Goal: Task Accomplishment & Management: Use online tool/utility

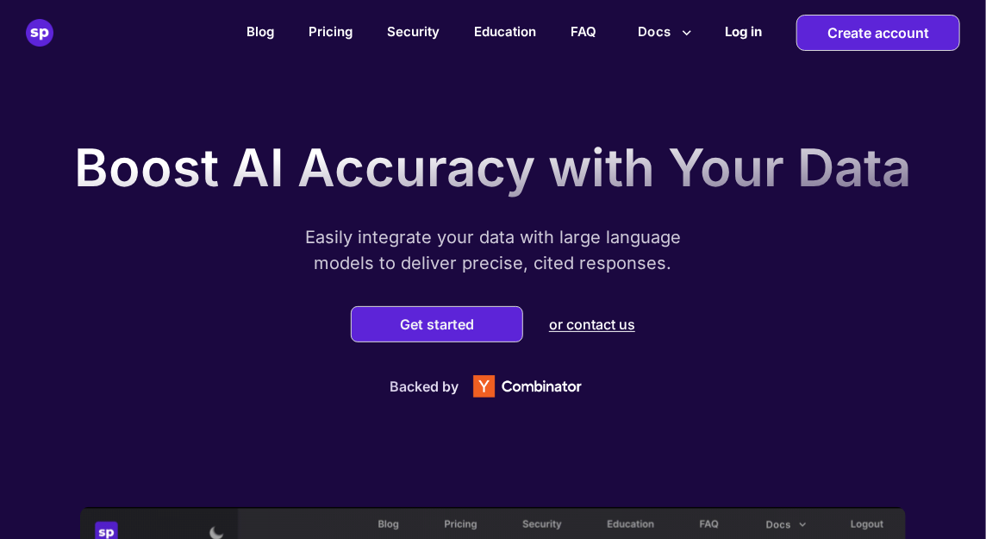
click at [745, 32] on h2 "Log in" at bounding box center [743, 31] width 37 height 16
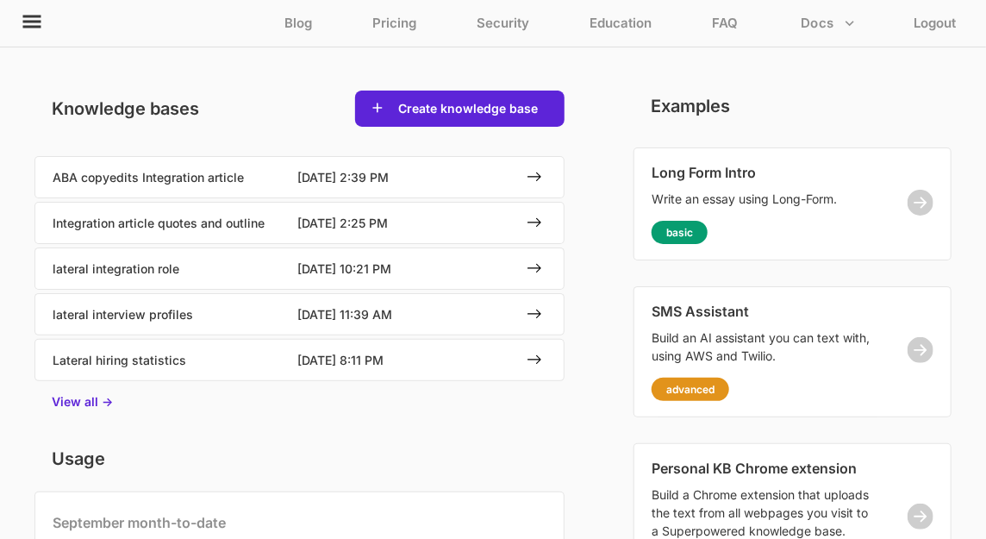
click at [33, 21] on icon at bounding box center [32, 22] width 18 height 13
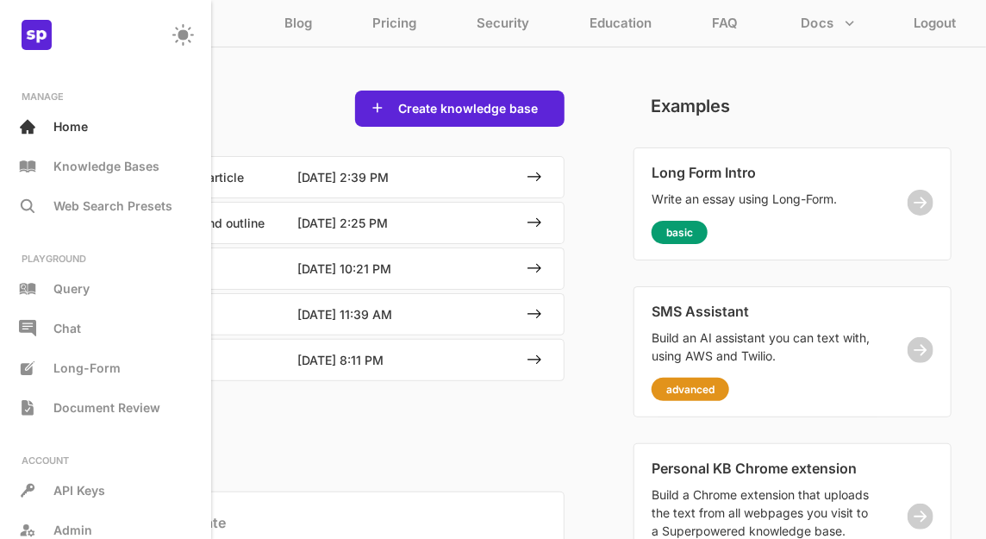
scroll to position [90, 0]
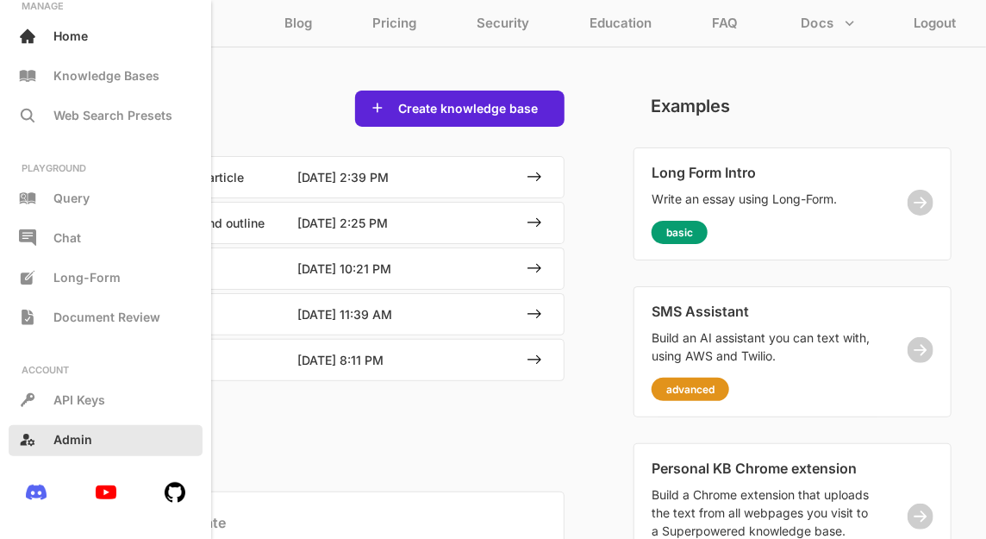
click at [76, 435] on p "Admin" at bounding box center [72, 439] width 39 height 15
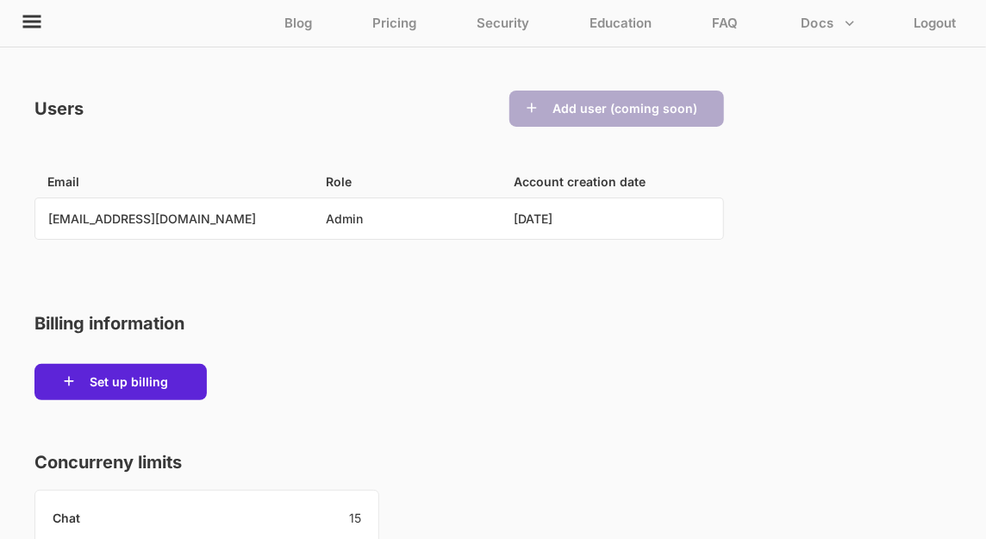
click at [220, 219] on p "lmanganiello@equinoxstrategy.com" at bounding box center [152, 218] width 208 height 15
click at [509, 28] on p "Security" at bounding box center [502, 27] width 53 height 25
click at [33, 22] on icon at bounding box center [32, 22] width 18 height 13
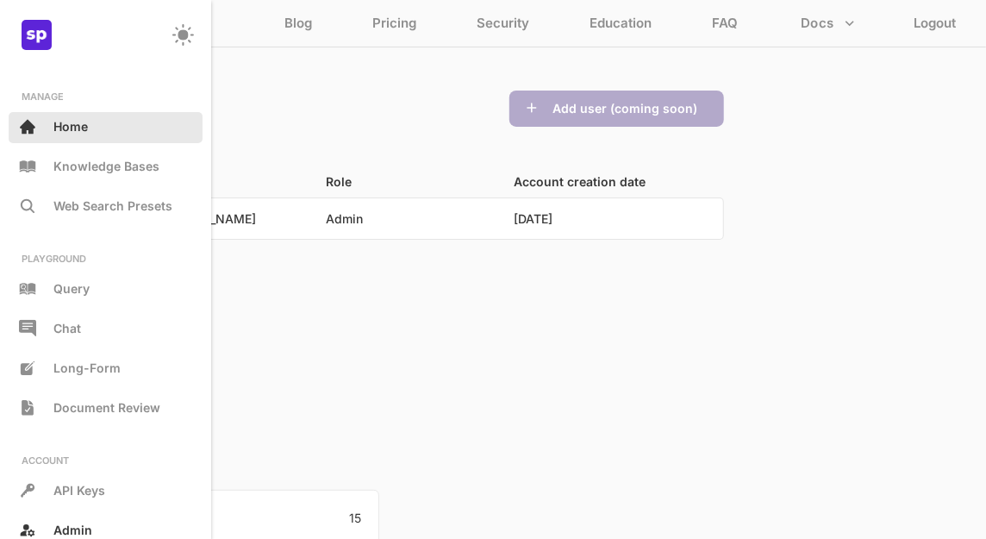
click at [75, 119] on p "Home" at bounding box center [70, 126] width 34 height 15
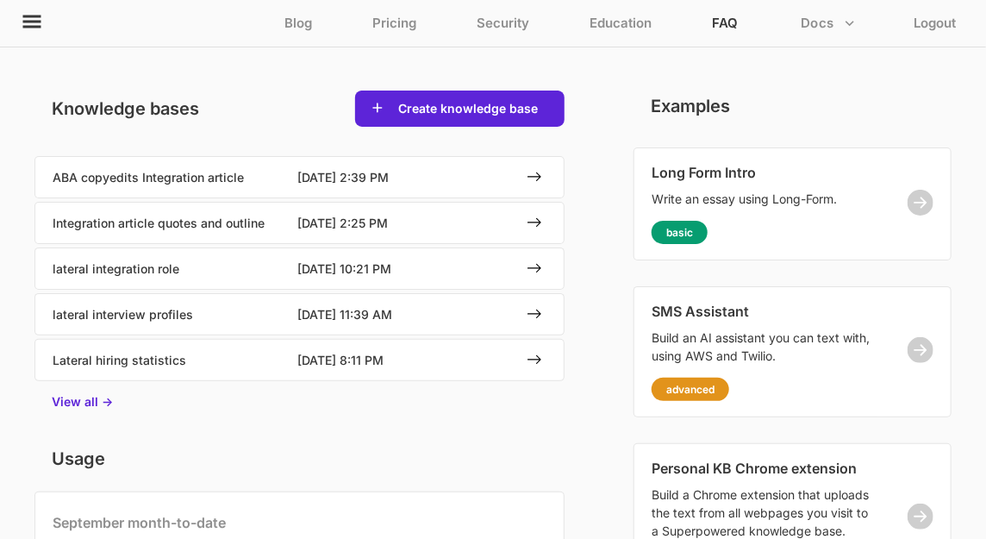
click at [728, 22] on p "FAQ" at bounding box center [725, 27] width 26 height 25
click at [31, 22] on icon at bounding box center [32, 22] width 18 height 13
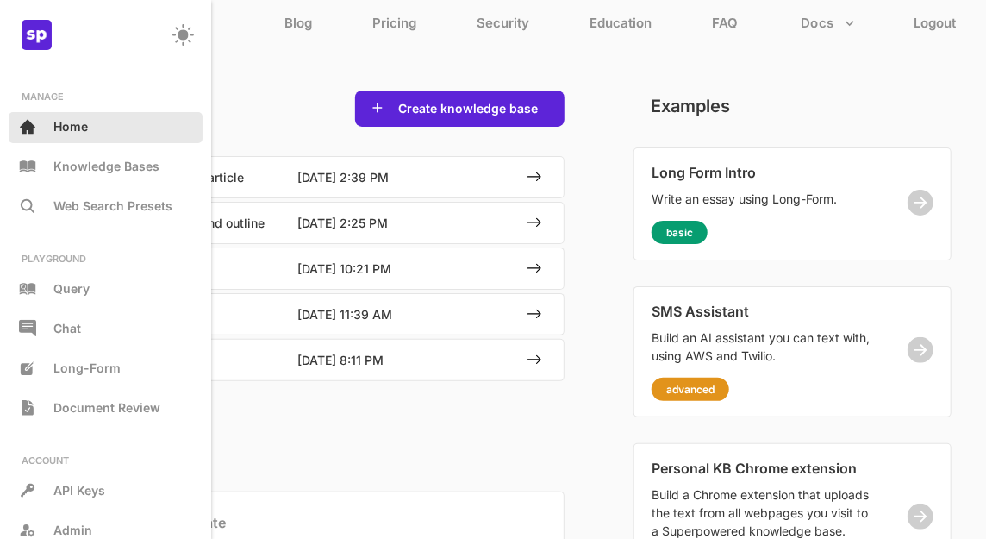
click at [67, 134] on div "Home" at bounding box center [106, 127] width 194 height 31
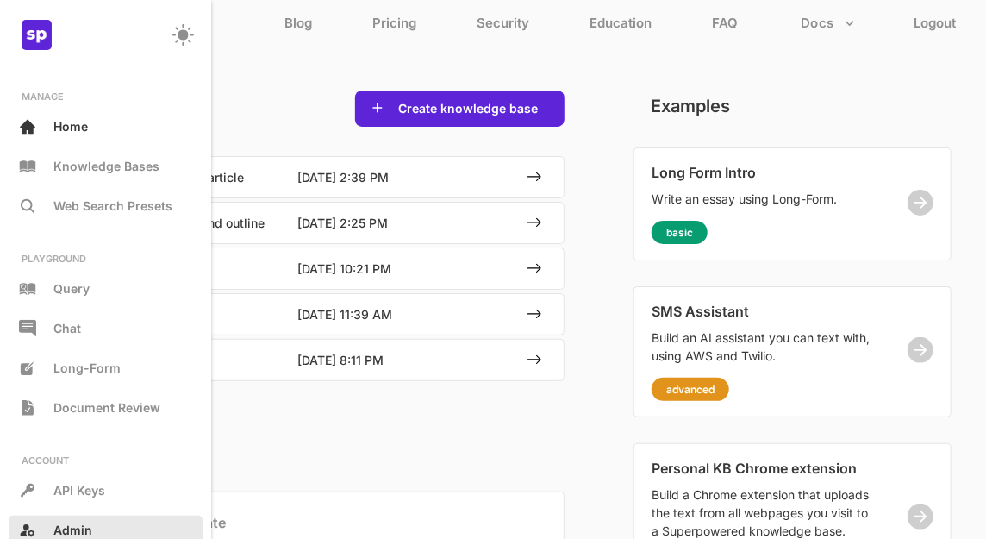
click at [77, 535] on p "Admin" at bounding box center [72, 529] width 39 height 15
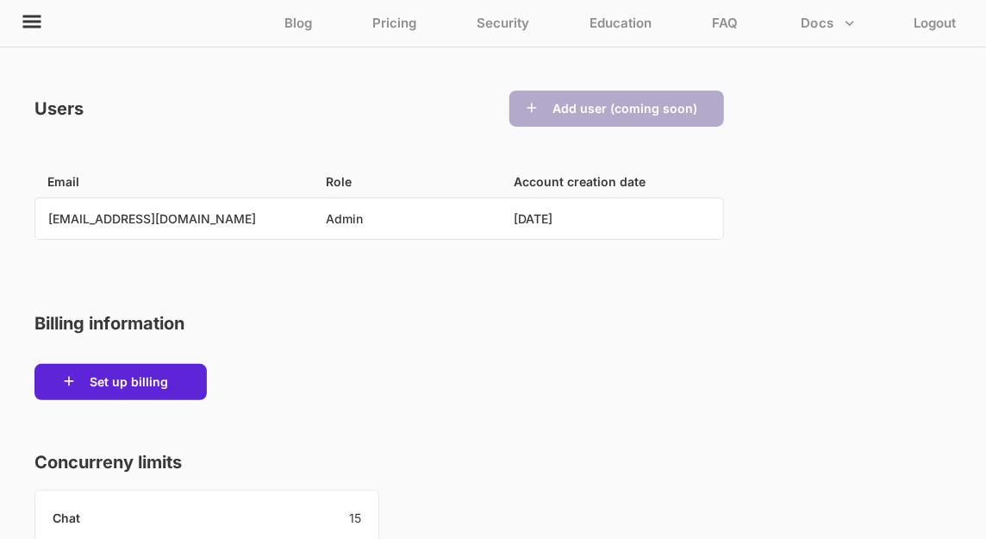
drag, startPoint x: 258, startPoint y: 225, endPoint x: 40, endPoint y: 206, distance: 218.8
click at [40, 206] on div "lmanganiello@equinoxstrategy.com Admin 10/13/2023" at bounding box center [379, 218] width 688 height 40
copy p "lmanganiello@equinoxstrategy.com"
click at [28, 23] on icon at bounding box center [32, 21] width 21 height 21
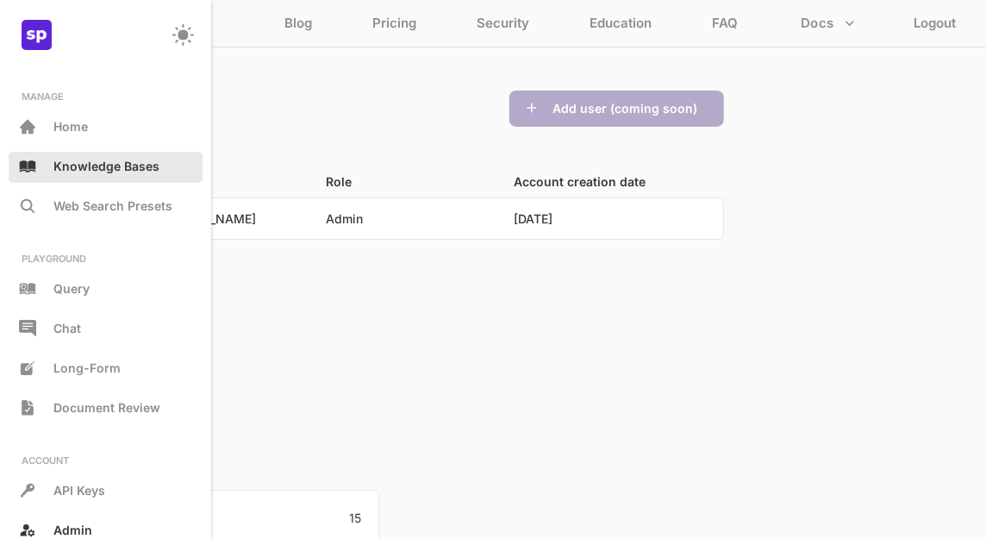
click at [77, 178] on div "Knowledge Bases" at bounding box center [106, 167] width 194 height 31
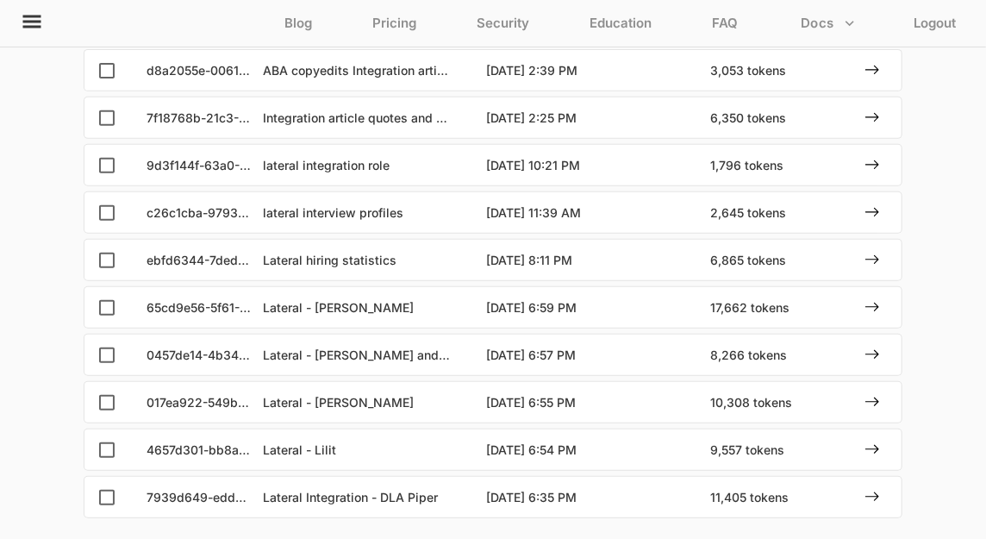
scroll to position [233, 0]
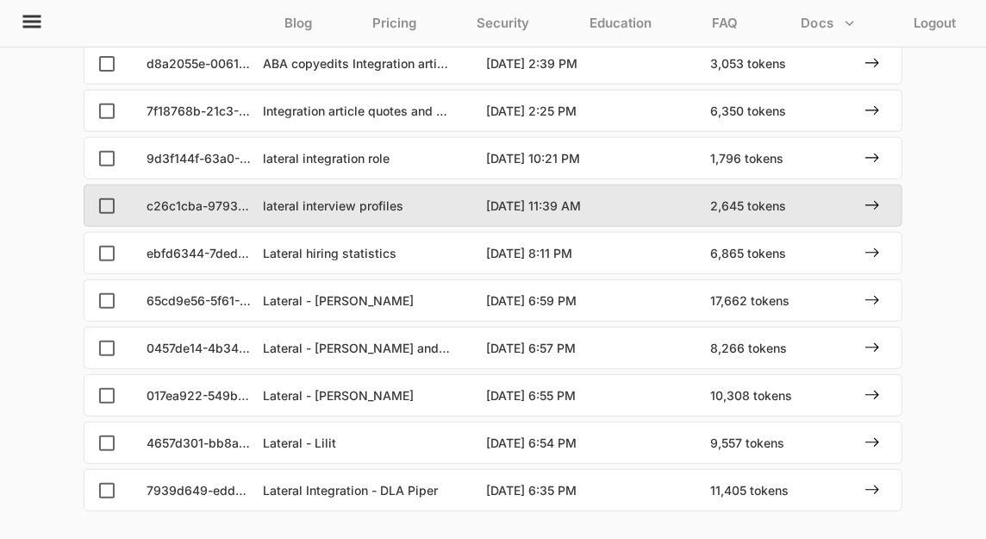
click at [346, 199] on p "lateral interview profiles" at bounding box center [358, 205] width 190 height 15
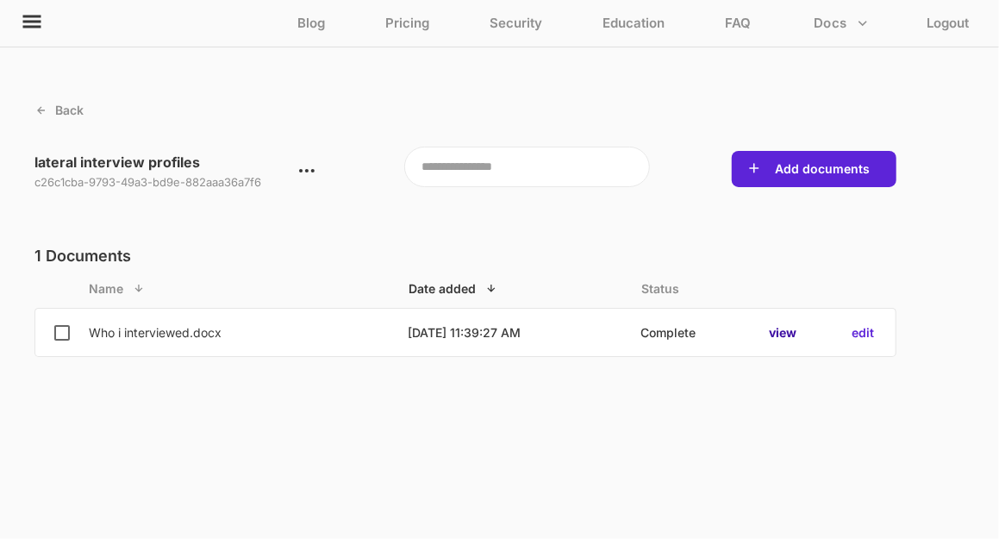
click at [789, 337] on p "view" at bounding box center [783, 332] width 28 height 15
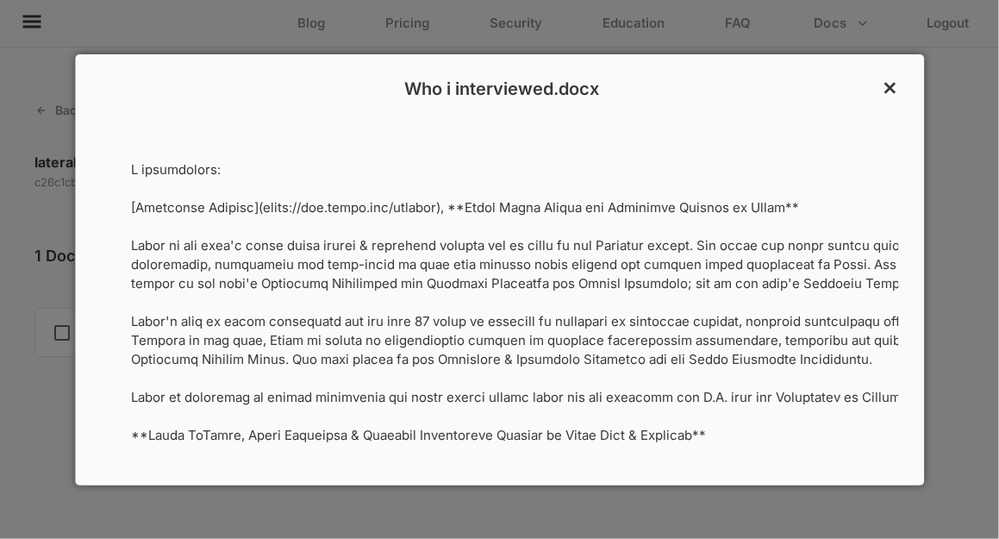
click at [887, 84] on p "×" at bounding box center [889, 86] width 16 height 29
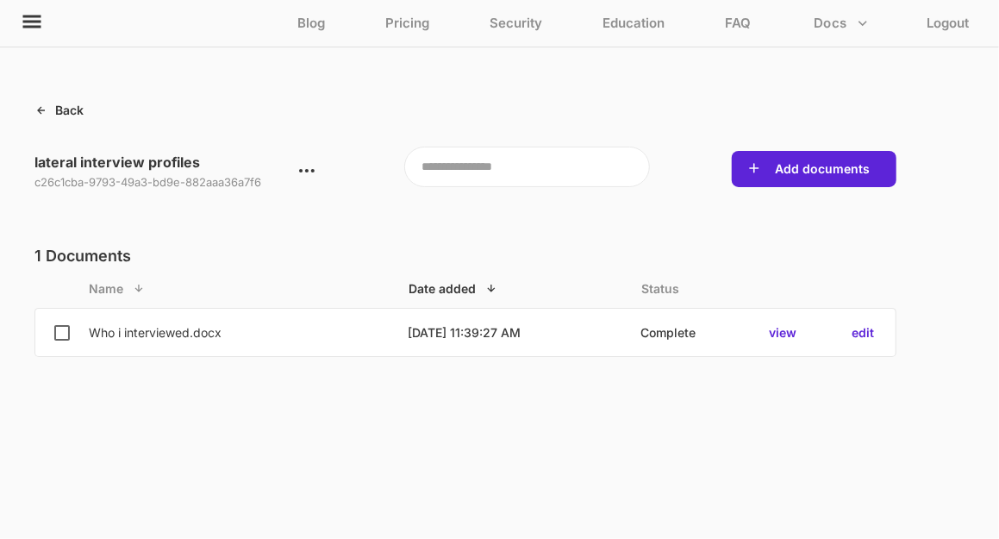
click at [59, 119] on div "Back" at bounding box center [58, 109] width 49 height 39
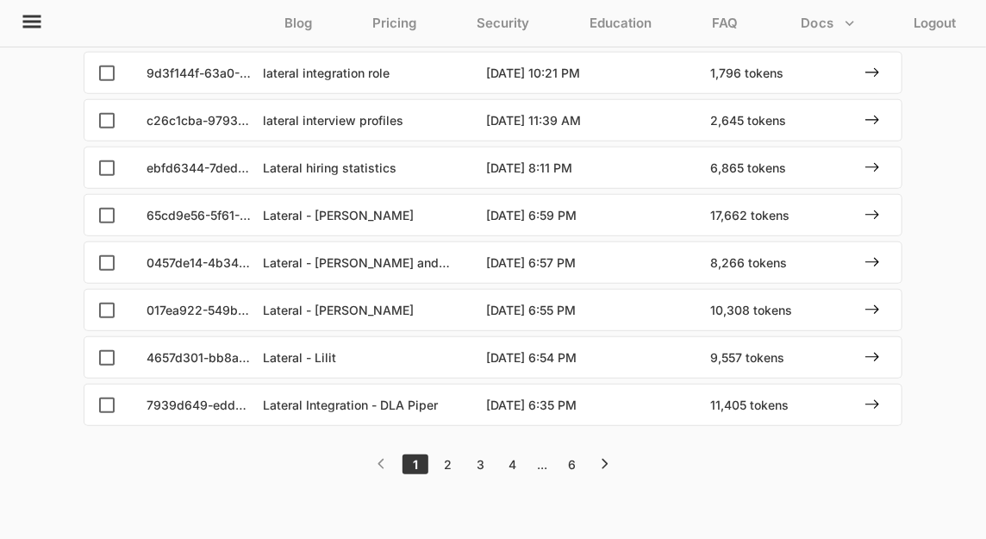
scroll to position [338, 0]
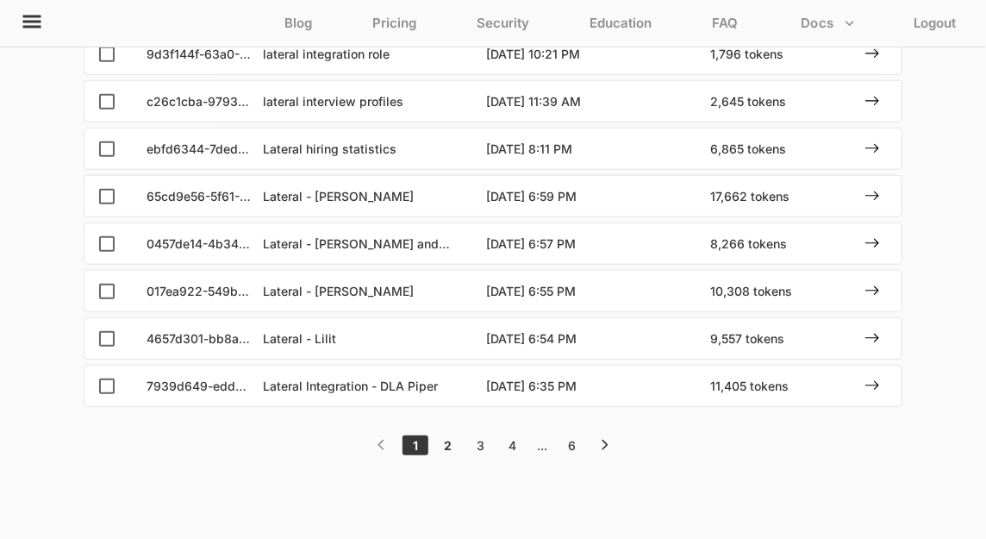
click at [449, 445] on div "2" at bounding box center [448, 445] width 23 height 15
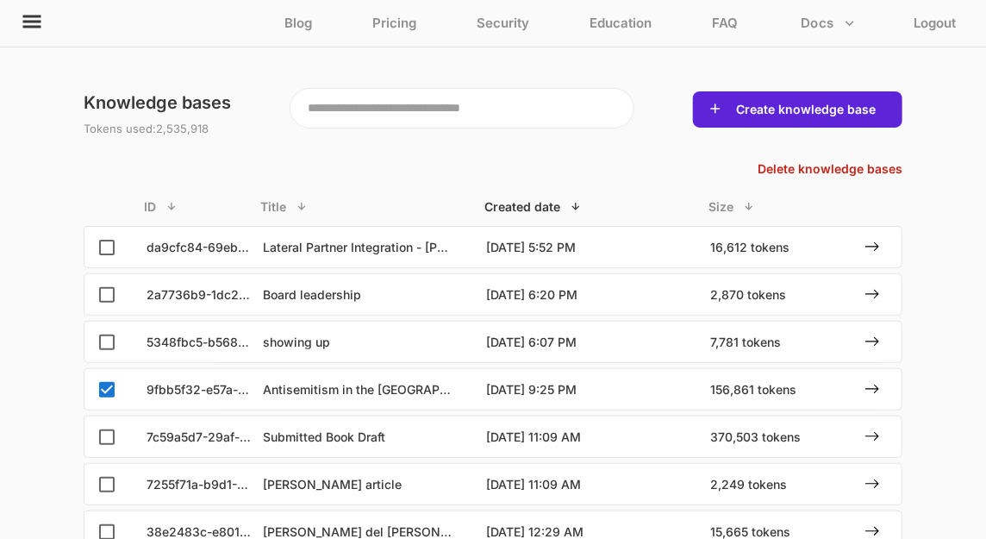
scroll to position [0, 0]
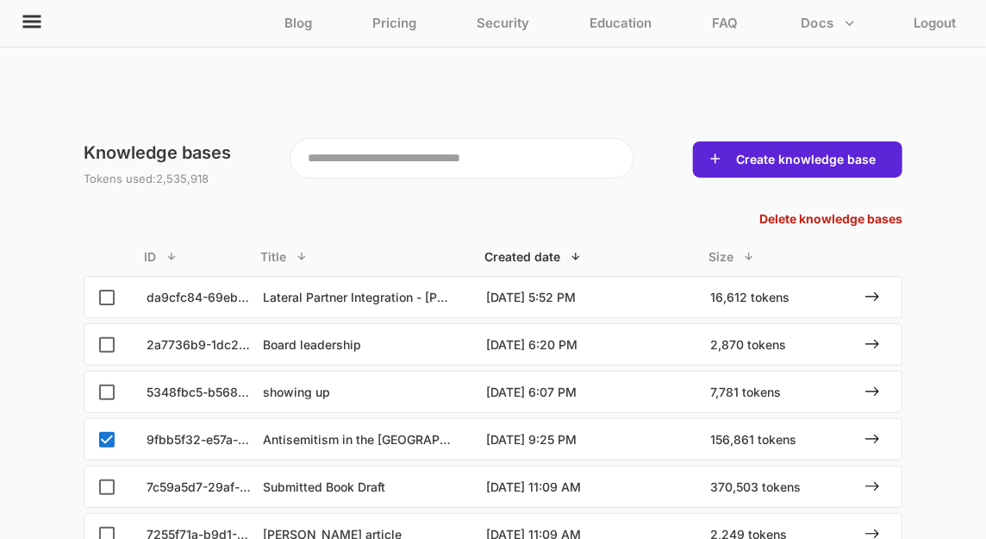
click at [868, 218] on p "Delete knowledge bases" at bounding box center [830, 218] width 143 height 14
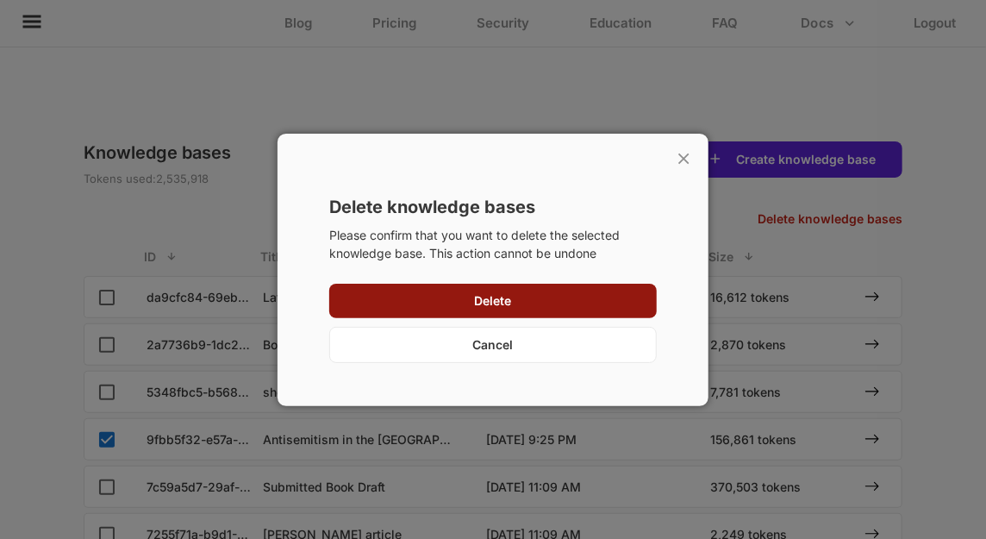
click at [585, 305] on div "Delete" at bounding box center [492, 300] width 327 height 34
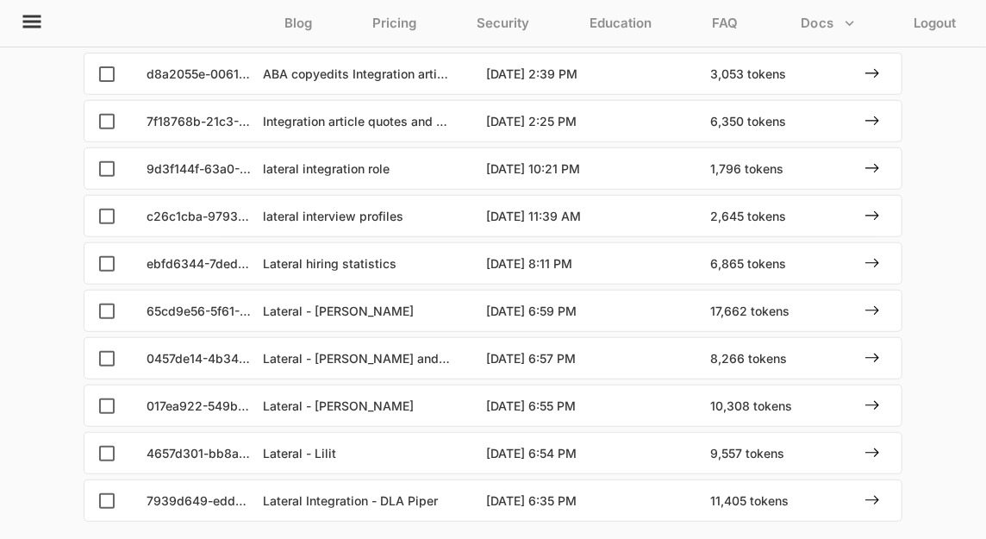
scroll to position [338, 0]
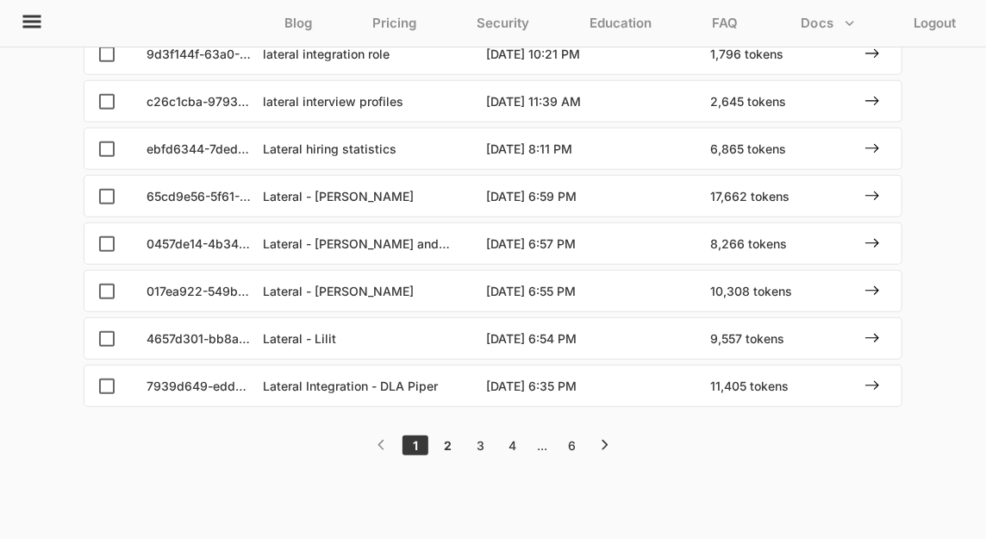
click at [451, 444] on div "2" at bounding box center [448, 445] width 23 height 15
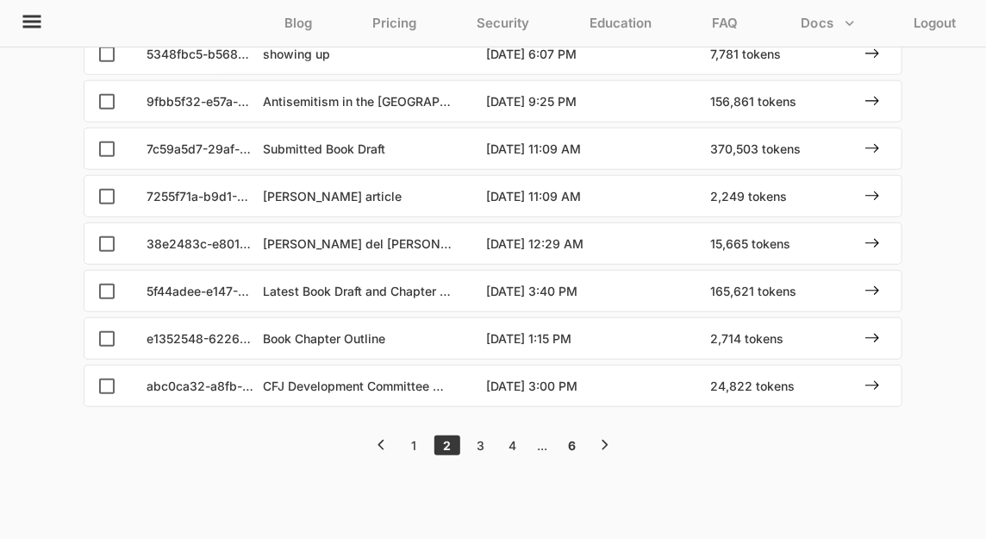
click at [570, 439] on div "6" at bounding box center [571, 445] width 23 height 15
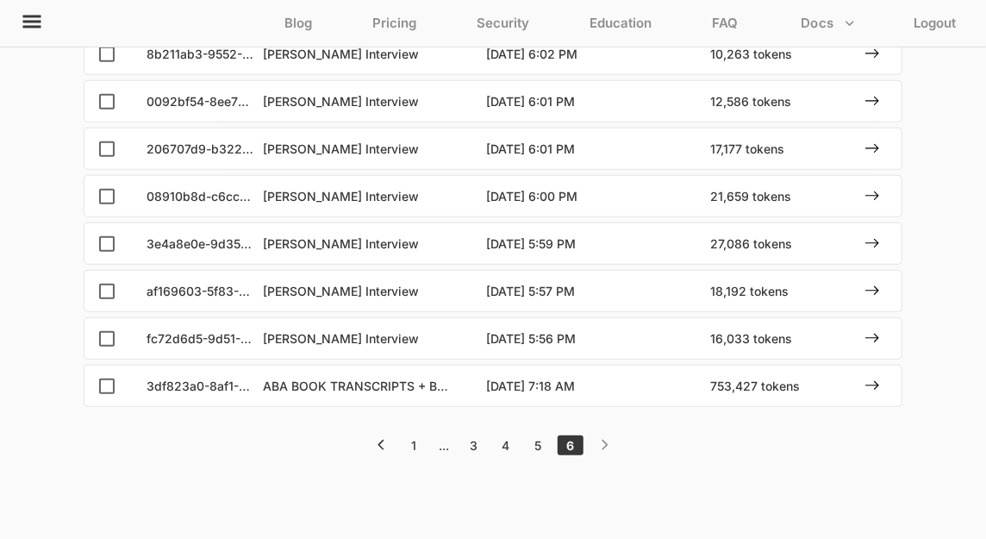
click at [570, 439] on div "6" at bounding box center [570, 445] width 26 height 20
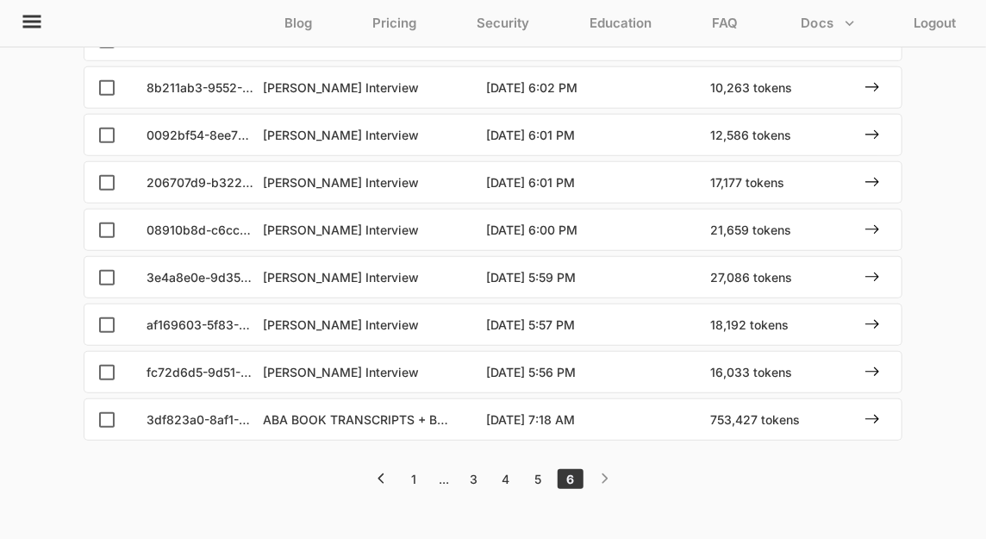
scroll to position [263, 0]
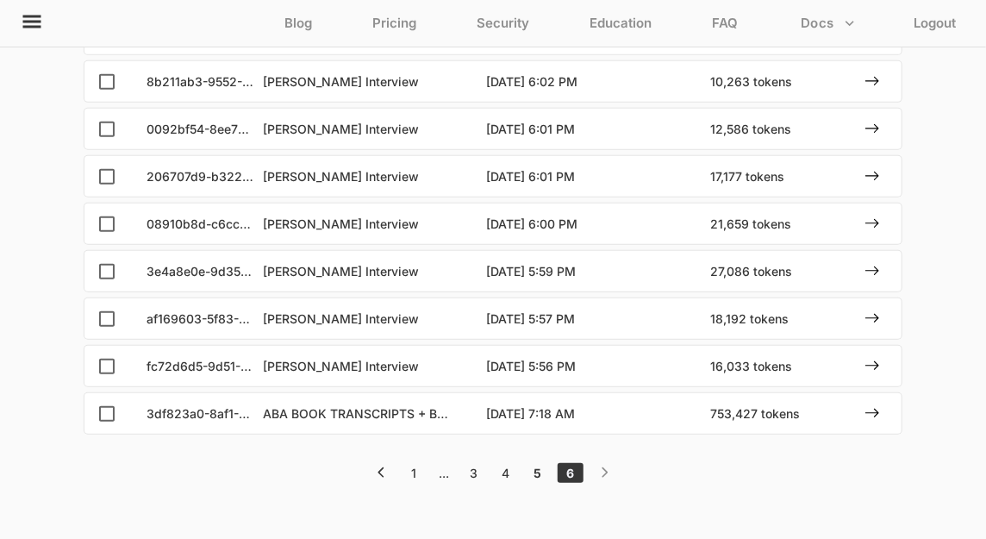
click at [539, 470] on div "5" at bounding box center [537, 472] width 23 height 15
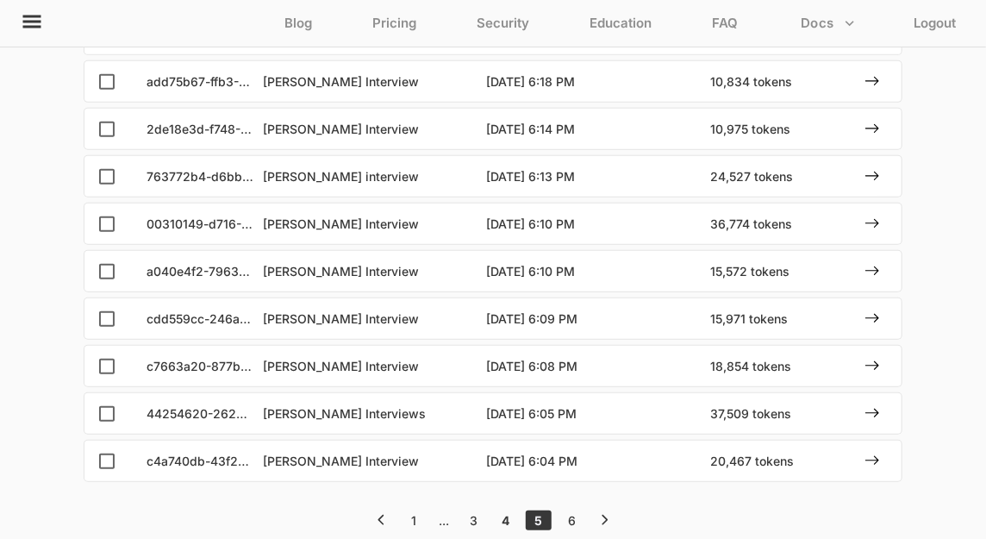
click at [501, 513] on div "4" at bounding box center [505, 520] width 23 height 15
click at [473, 518] on div "3" at bounding box center [473, 520] width 23 height 15
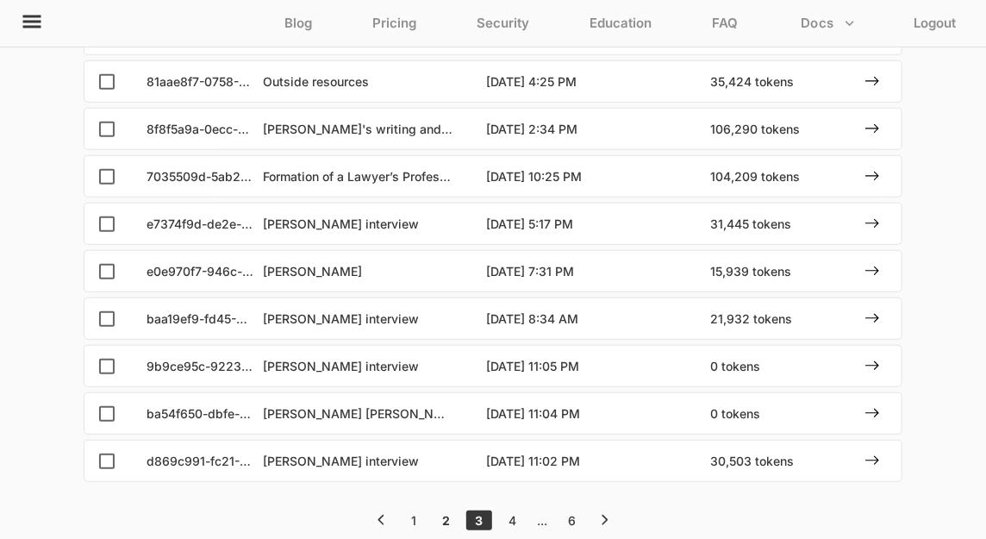
click at [447, 520] on div "2" at bounding box center [445, 520] width 23 height 15
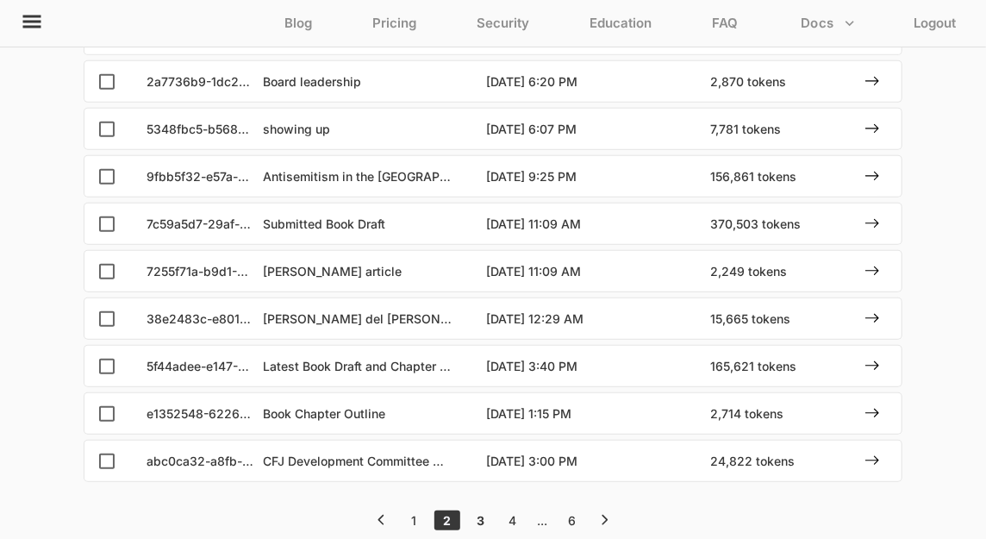
click at [476, 514] on div "3" at bounding box center [480, 520] width 23 height 15
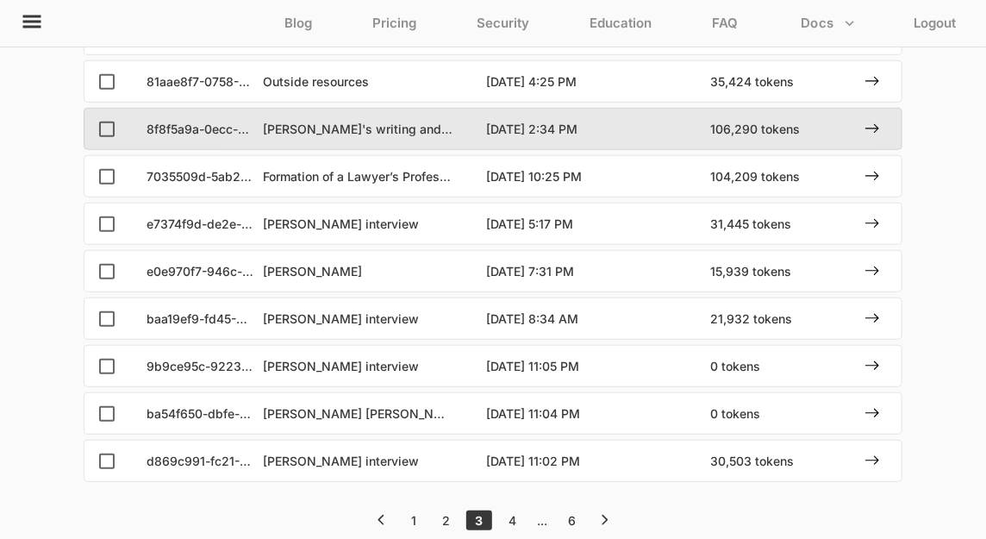
click at [399, 128] on p "Lana's writing and notes" at bounding box center [358, 128] width 190 height 15
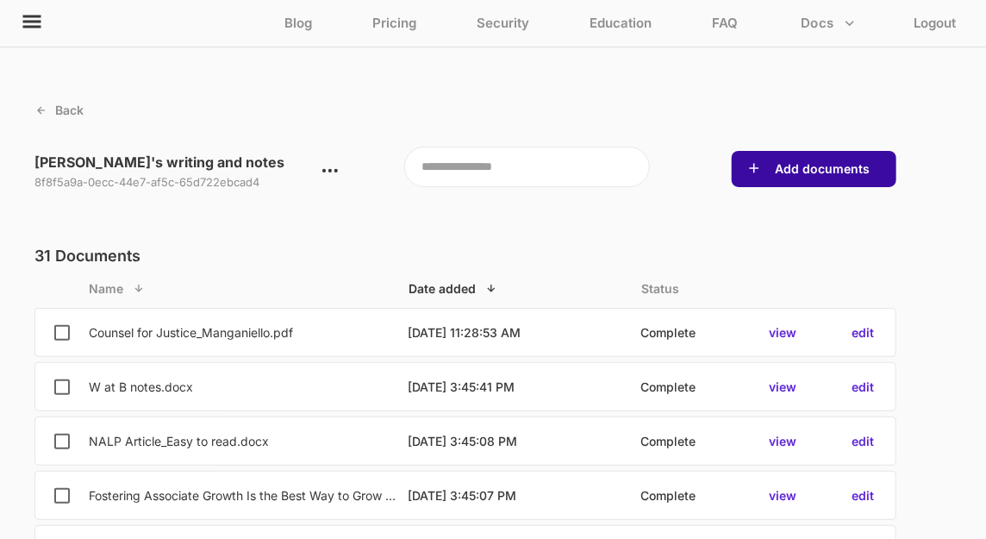
click at [825, 159] on div "Add documents" at bounding box center [814, 169] width 165 height 36
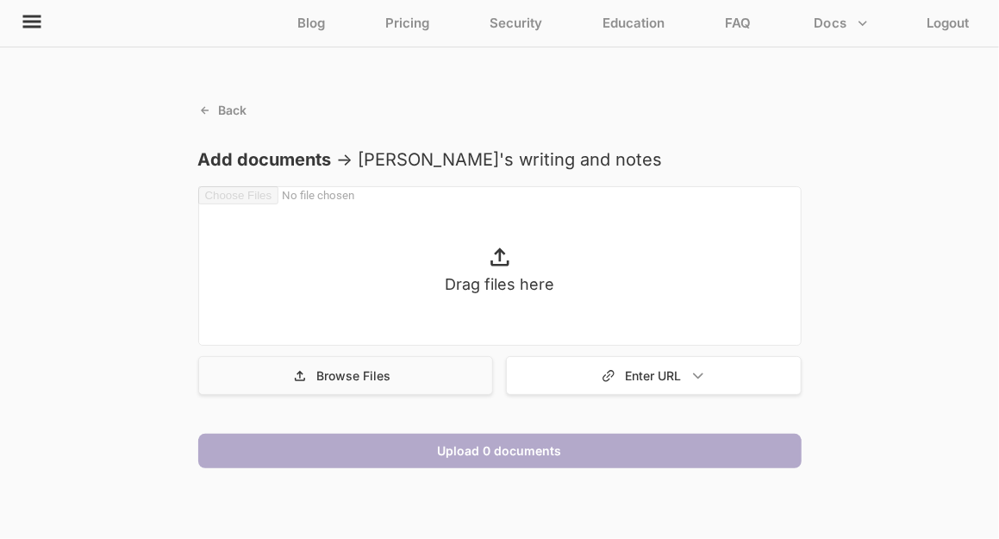
click at [384, 385] on div "Browse Files" at bounding box center [346, 375] width 296 height 39
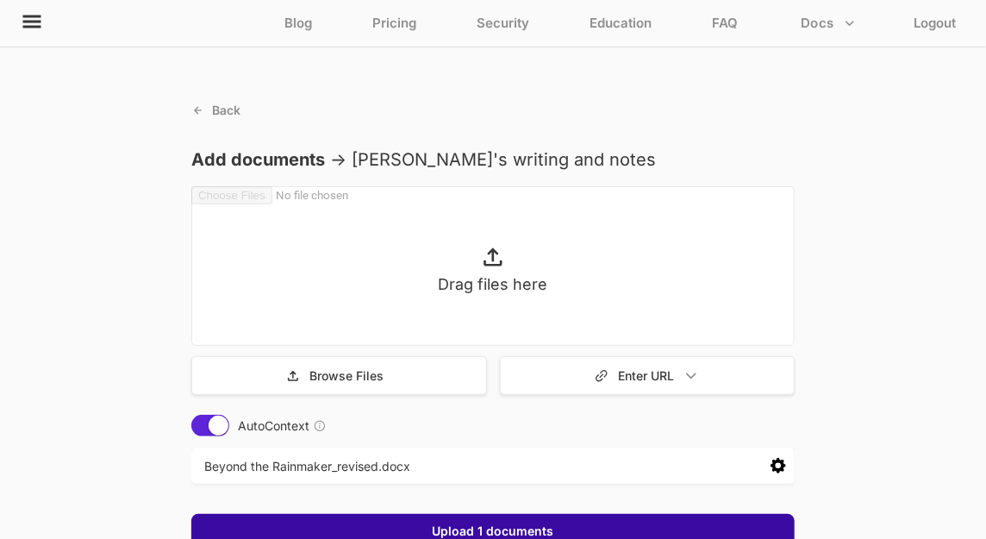
click at [513, 520] on div "Upload 1 documents" at bounding box center [492, 531] width 603 height 34
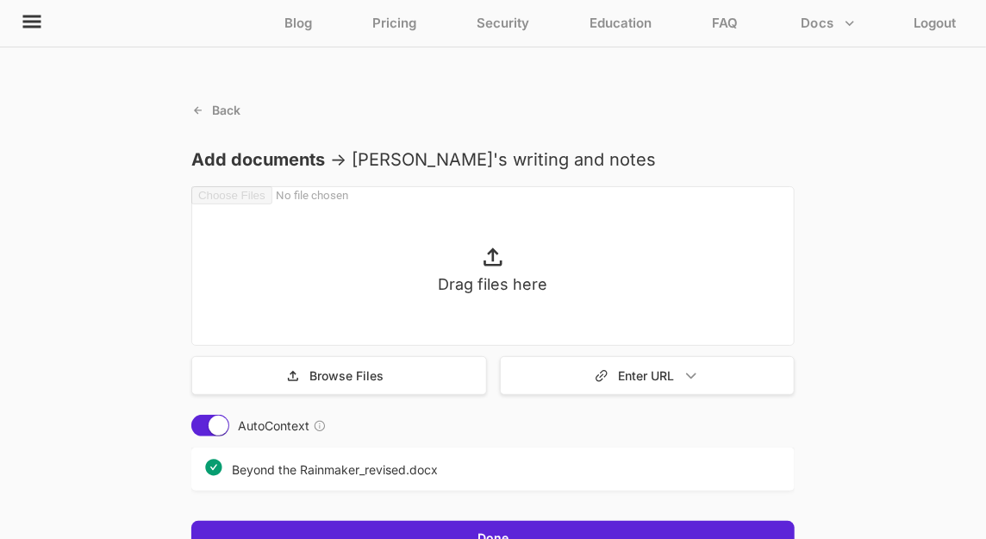
scroll to position [103, 0]
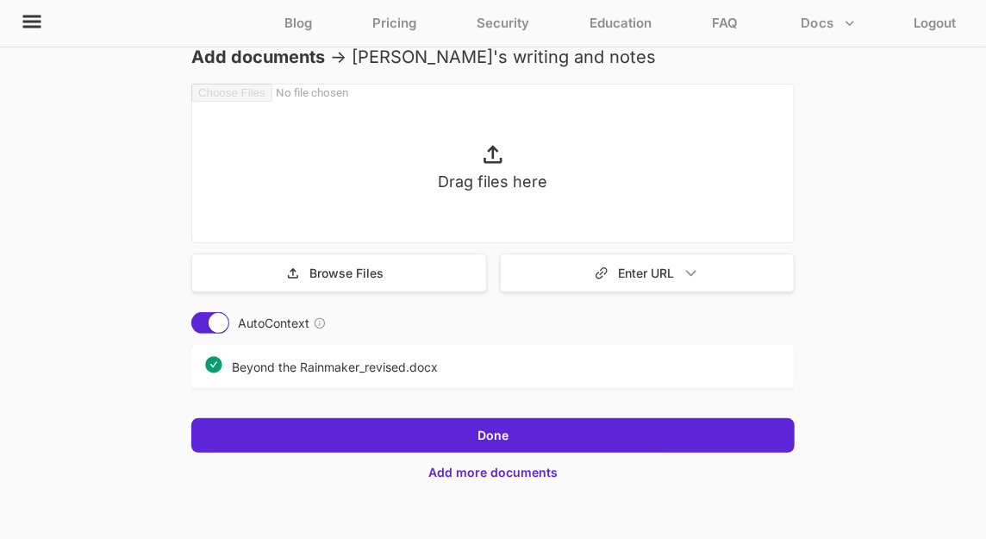
click at [487, 471] on p "Add more documents" at bounding box center [492, 471] width 129 height 15
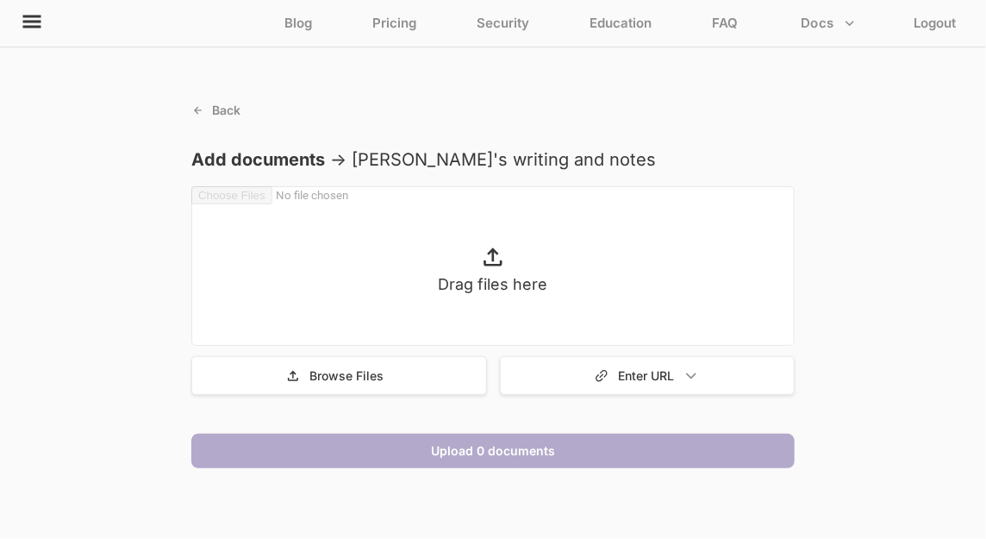
scroll to position [0, 0]
click at [460, 294] on div "Drag files here" at bounding box center [499, 284] width 301 height 27
click at [363, 383] on div "Browse Files" at bounding box center [346, 375] width 296 height 39
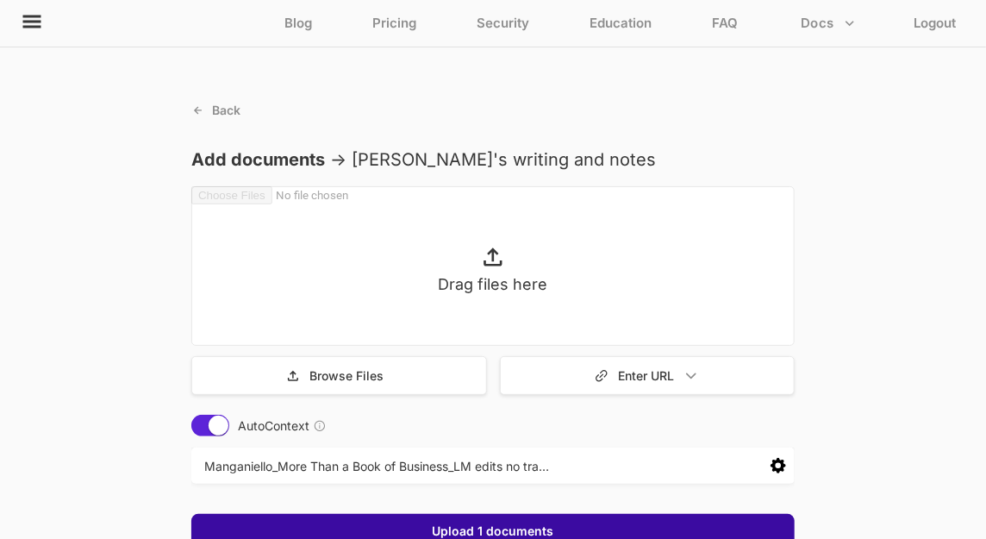
click at [459, 528] on button "Upload 1 documents" at bounding box center [493, 530] width 132 height 17
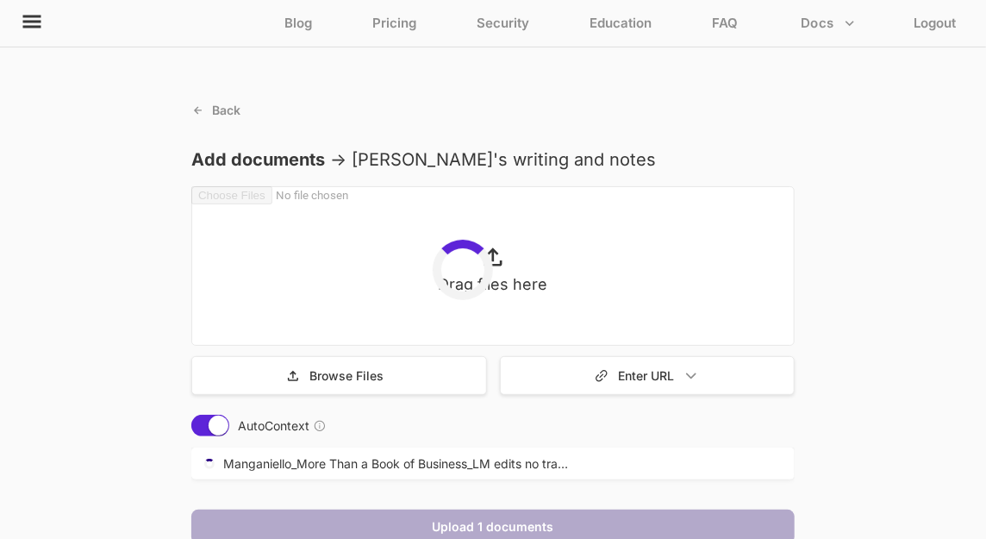
scroll to position [55, 0]
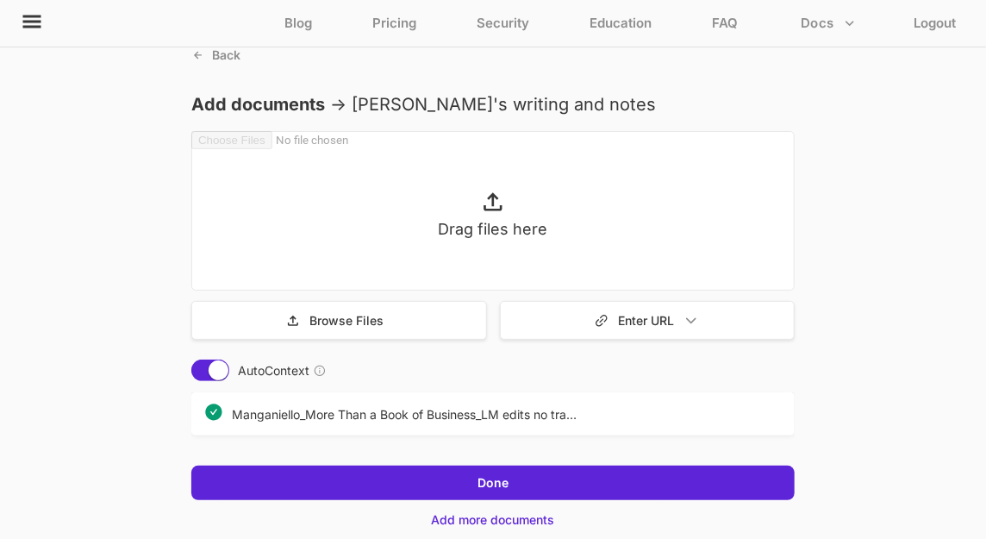
click at [501, 526] on div "Done Add more documents" at bounding box center [492, 500] width 603 height 70
click at [509, 515] on p "Add more documents" at bounding box center [492, 519] width 129 height 15
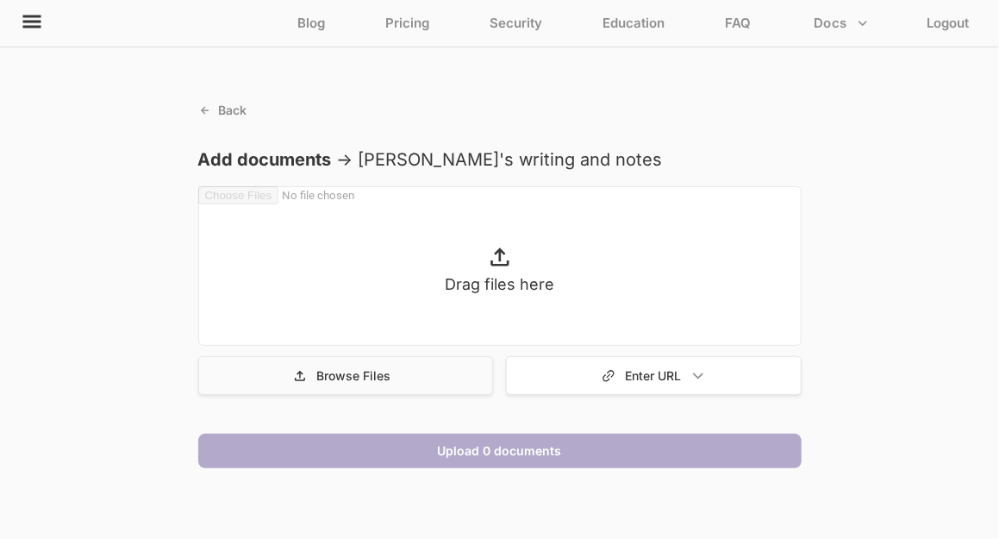
click at [343, 384] on div "Browse Files" at bounding box center [346, 375] width 296 height 39
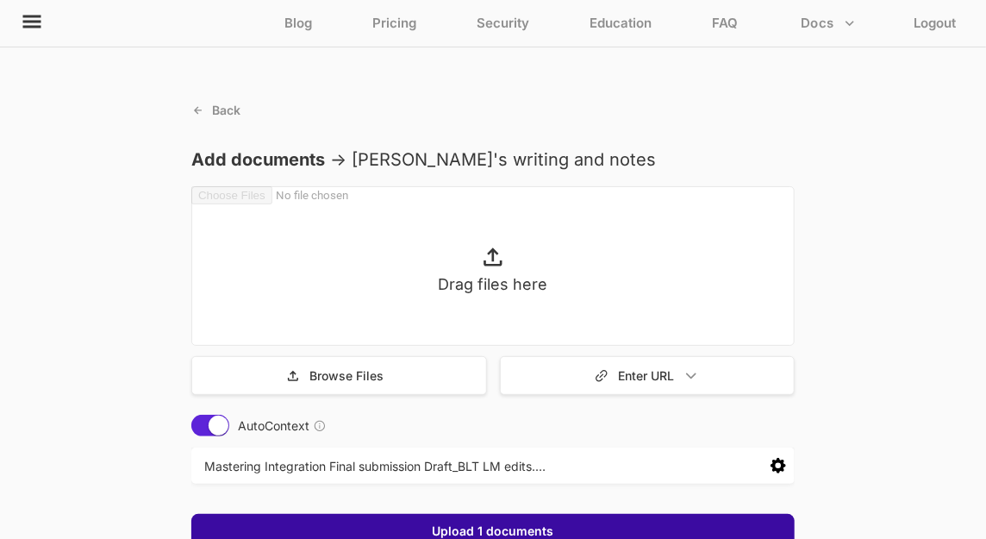
click at [511, 530] on button "Upload 1 documents" at bounding box center [493, 530] width 132 height 17
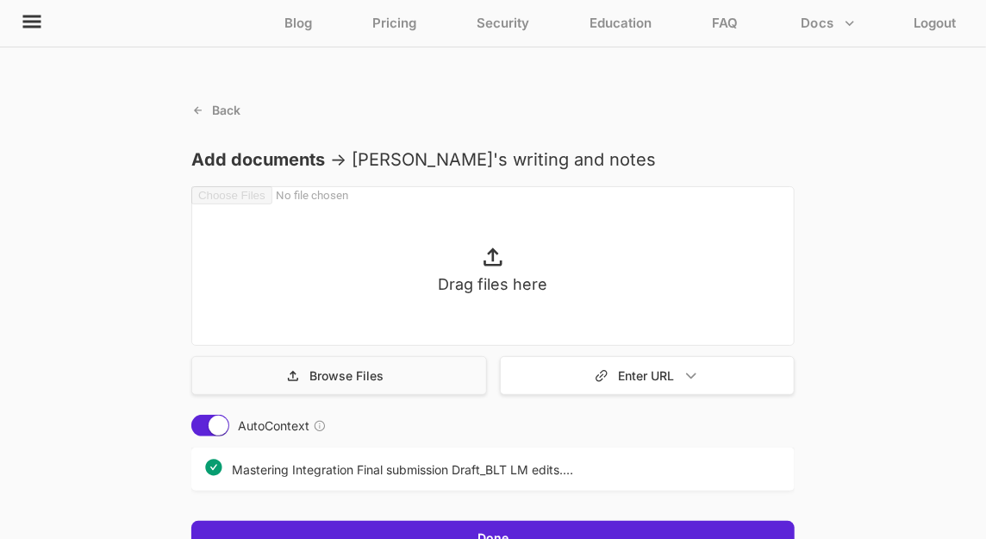
click at [364, 375] on p "Browse Files" at bounding box center [346, 375] width 74 height 15
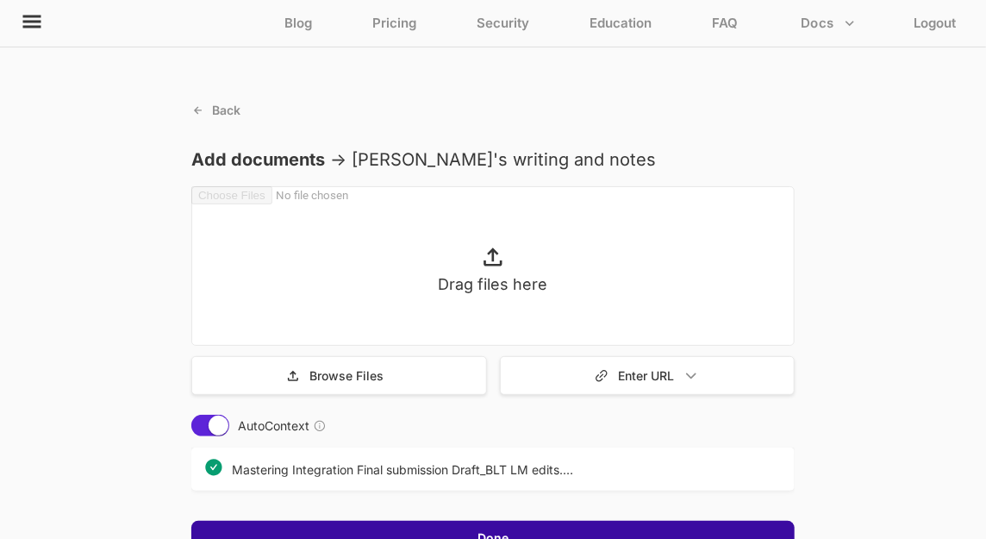
click at [402, 522] on div "Done" at bounding box center [492, 537] width 603 height 34
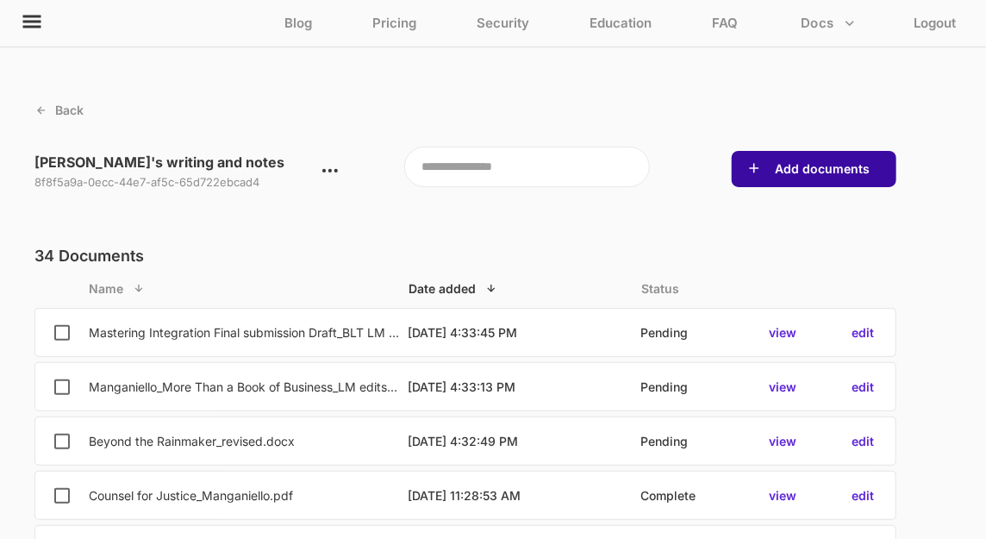
click at [813, 169] on button "Add documents" at bounding box center [821, 168] width 105 height 17
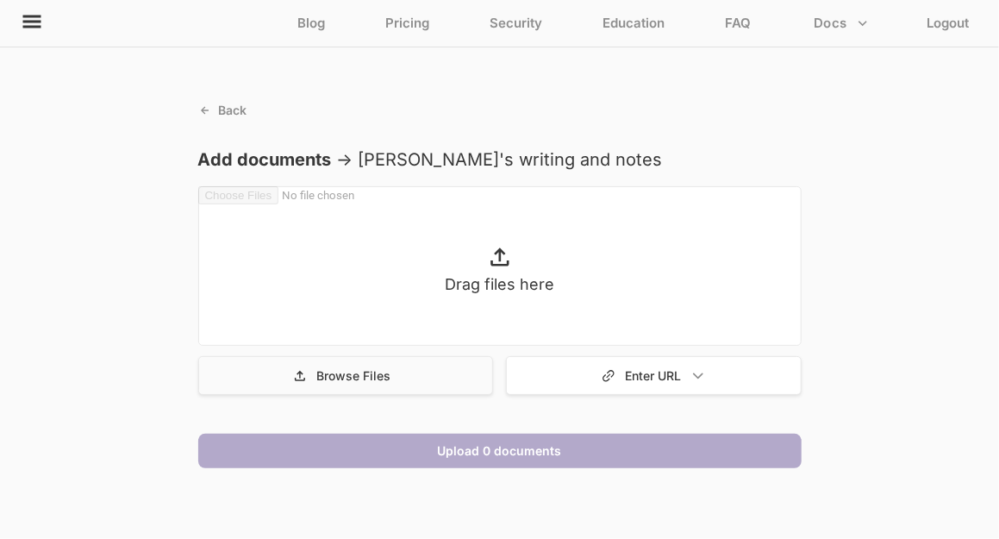
click at [291, 378] on div "Browse Files" at bounding box center [346, 375] width 296 height 39
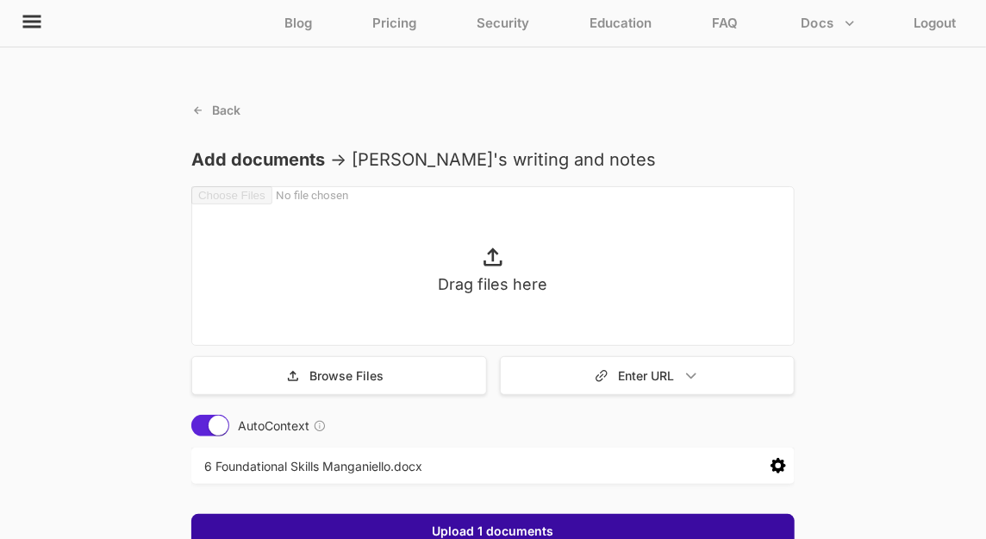
click at [396, 516] on div "Upload 1 documents" at bounding box center [492, 531] width 603 height 34
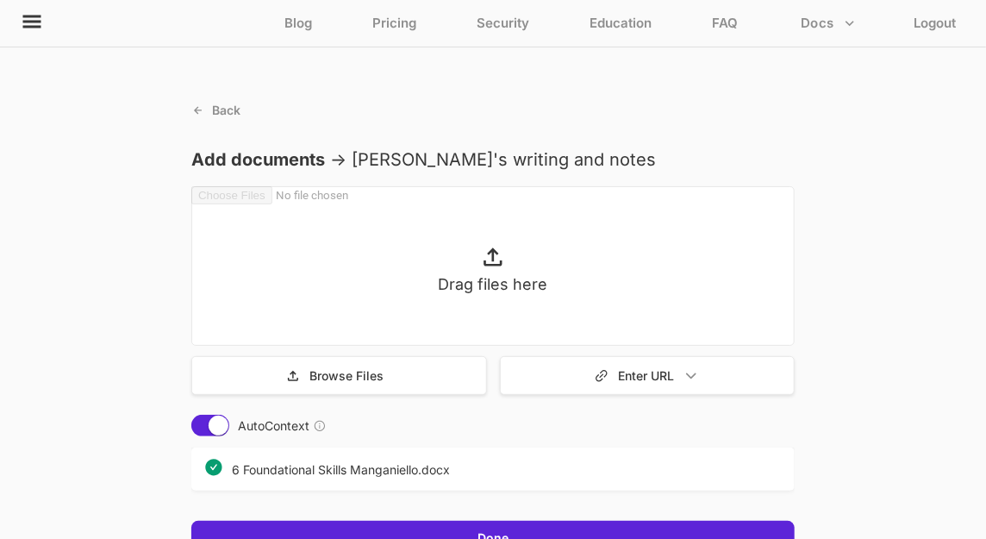
scroll to position [103, 0]
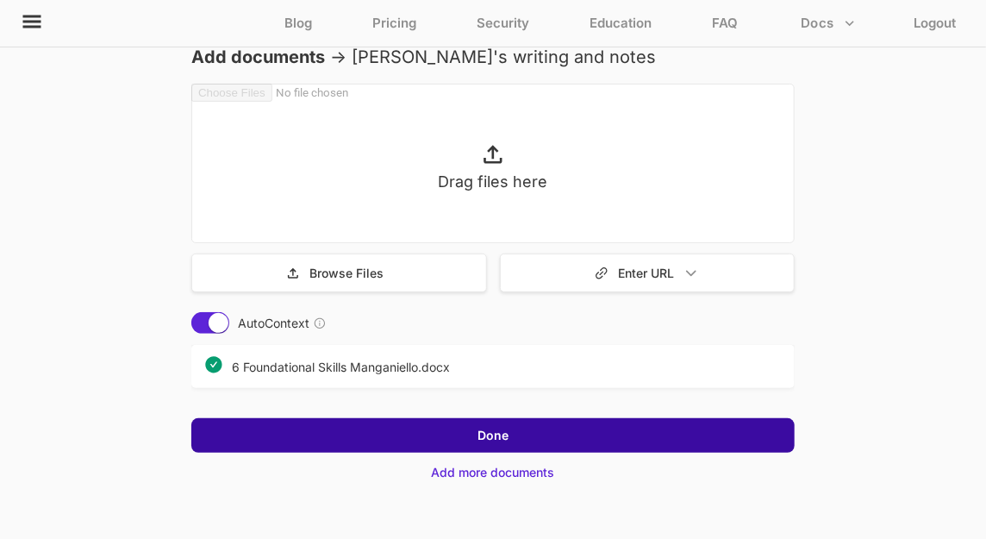
click at [581, 429] on div "Done" at bounding box center [492, 435] width 603 height 34
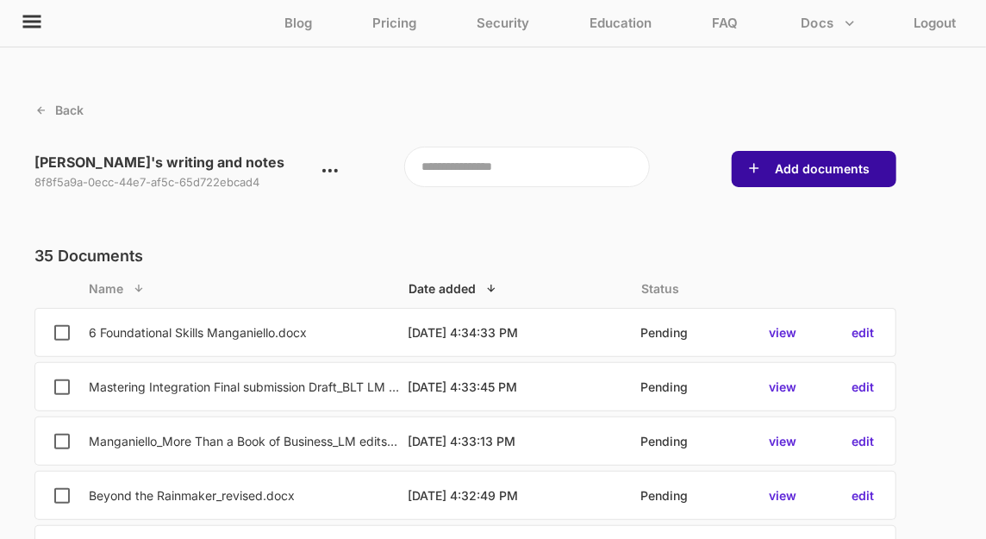
click at [827, 159] on div "Add documents" at bounding box center [814, 169] width 165 height 36
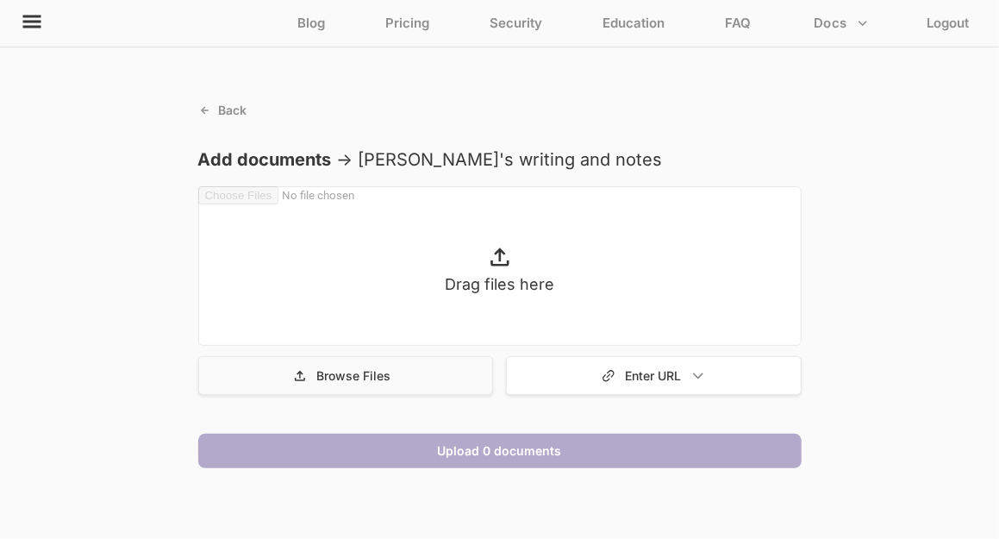
click at [299, 371] on icon at bounding box center [300, 375] width 10 height 10
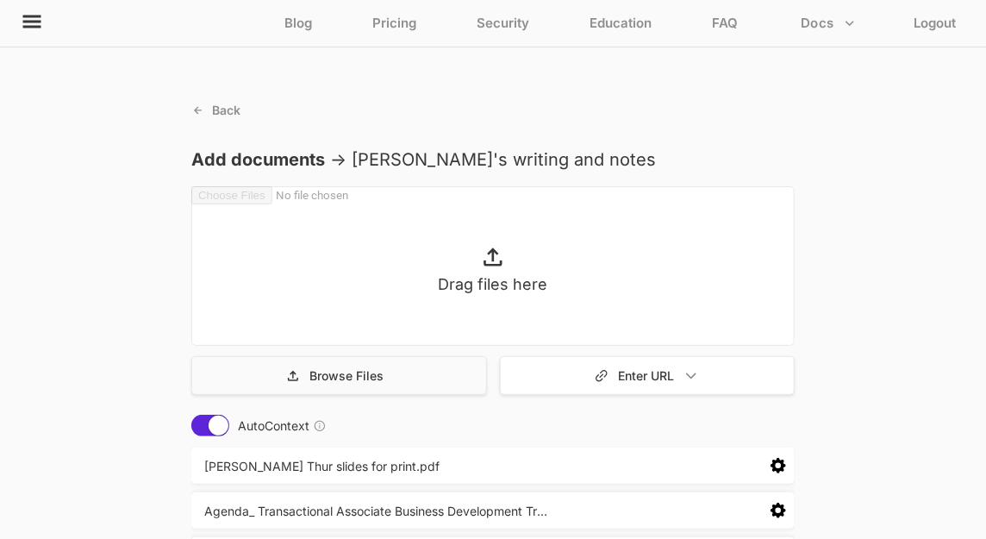
click at [402, 380] on div "Browse Files" at bounding box center [339, 375] width 296 height 39
click at [389, 386] on div "Browse Files" at bounding box center [339, 375] width 296 height 39
click at [408, 375] on div "Browse Files" at bounding box center [339, 375] width 296 height 39
click at [316, 377] on p "Browse Files" at bounding box center [346, 375] width 74 height 15
click at [364, 372] on p "Browse Files" at bounding box center [346, 375] width 74 height 15
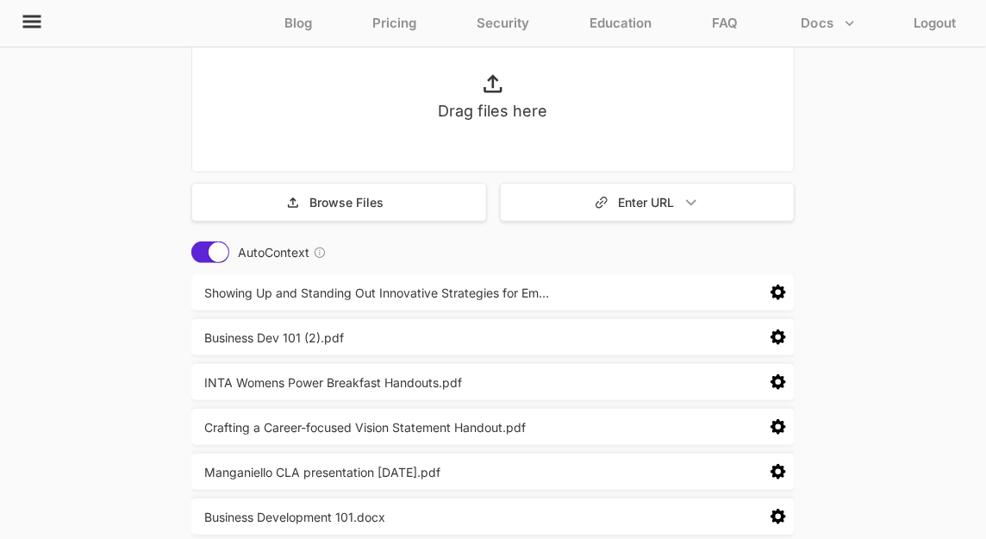
scroll to position [343, 0]
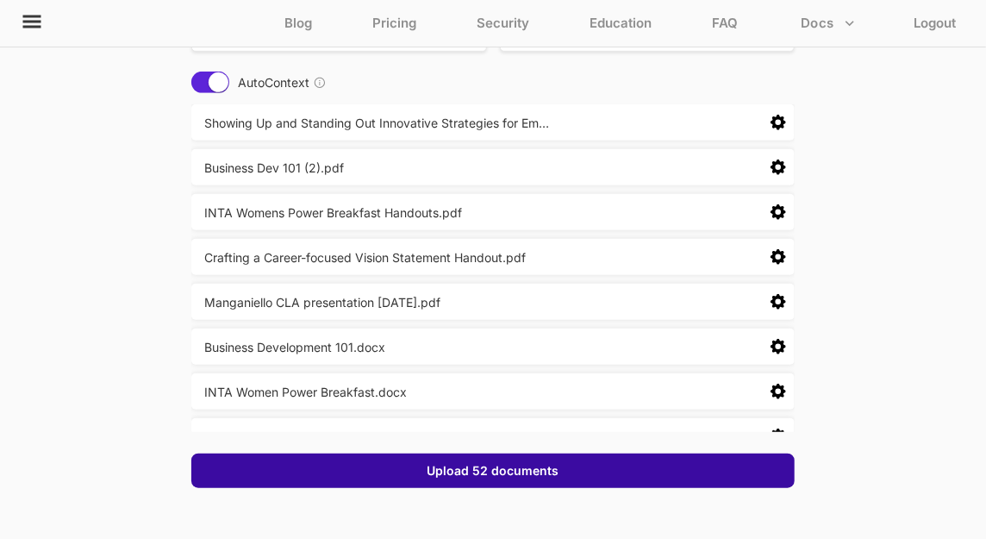
click at [494, 478] on div "Upload 52 documents" at bounding box center [492, 470] width 603 height 34
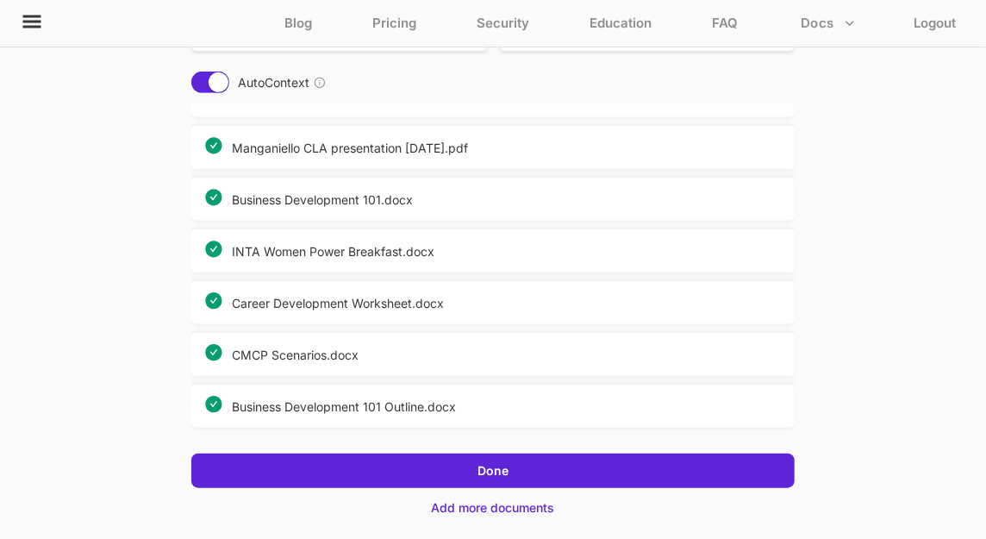
scroll to position [184, 0]
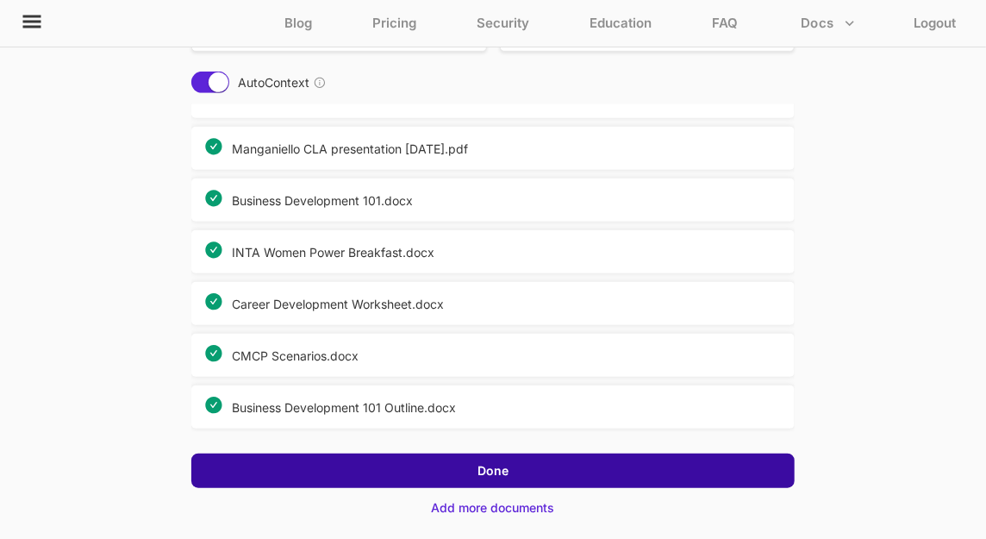
click at [540, 476] on div "Done" at bounding box center [492, 470] width 603 height 34
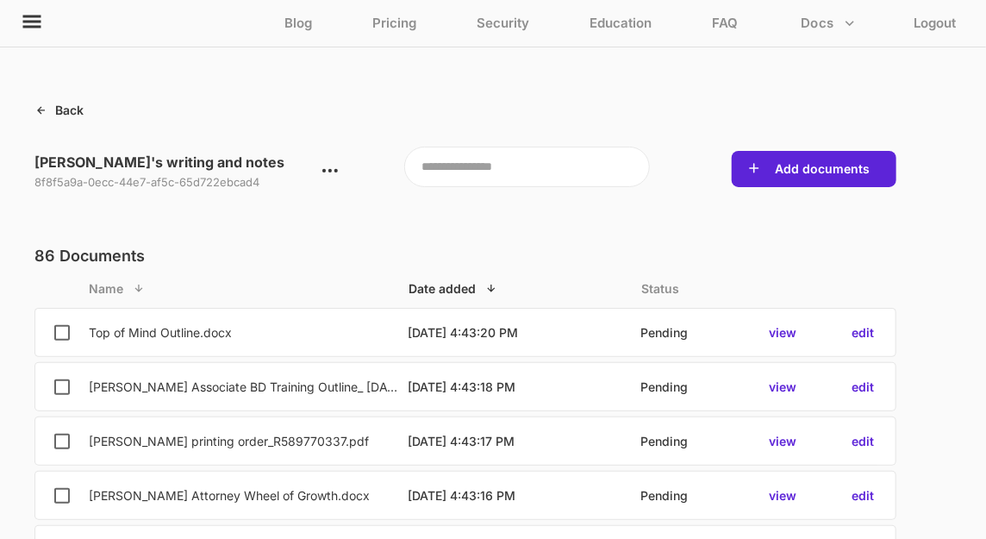
click at [63, 108] on p "Back" at bounding box center [69, 110] width 28 height 15
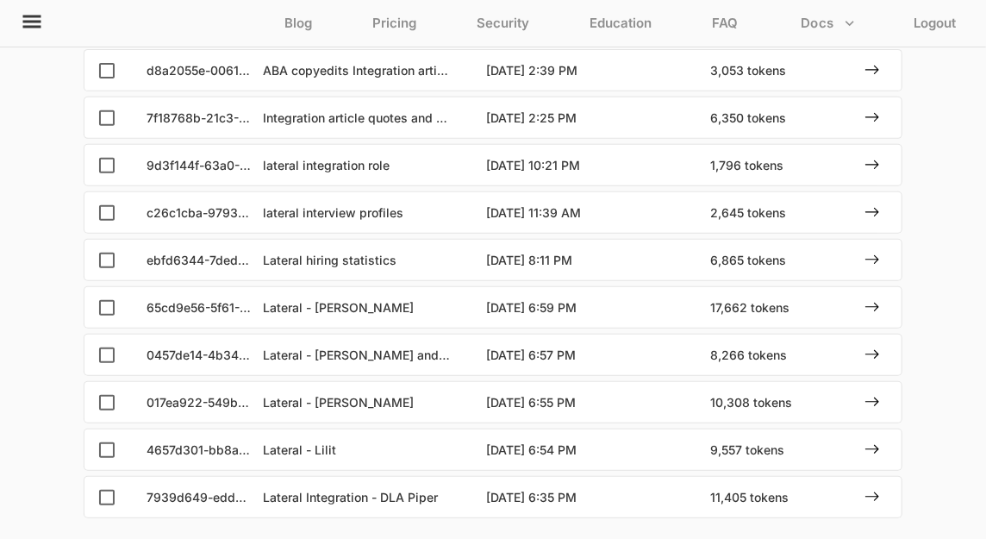
scroll to position [228, 0]
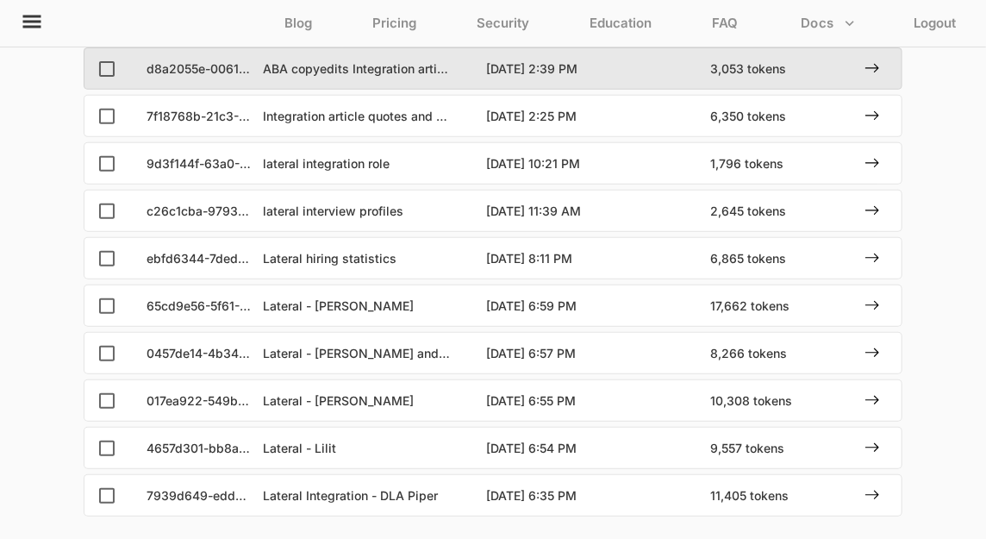
click at [332, 69] on p "ABA copyedits Integration article" at bounding box center [358, 68] width 190 height 15
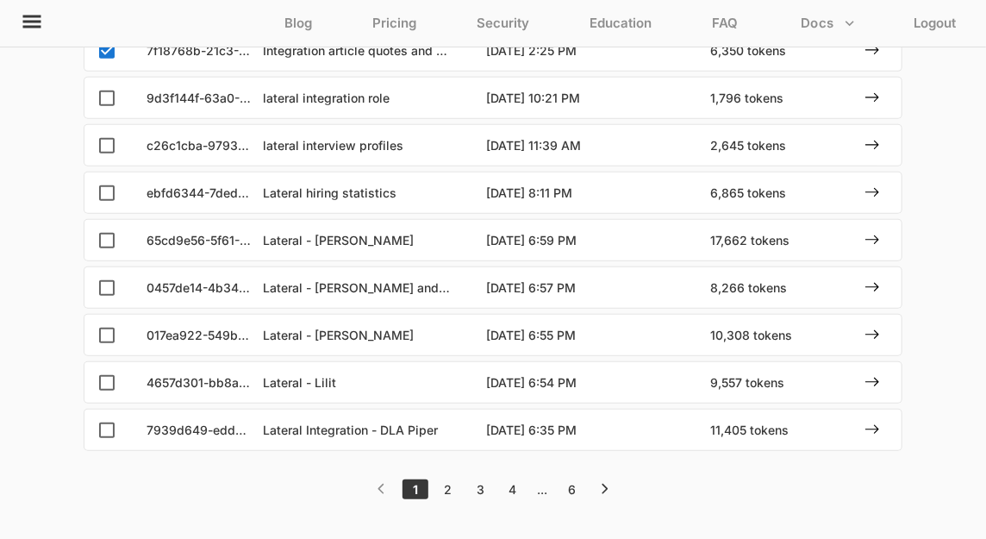
scroll to position [304, 0]
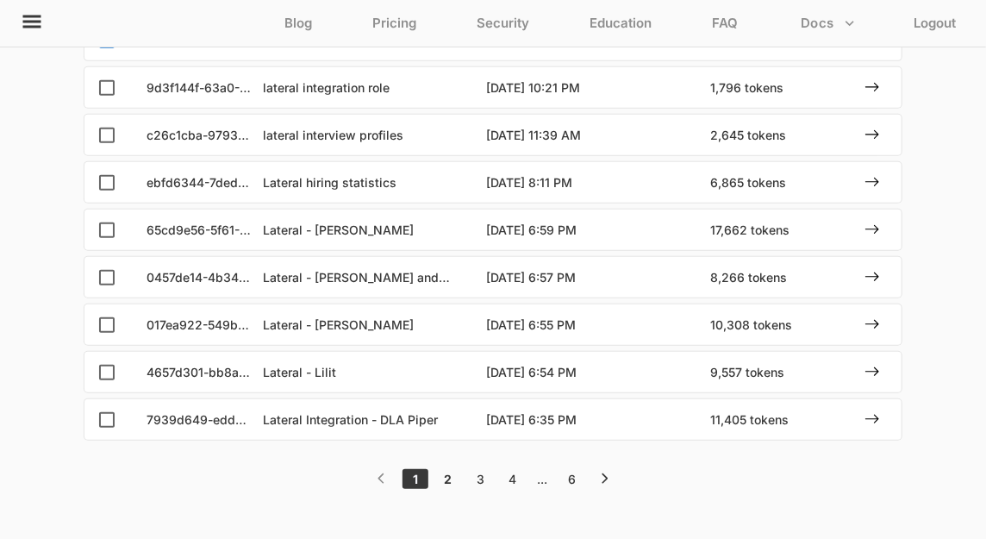
click at [447, 473] on div "2" at bounding box center [448, 478] width 23 height 15
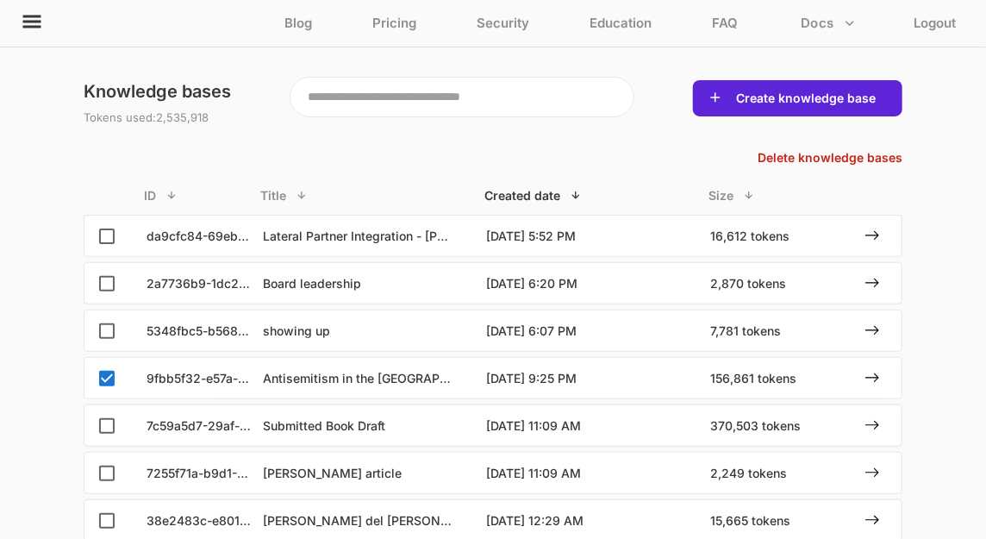
scroll to position [59, 0]
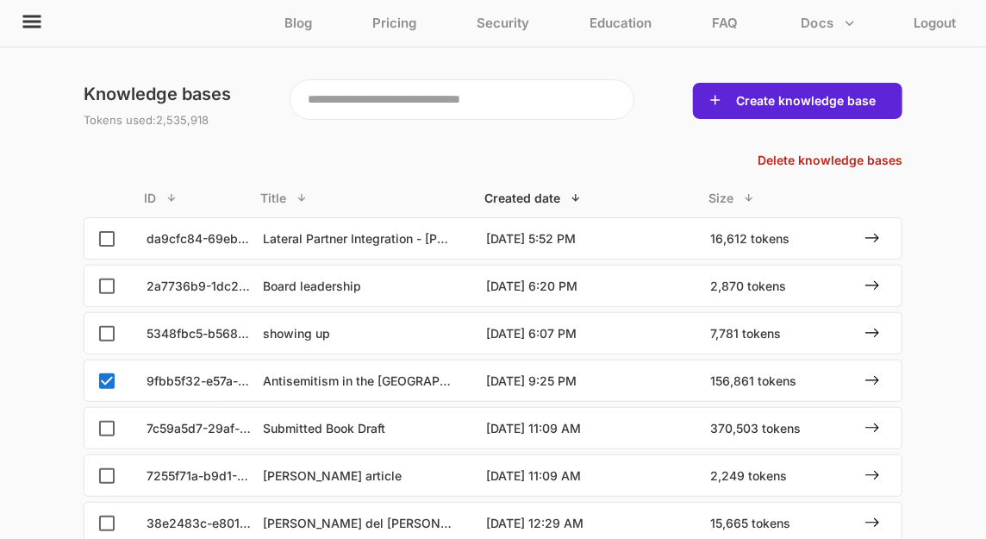
click at [856, 149] on div "Knowledge bases Tokens used: 2,535,918 Create knowledge base Delete knowledge b…" at bounding box center [493, 448] width 819 height 746
click at [852, 159] on p "Delete knowledge bases" at bounding box center [830, 160] width 143 height 14
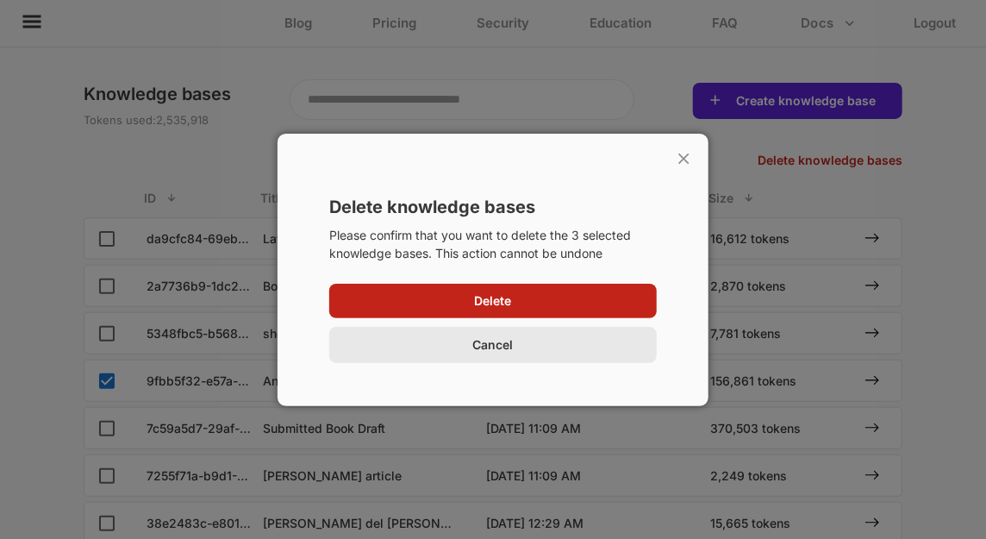
click at [555, 341] on div "Cancel" at bounding box center [492, 345] width 327 height 36
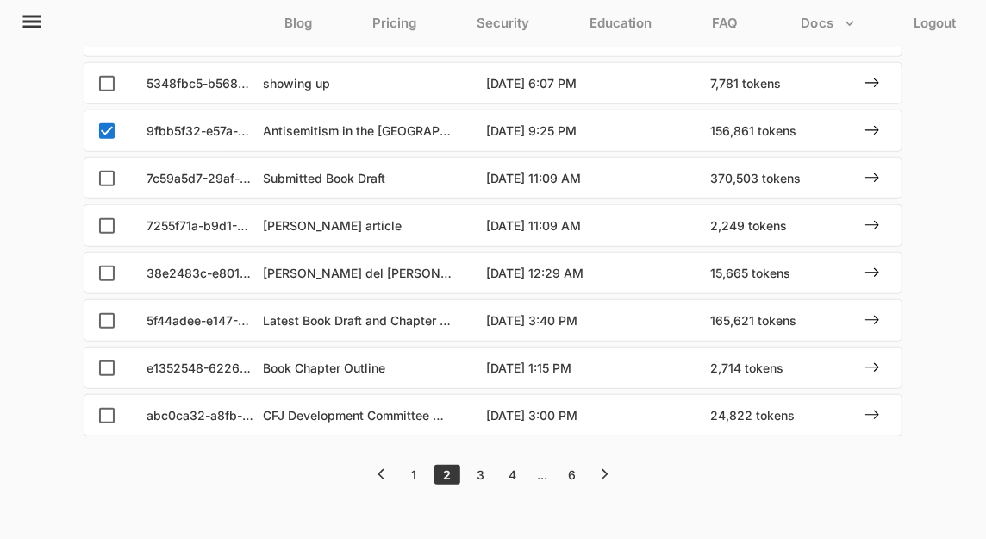
scroll to position [338, 0]
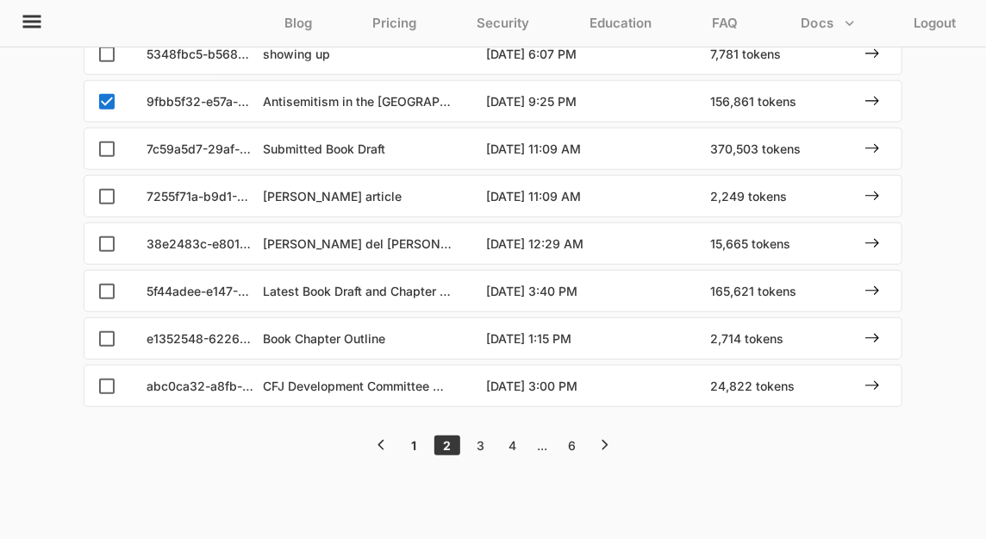
click at [414, 445] on div "1" at bounding box center [413, 445] width 23 height 15
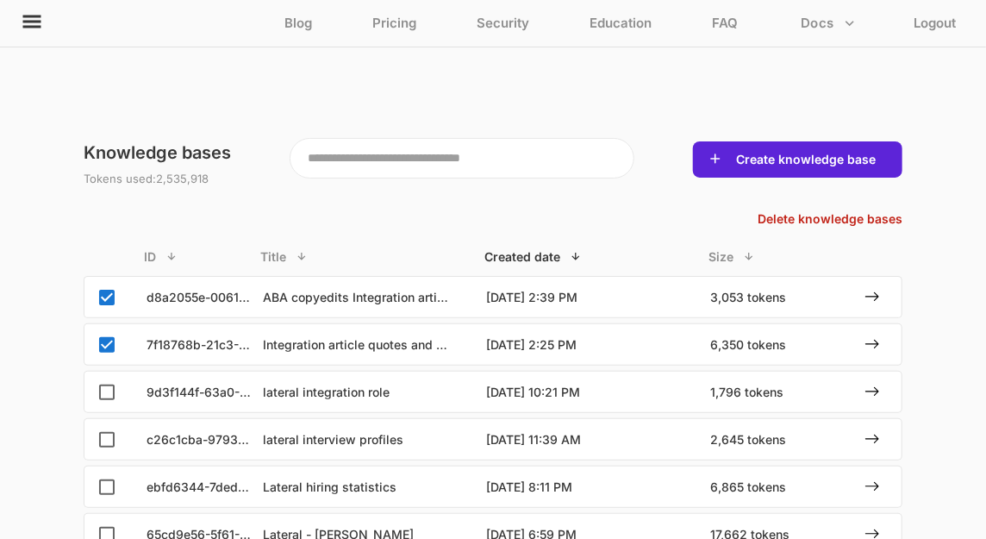
scroll to position [85, 0]
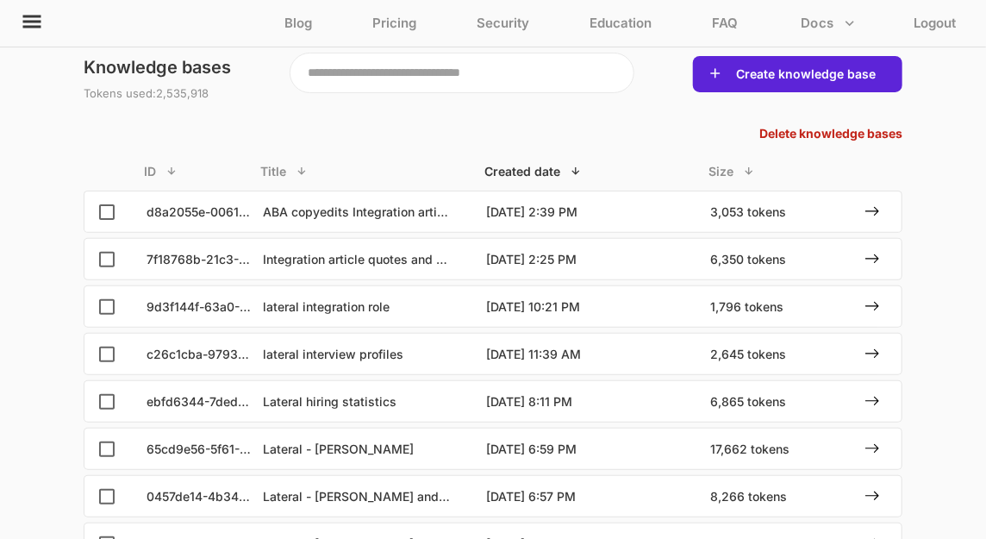
click at [833, 131] on p "Delete knowledge bases" at bounding box center [830, 133] width 143 height 14
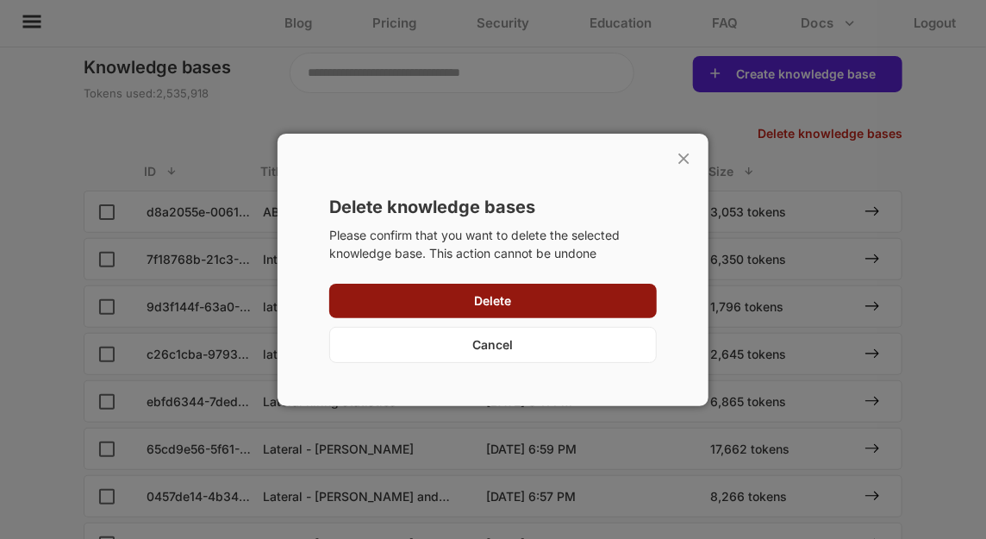
click at [511, 299] on button "Delete" at bounding box center [493, 300] width 47 height 17
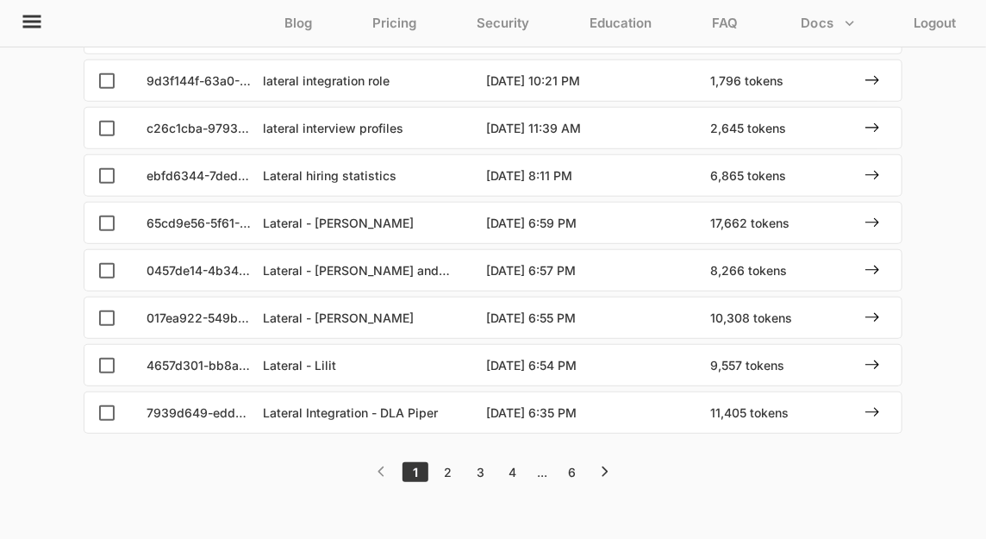
scroll to position [316, 0]
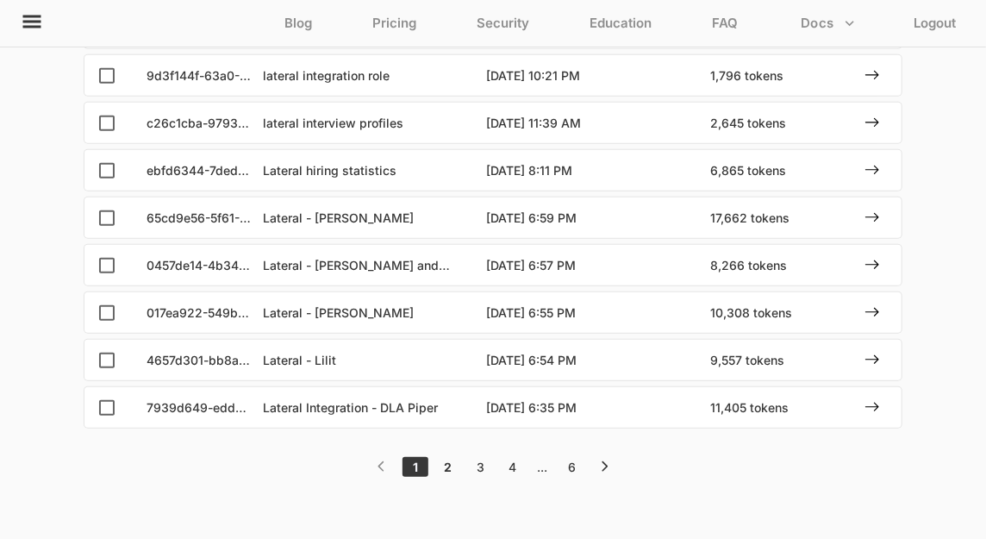
click at [447, 459] on div "2" at bounding box center [448, 466] width 23 height 15
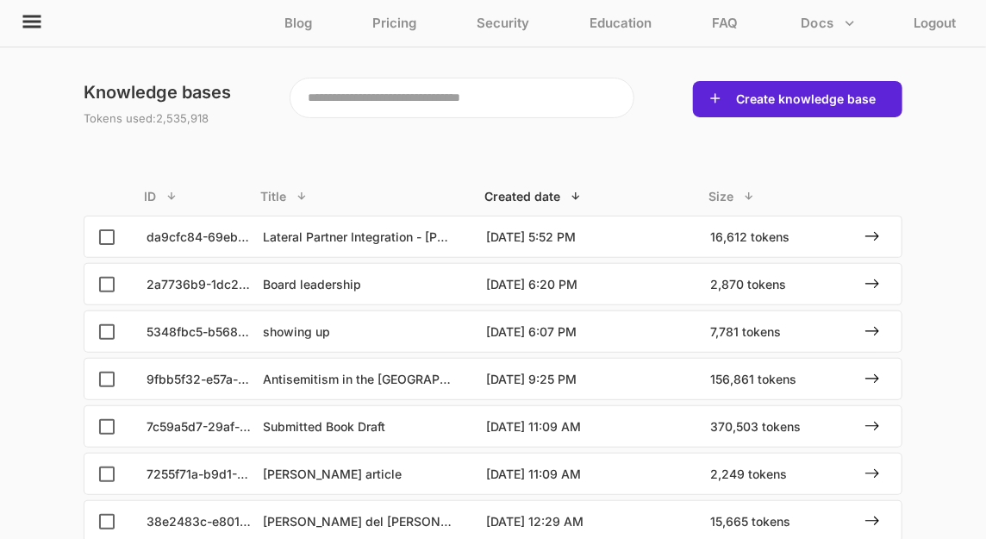
scroll to position [0, 0]
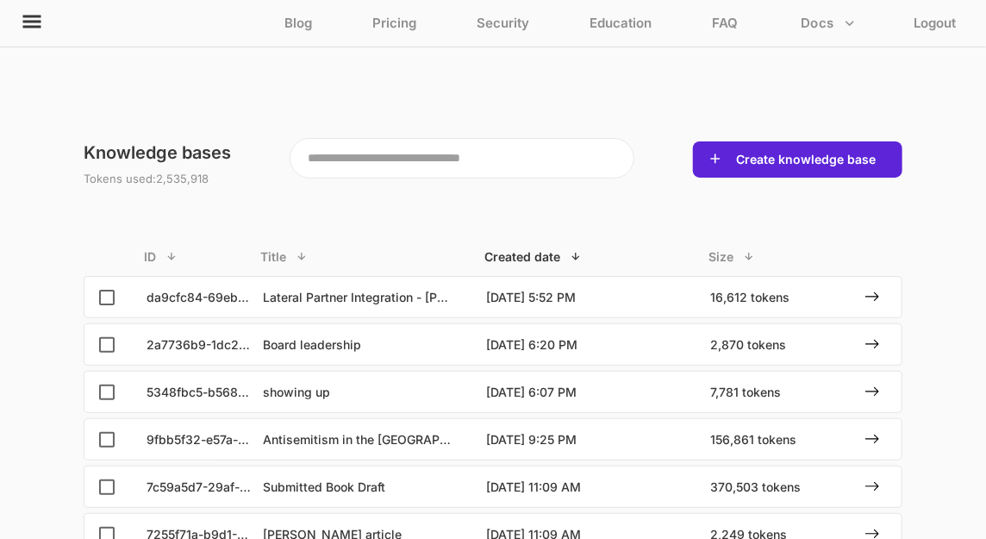
click at [819, 28] on button "Docs" at bounding box center [828, 23] width 68 height 33
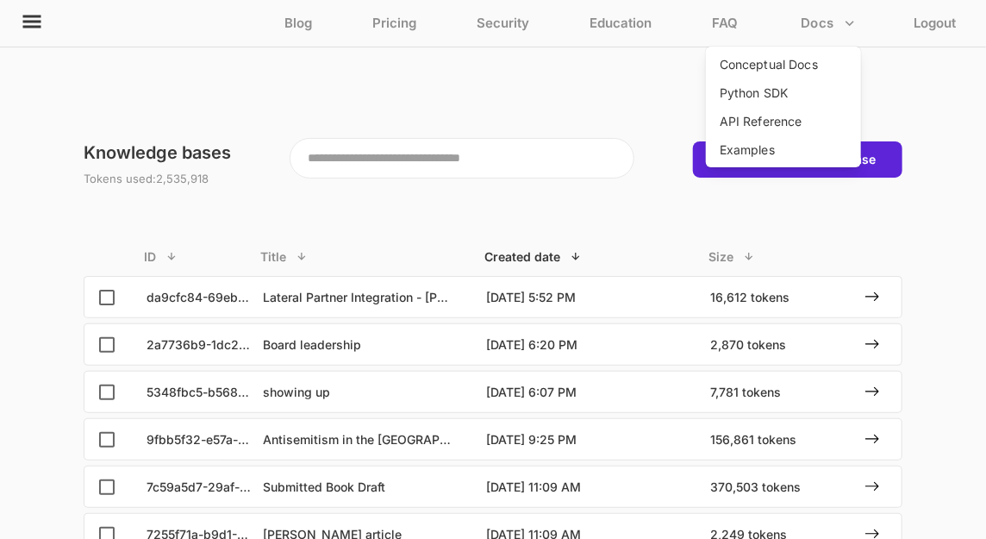
click at [27, 23] on div at bounding box center [493, 269] width 986 height 539
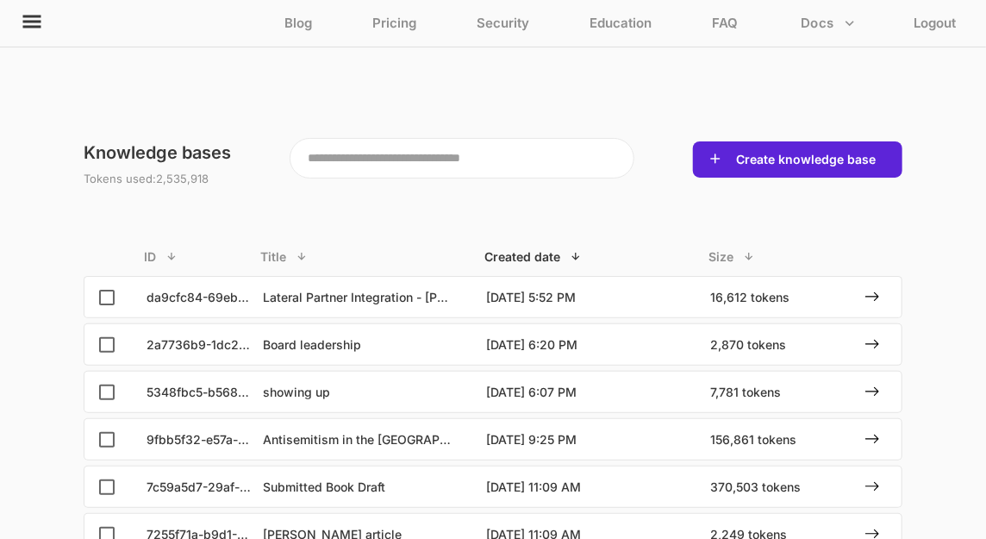
click at [27, 23] on icon at bounding box center [32, 21] width 21 height 21
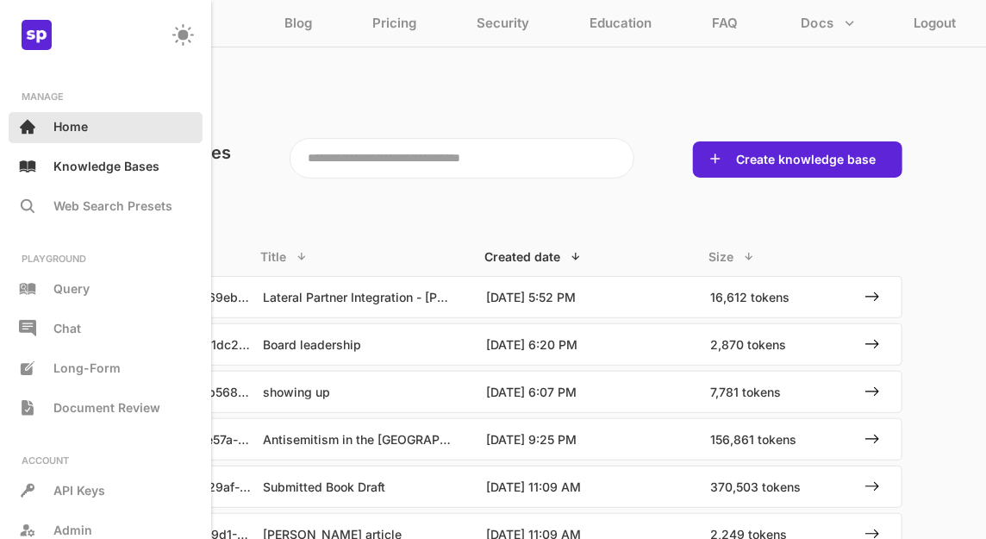
click at [76, 133] on div "Home" at bounding box center [106, 127] width 194 height 31
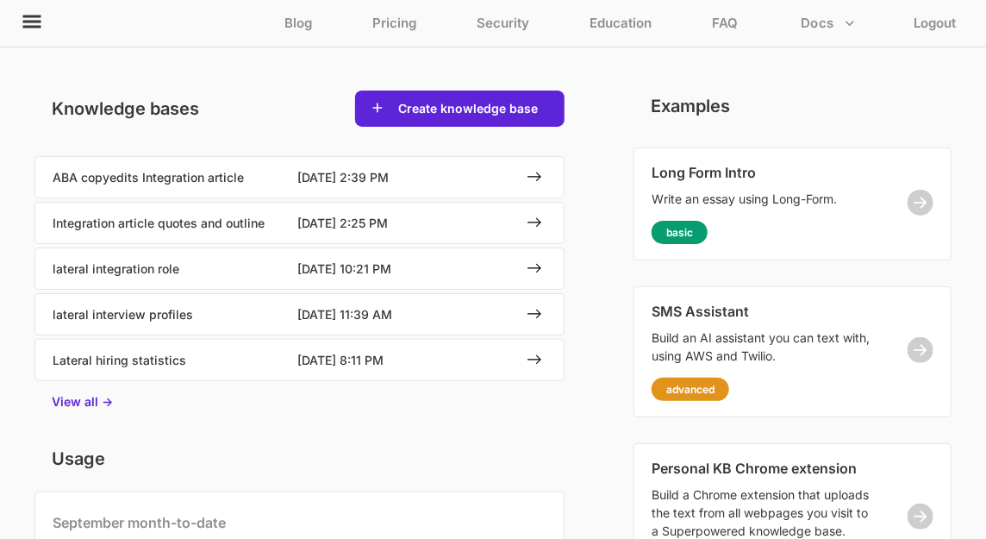
click at [29, 22] on icon at bounding box center [32, 22] width 18 height 13
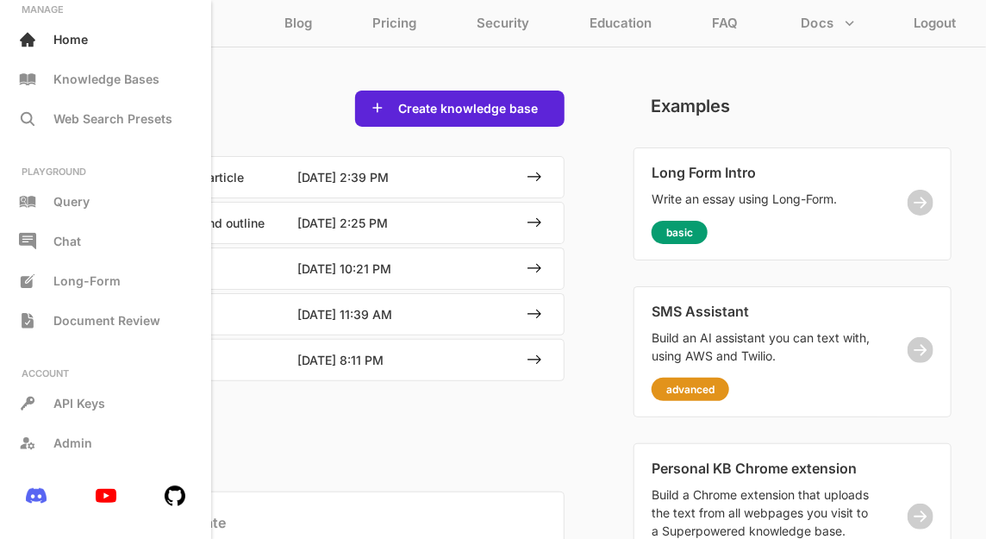
scroll to position [90, 0]
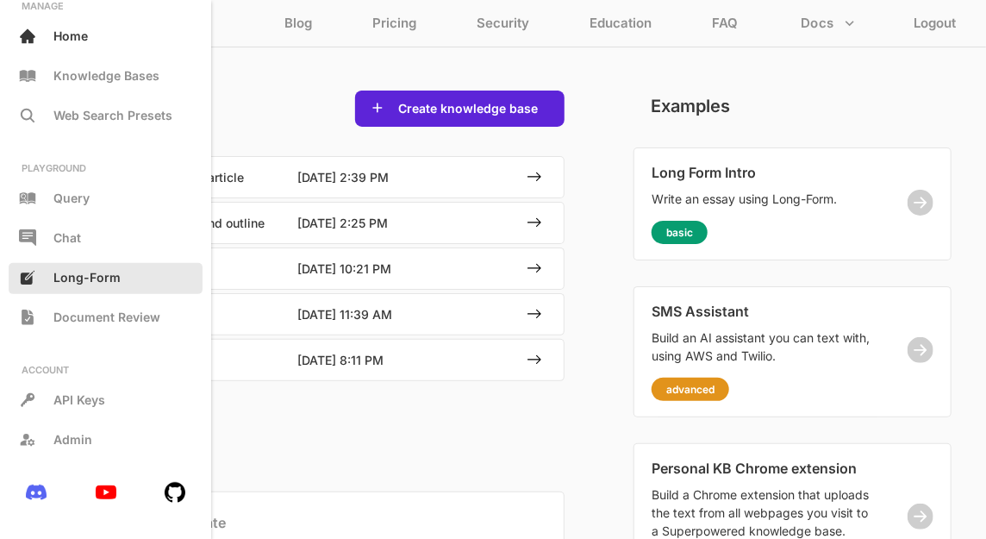
click at [98, 289] on div "Long-Form" at bounding box center [106, 278] width 194 height 31
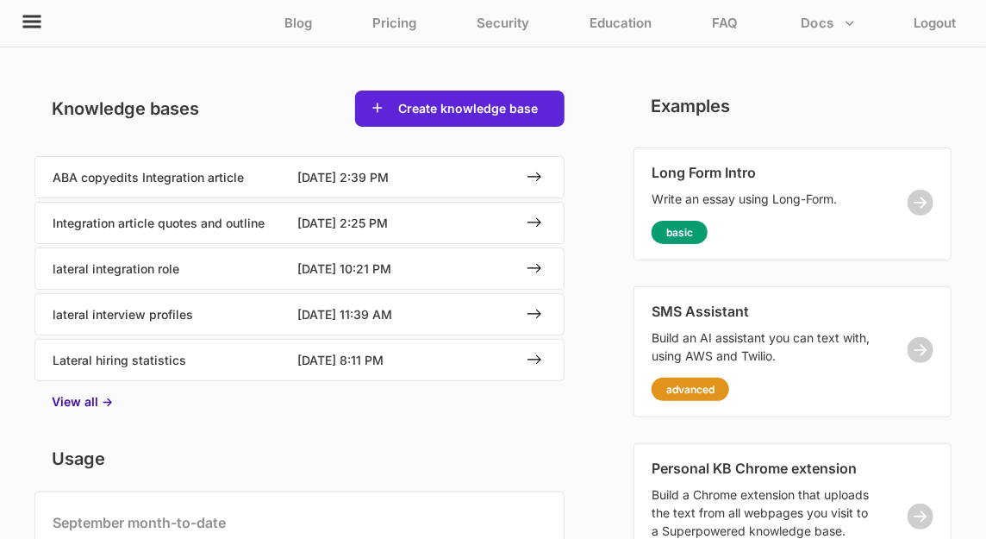
click at [90, 402] on p "View all ->" at bounding box center [82, 401] width 61 height 15
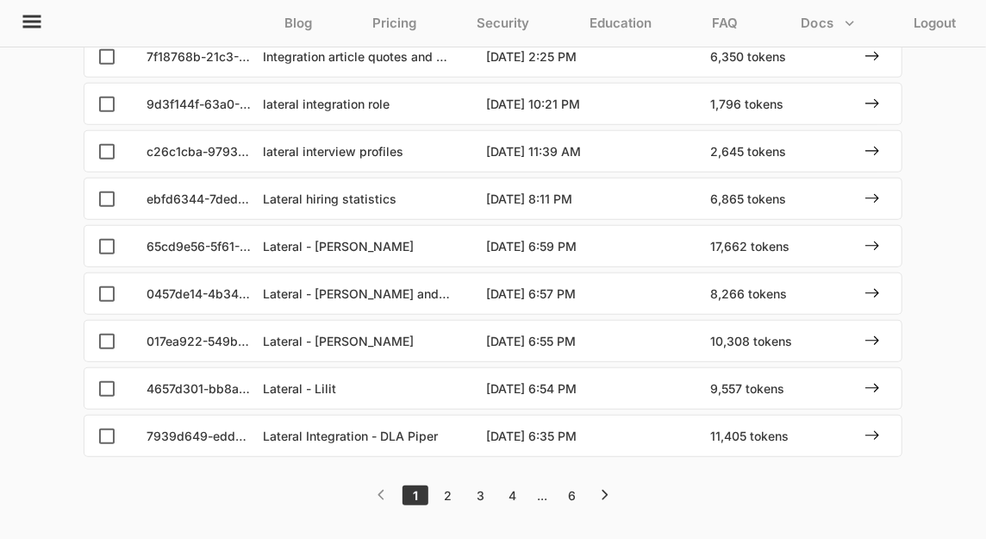
scroll to position [338, 0]
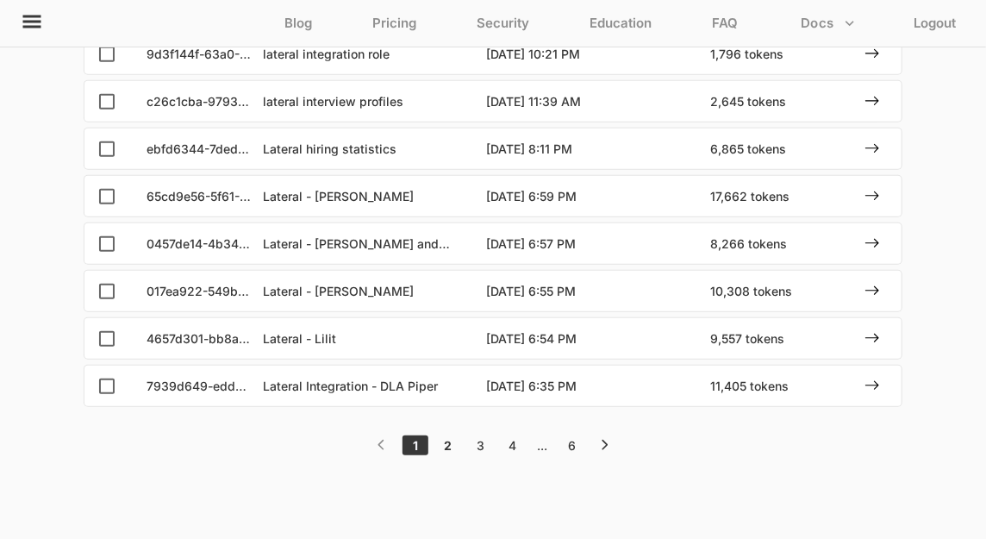
click at [448, 439] on div "2" at bounding box center [448, 445] width 23 height 15
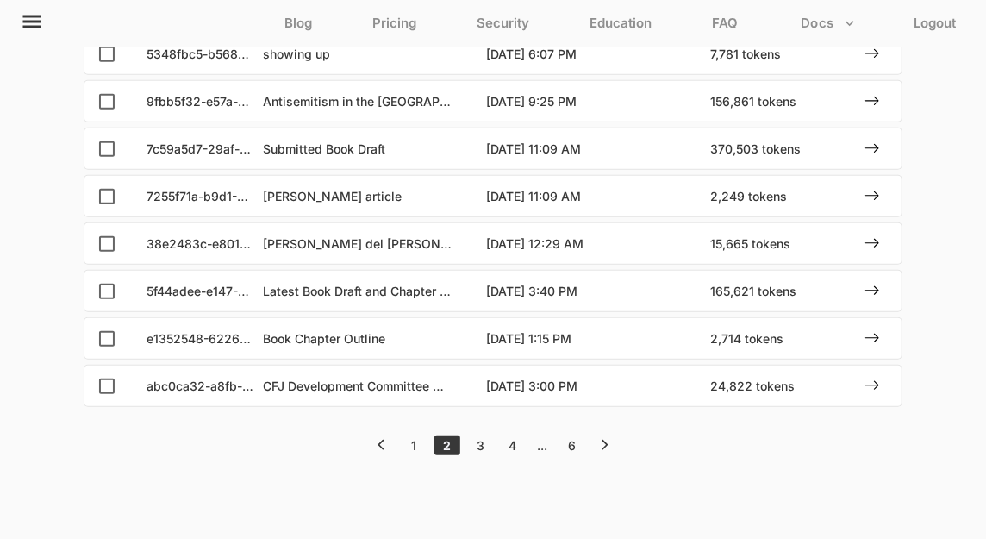
click at [448, 439] on div "2" at bounding box center [447, 445] width 26 height 20
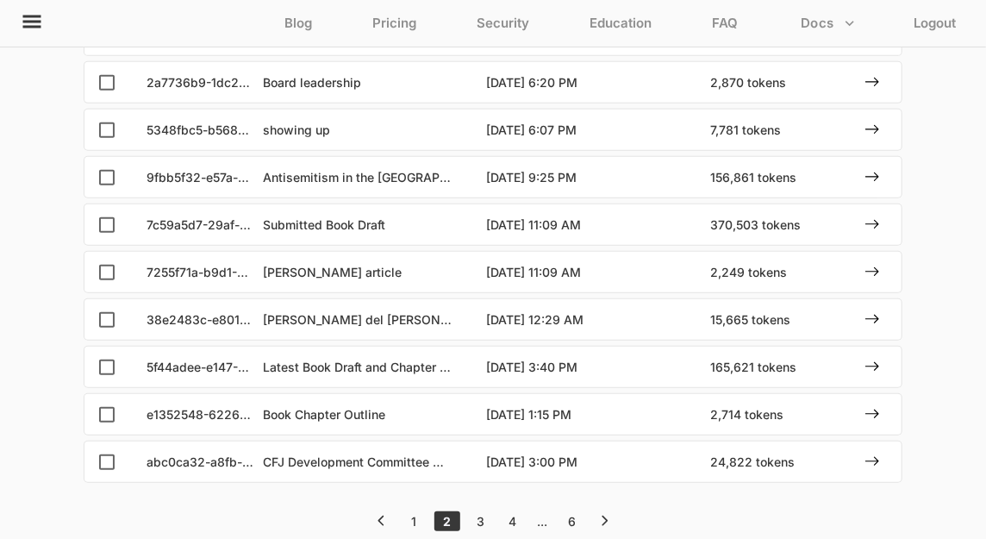
scroll to position [334, 0]
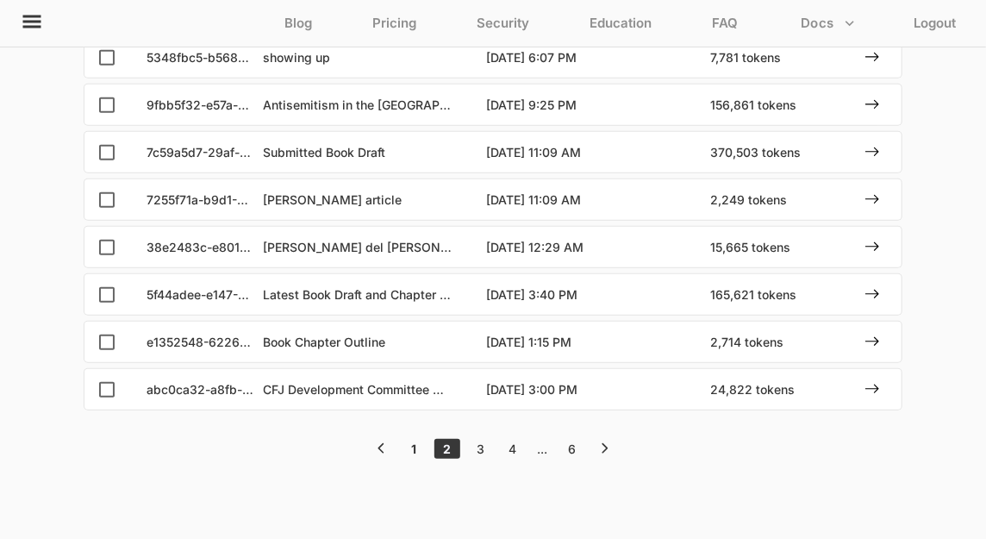
click at [408, 447] on div "1" at bounding box center [413, 448] width 23 height 15
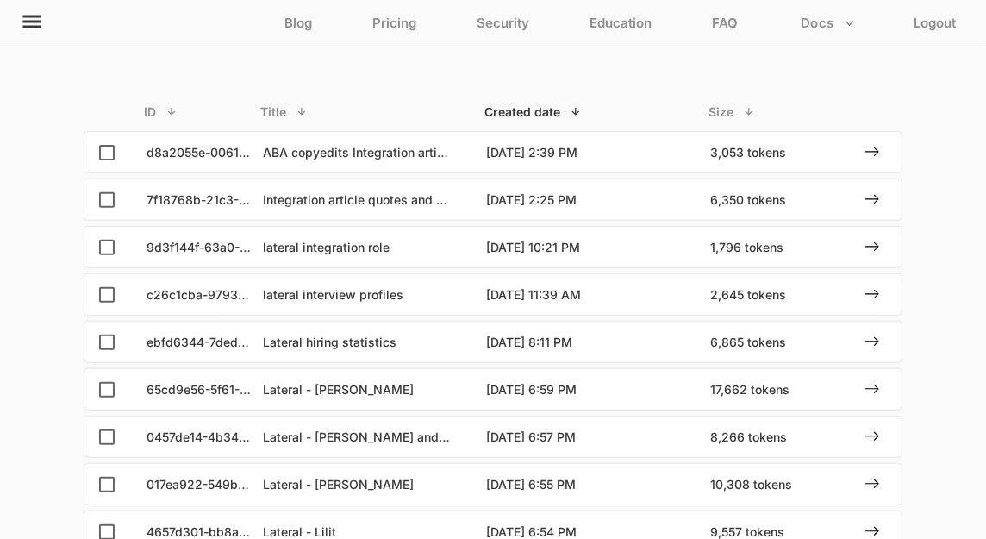
scroll to position [146, 0]
click at [538, 109] on p "Created date" at bounding box center [521, 110] width 75 height 15
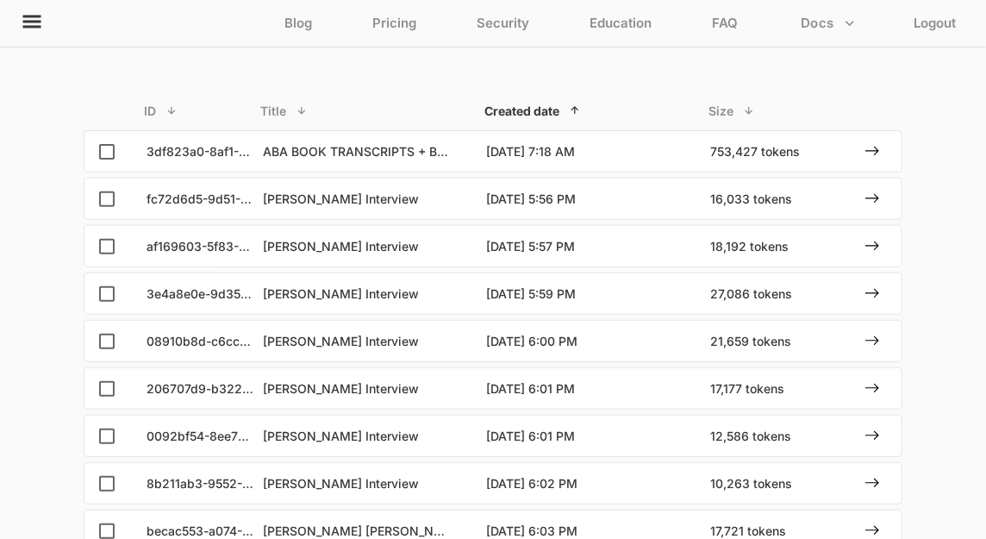
click at [555, 111] on p "Created date" at bounding box center [521, 110] width 75 height 15
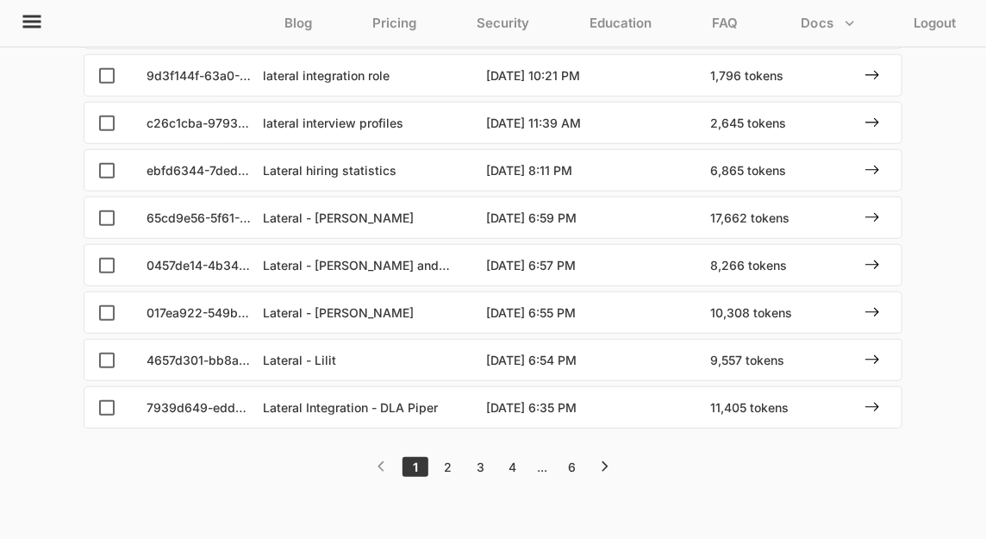
scroll to position [338, 0]
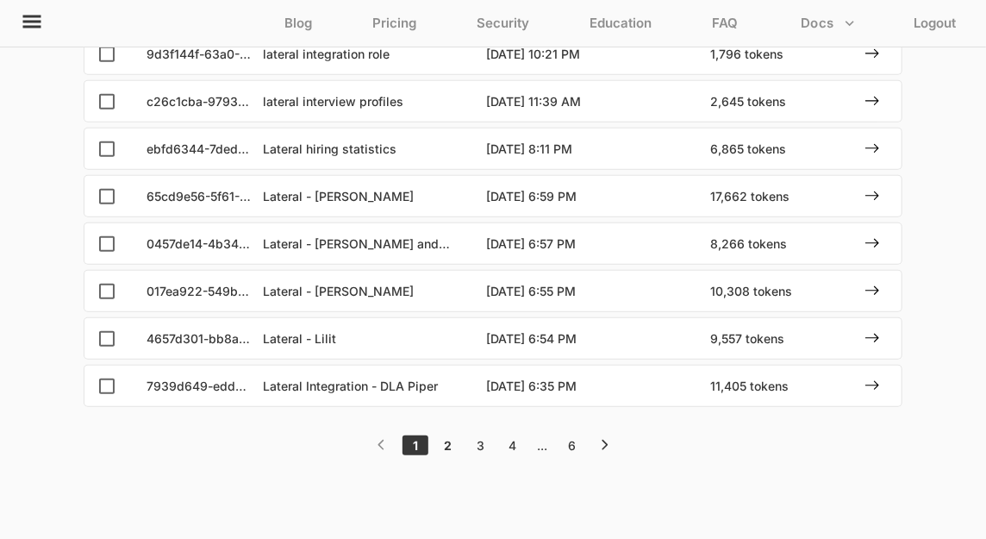
click at [445, 442] on div "2" at bounding box center [448, 445] width 23 height 15
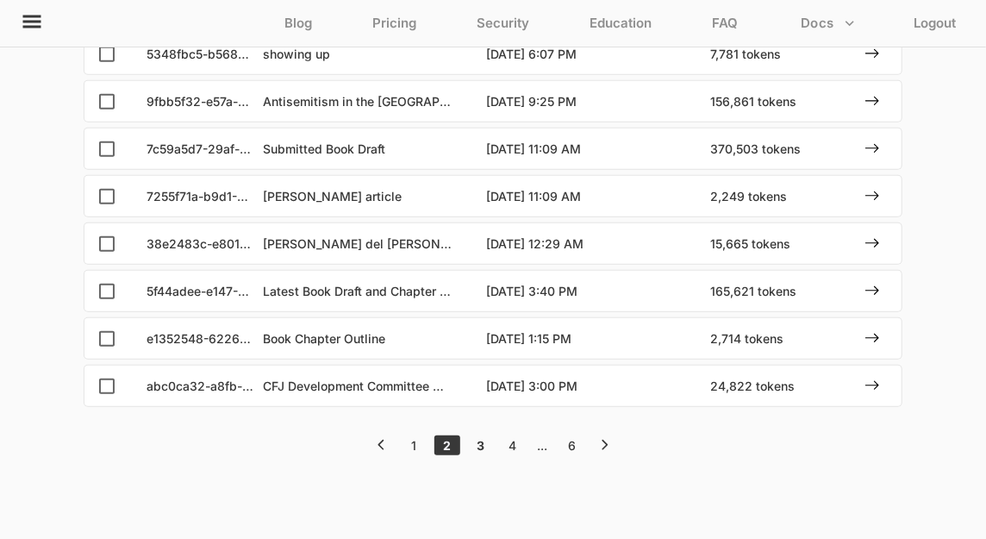
click at [479, 441] on div "3" at bounding box center [480, 445] width 23 height 15
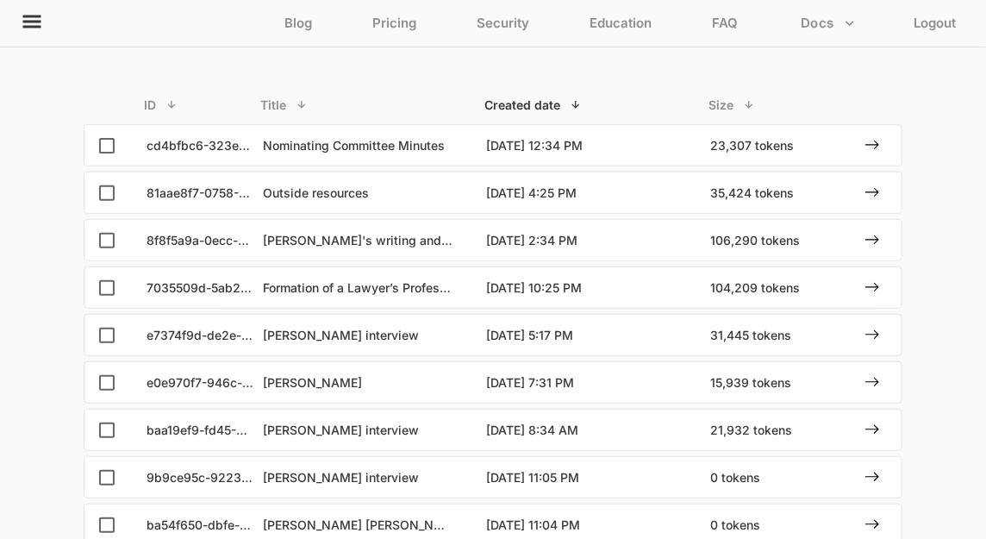
scroll to position [153, 0]
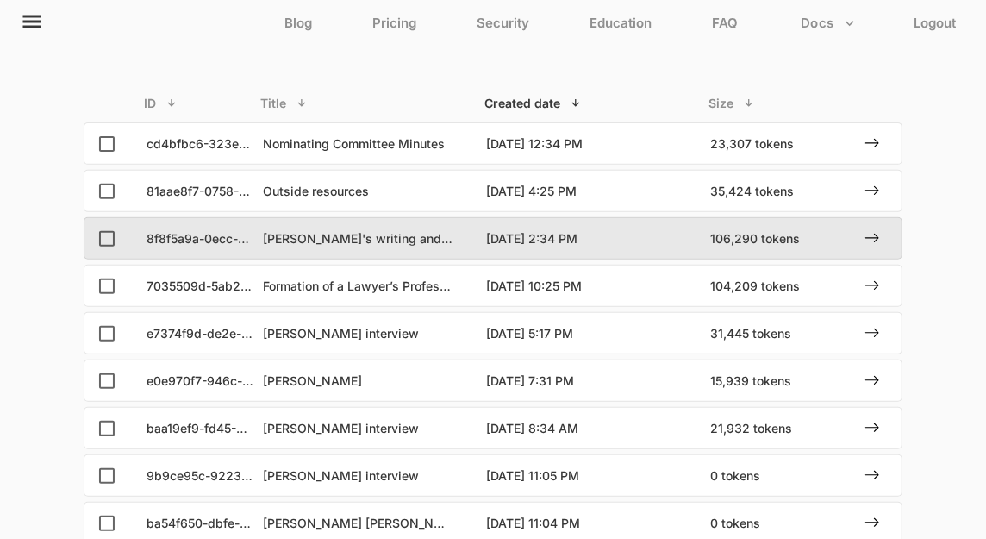
click at [365, 249] on div "8f8f5a9a-0ecc-44e7 Lana's writing and notes 3/12/2024, 2:34 PM 106,290 tokens" at bounding box center [515, 238] width 772 height 40
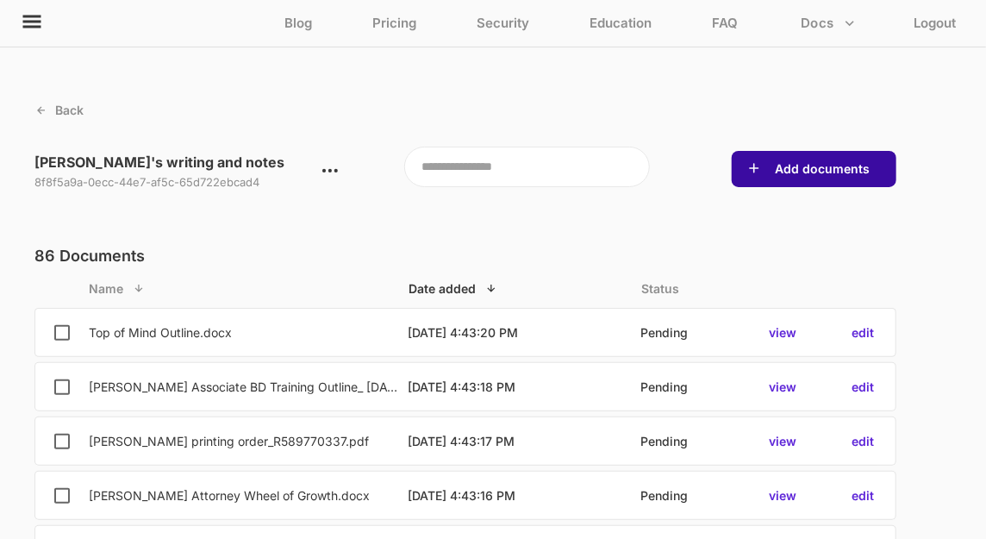
click at [833, 166] on button "Add documents" at bounding box center [821, 168] width 105 height 17
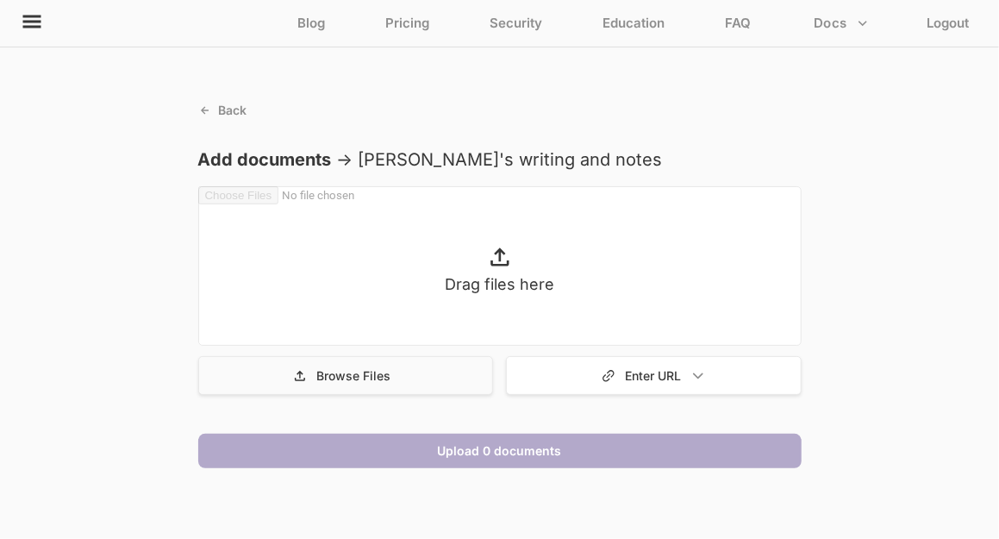
click at [365, 374] on p "Browse Files" at bounding box center [353, 375] width 74 height 15
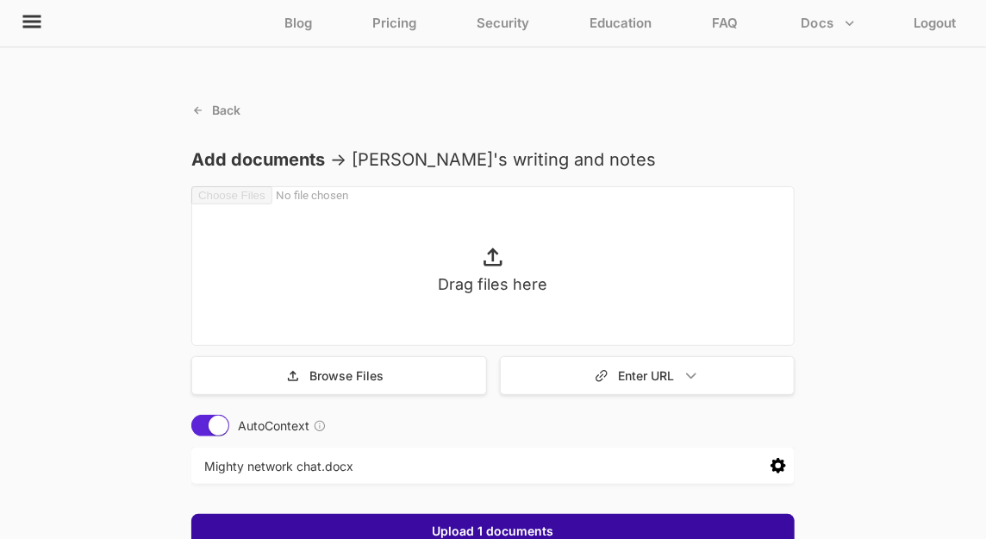
click at [537, 520] on div "Upload 1 documents" at bounding box center [492, 531] width 603 height 34
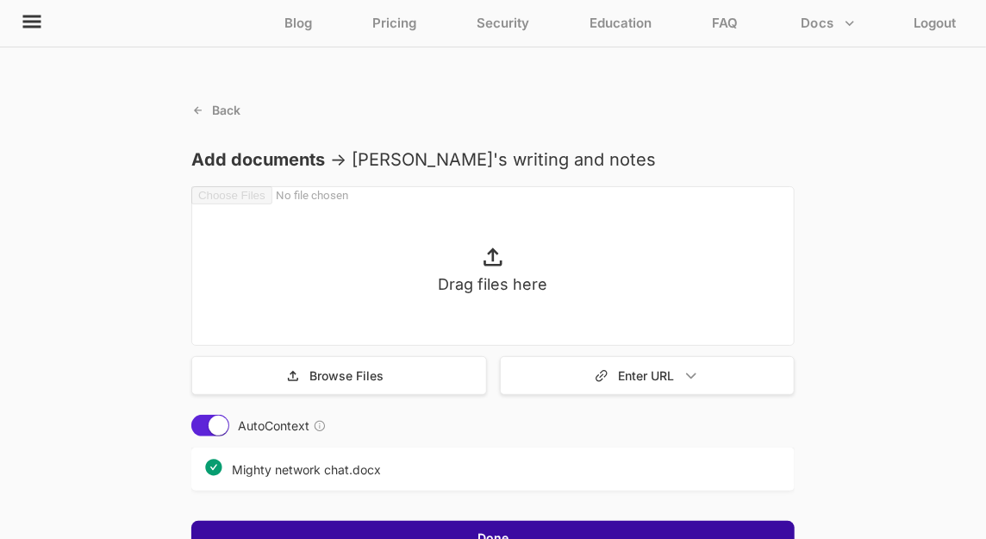
click at [566, 532] on div "Done" at bounding box center [492, 537] width 603 height 34
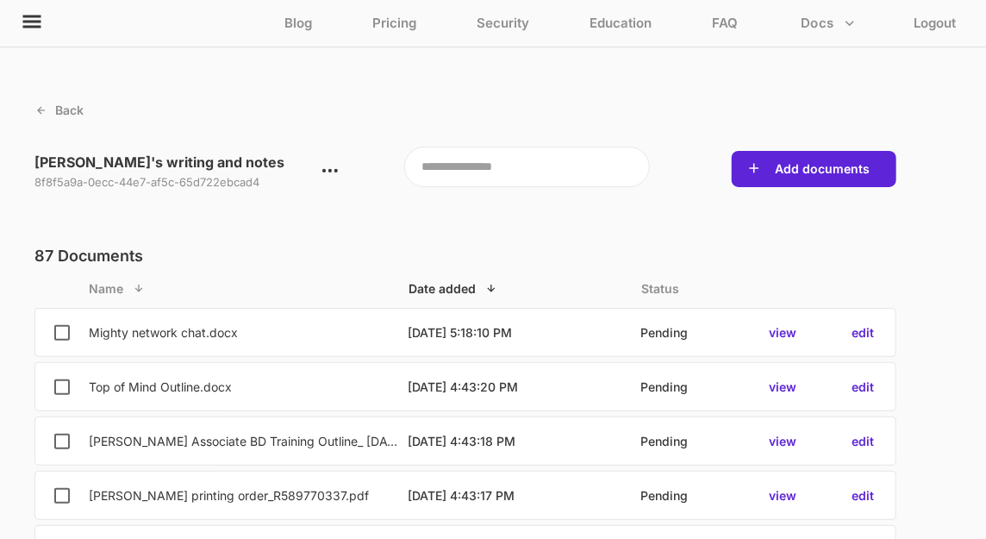
click at [28, 27] on icon at bounding box center [32, 22] width 18 height 13
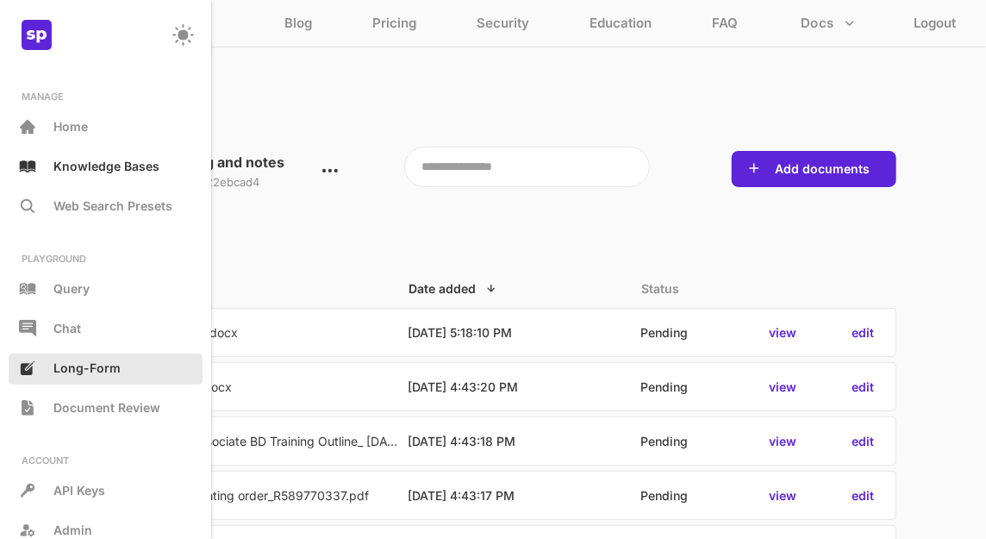
click at [101, 365] on span "Long-Form" at bounding box center [86, 367] width 67 height 15
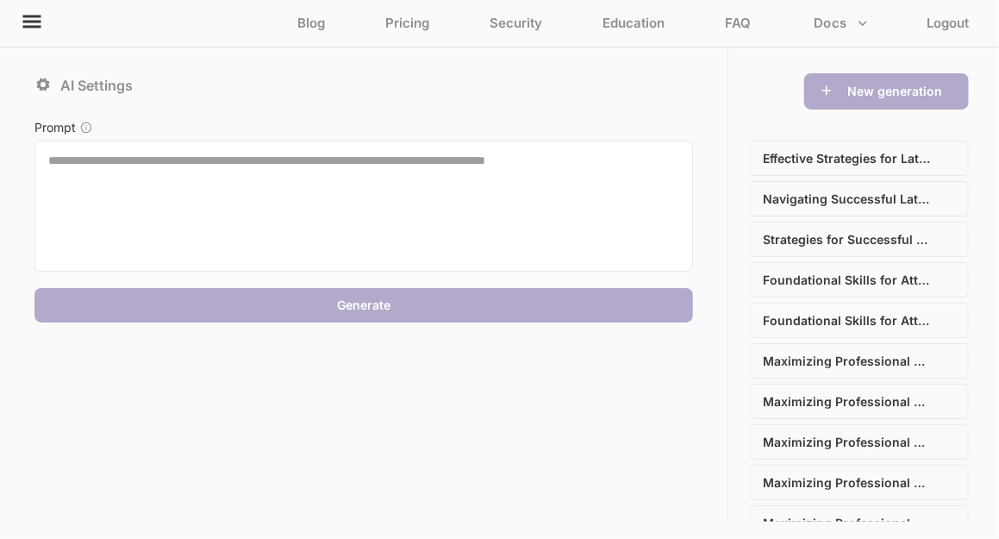
click at [128, 198] on textarea at bounding box center [363, 205] width 658 height 131
click at [135, 162] on textarea at bounding box center [363, 205] width 658 height 131
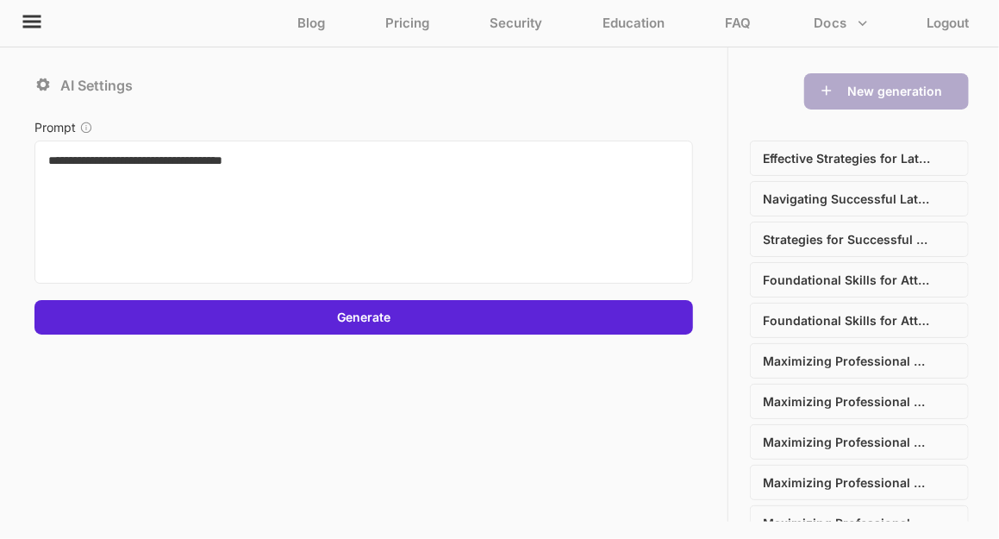
paste textarea "**********"
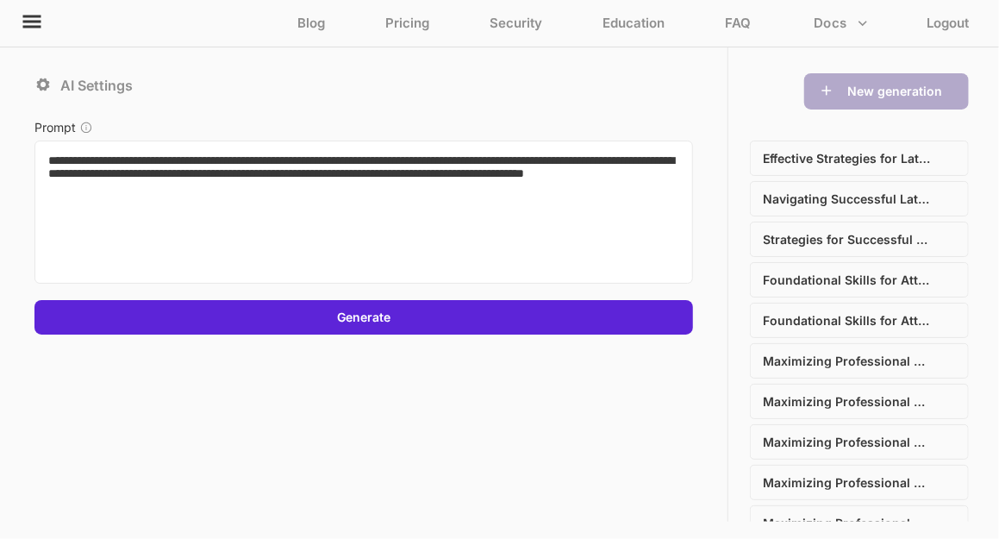
click at [263, 158] on textarea "**********" at bounding box center [363, 211] width 658 height 143
click at [657, 192] on textarea "**********" at bounding box center [363, 211] width 658 height 143
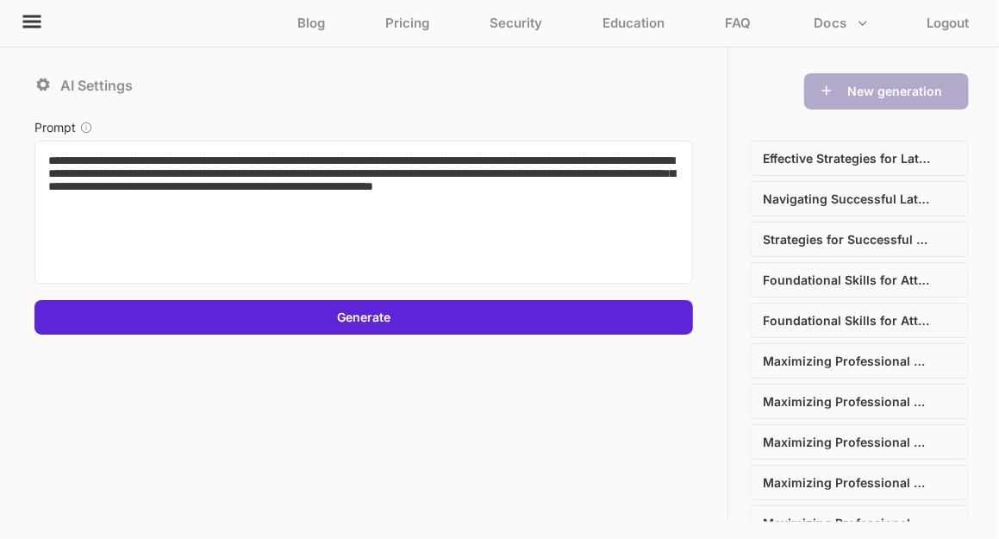
type textarea "**********"
click at [58, 82] on div at bounding box center [47, 84] width 26 height 23
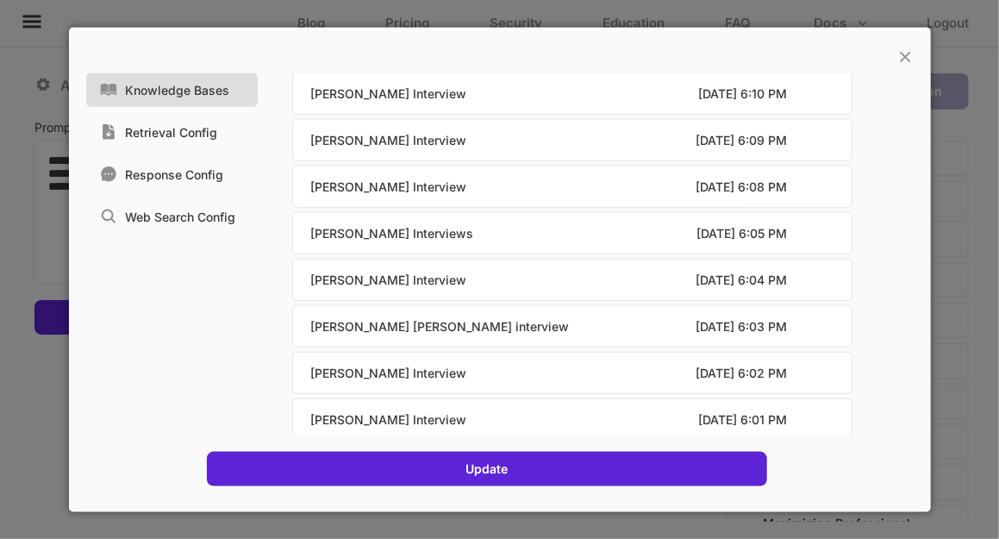
scroll to position [2450, 0]
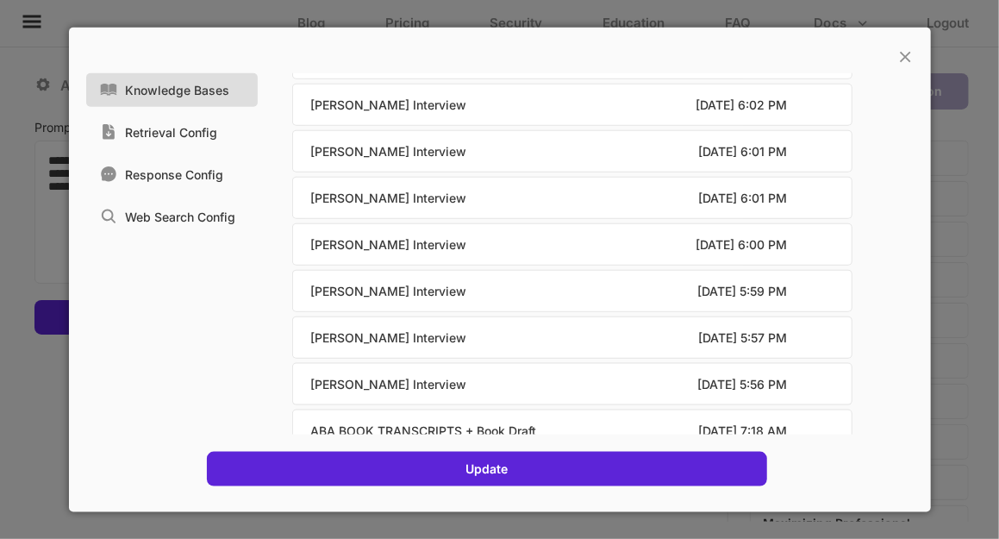
click at [877, 490] on div "Knowledge Bases Retrieval Config Response Config Web Search Config 0 / 10 knowl…" at bounding box center [486, 279] width 801 height 431
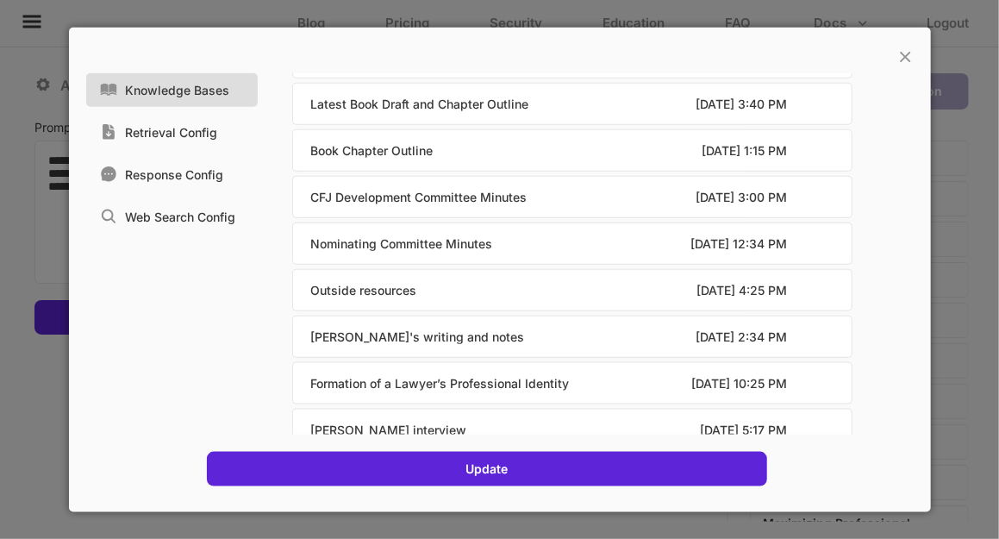
scroll to position [0, 0]
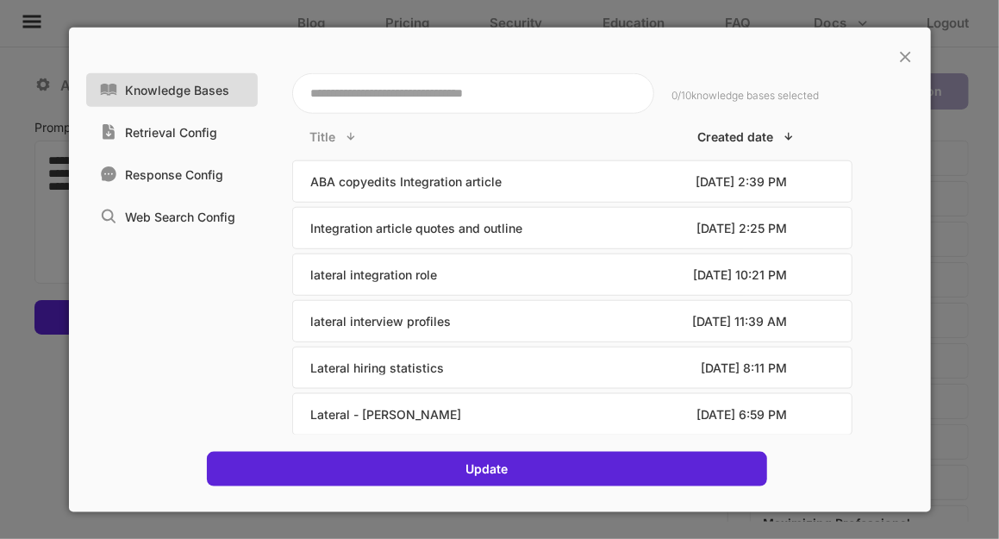
click at [452, 112] on textarea at bounding box center [473, 92] width 362 height 40
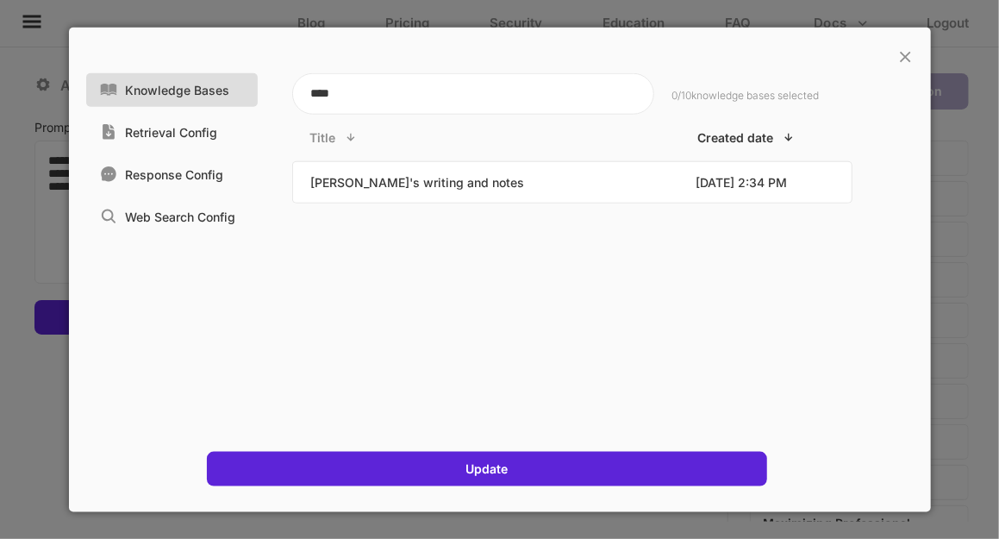
type textarea "****"
click at [423, 206] on div "**** 0 / 10 knowledge bases selected Title Created date Lana's writing and note…" at bounding box center [573, 249] width 630 height 370
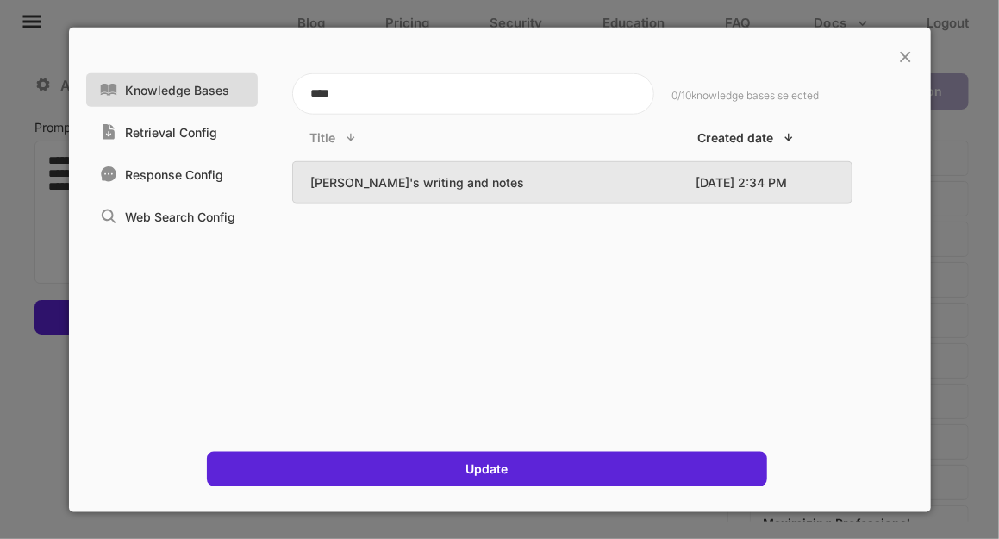
click at [434, 180] on p "Lana's writing and notes" at bounding box center [474, 182] width 328 height 15
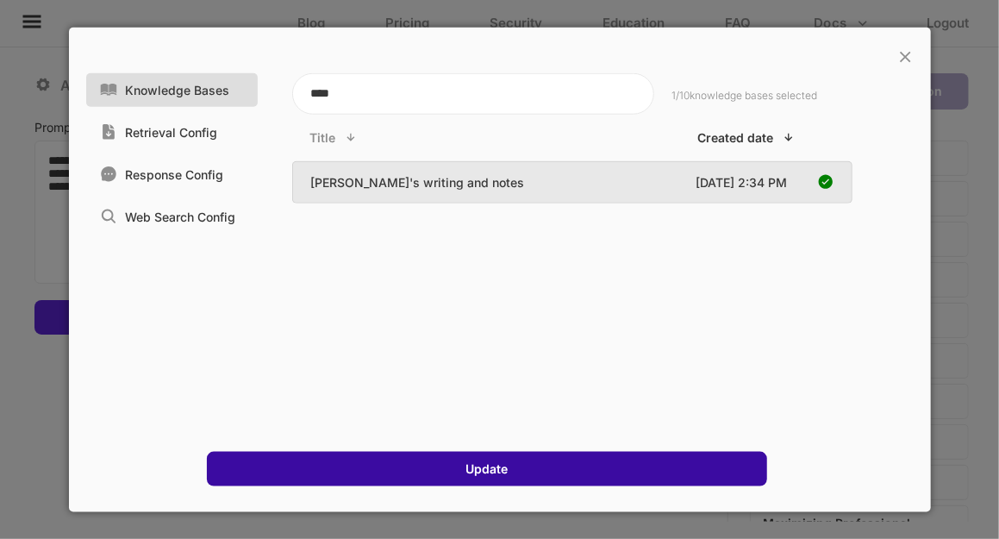
click at [507, 470] on button "Update" at bounding box center [486, 468] width 53 height 17
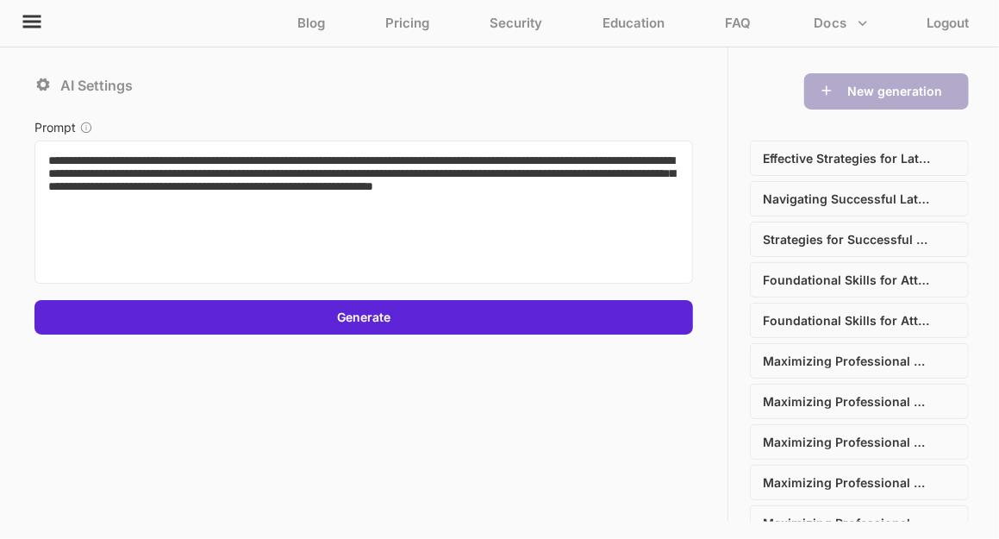
click at [48, 90] on icon at bounding box center [42, 84] width 17 height 17
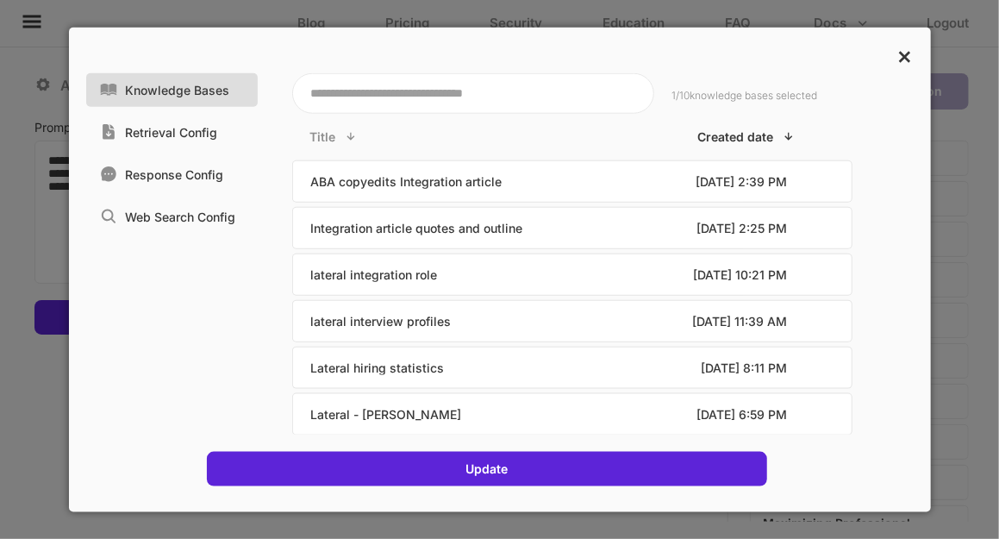
click at [904, 55] on p "×" at bounding box center [905, 54] width 16 height 29
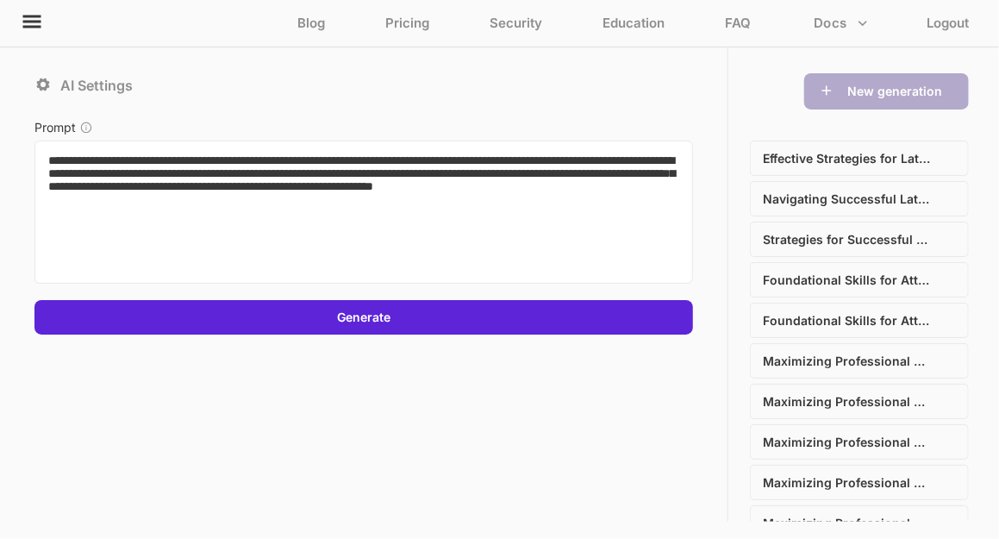
click at [575, 158] on textarea "**********" at bounding box center [363, 211] width 658 height 143
click at [559, 206] on textarea "**********" at bounding box center [363, 211] width 658 height 143
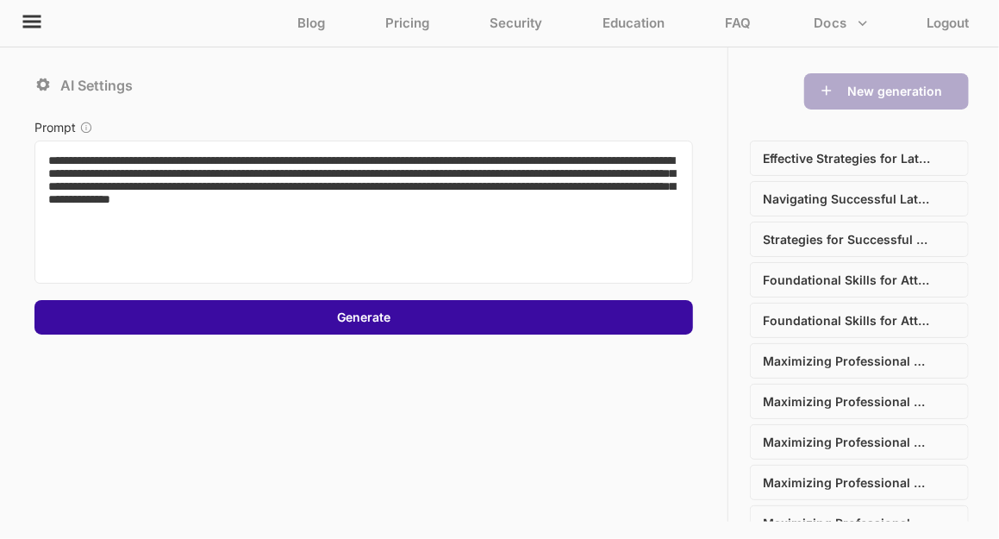
type textarea "**********"
click at [494, 315] on div "Generate" at bounding box center [363, 317] width 658 height 34
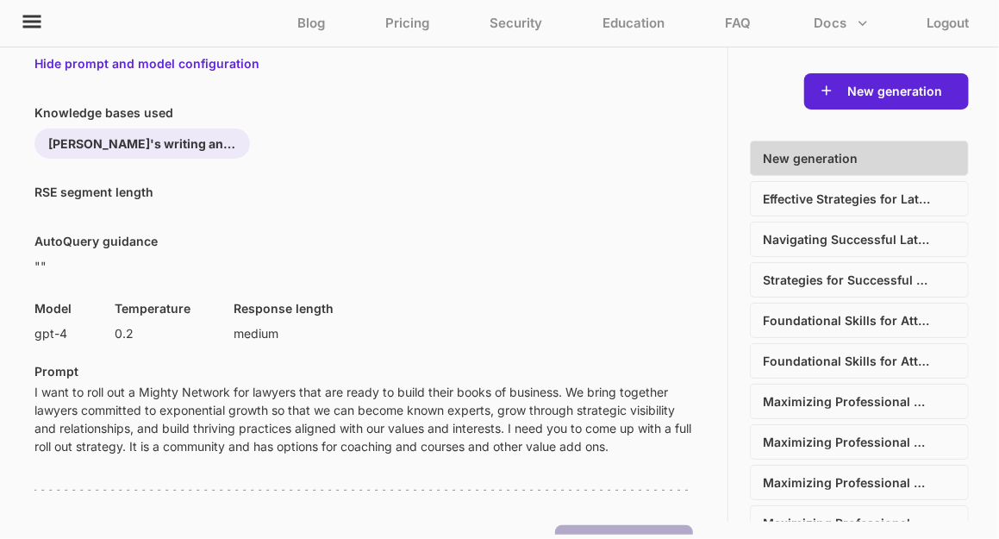
scroll to position [35, 0]
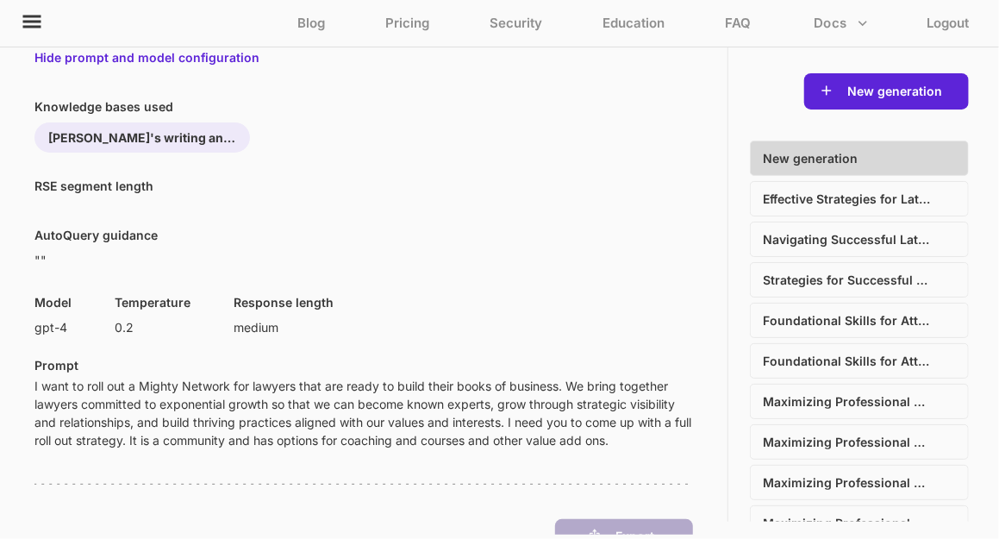
click at [668, 438] on p "I want to roll out a Mighty Network for lawyers that are ready to build their b…" at bounding box center [363, 413] width 658 height 72
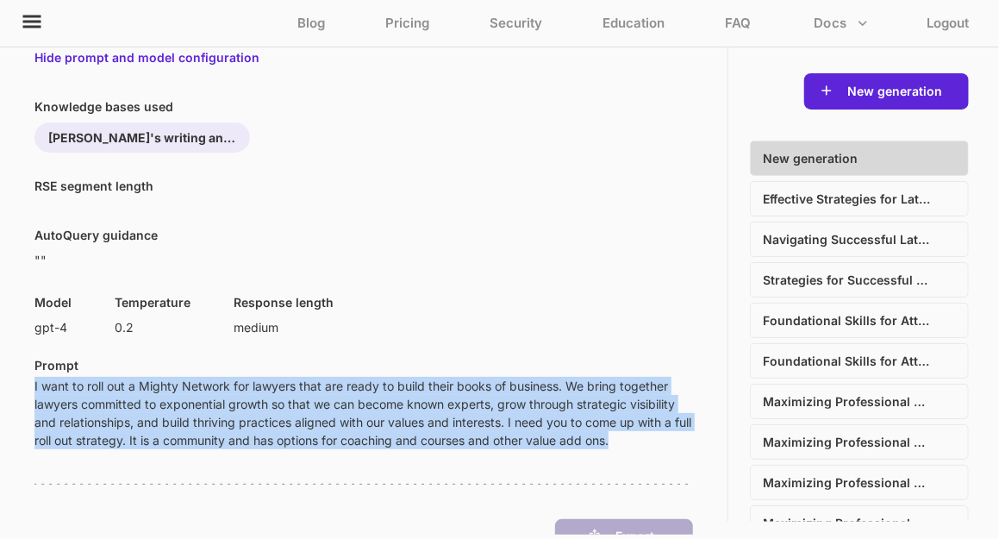
drag, startPoint x: 642, startPoint y: 436, endPoint x: 15, endPoint y: 379, distance: 629.8
click at [15, 379] on div "Hide prompt and model configuration Knowledge bases used Lana's writing and not…" at bounding box center [363, 290] width 727 height 487
copy p "I want to roll out a Mighty Network for lawyers that are ready to build their b…"
click at [900, 97] on button "New generation" at bounding box center [894, 91] width 105 height 17
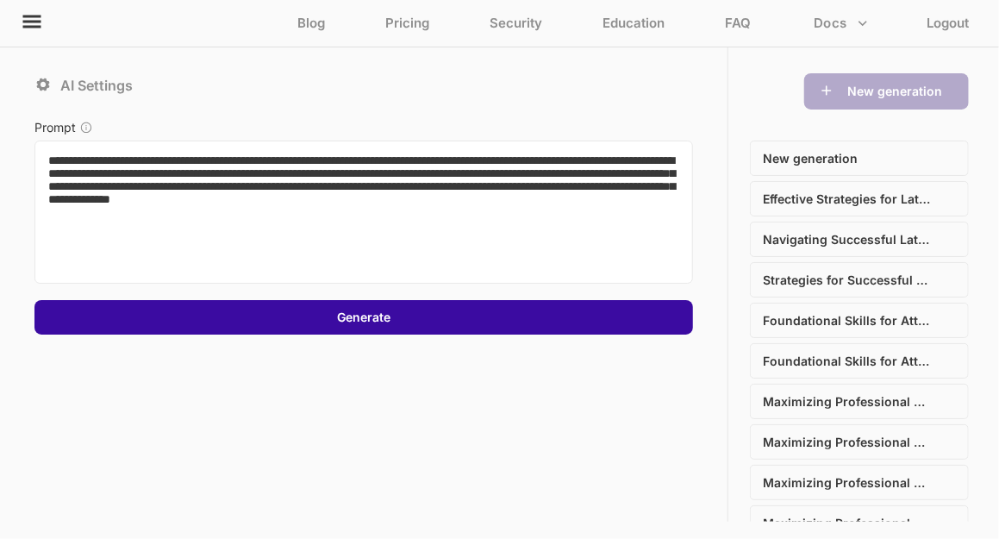
click at [416, 319] on div "Generate" at bounding box center [363, 317] width 658 height 34
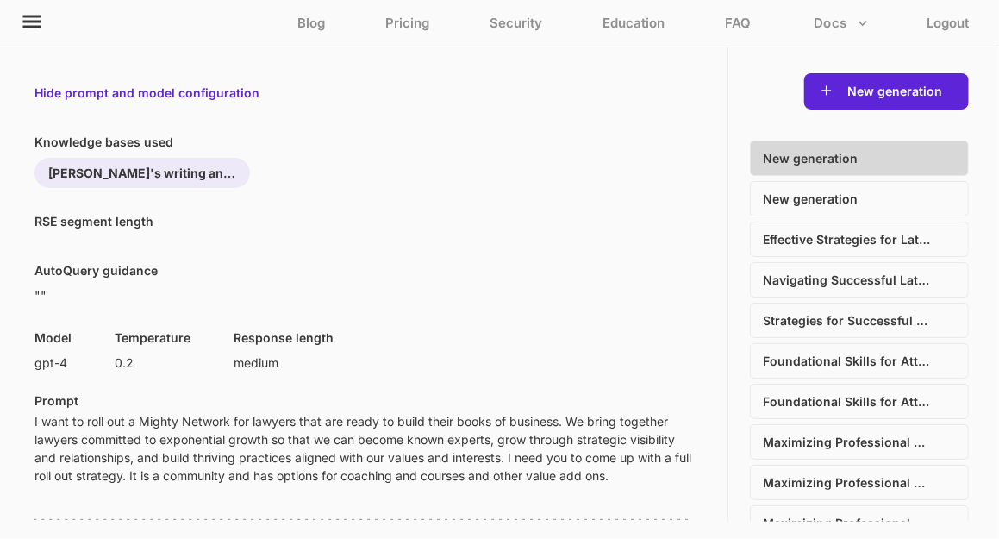
click at [532, 458] on p "I want to roll out a Mighty Network for lawyers that are ready to build their b…" at bounding box center [363, 448] width 658 height 72
click at [28, 25] on icon at bounding box center [32, 22] width 18 height 13
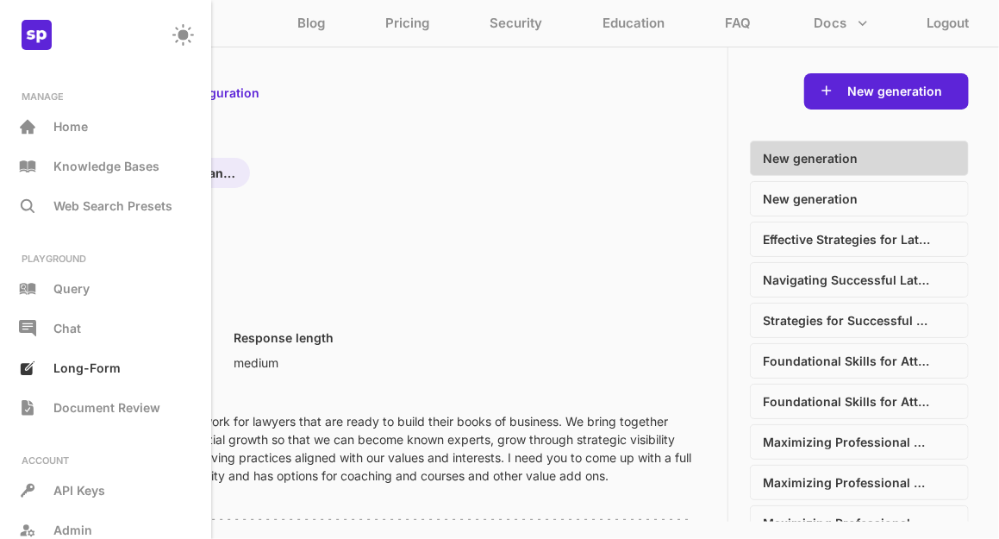
click at [420, 477] on p "I want to roll out a Mighty Network for lawyers that are ready to build their b…" at bounding box center [363, 448] width 658 height 72
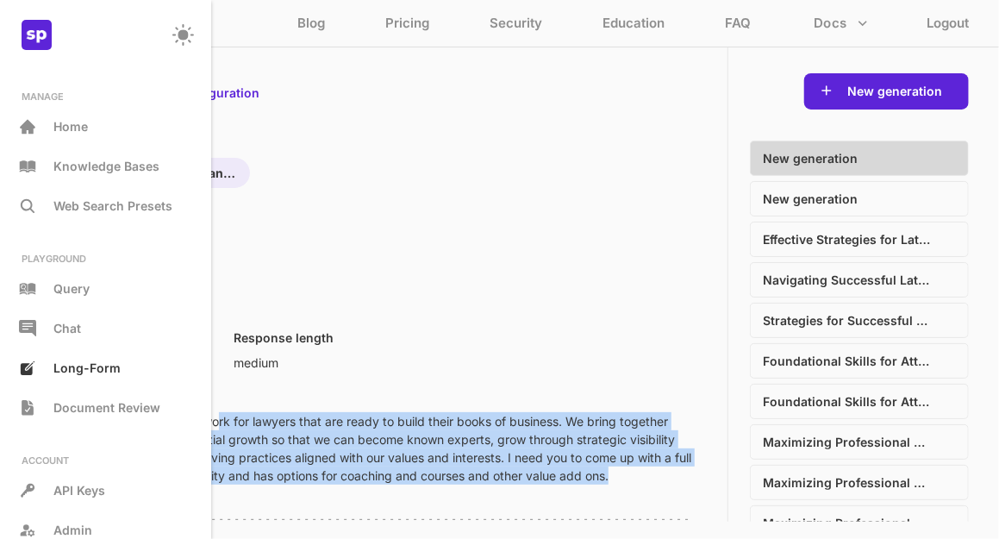
drag, startPoint x: 638, startPoint y: 473, endPoint x: 220, endPoint y: 417, distance: 421.6
click at [220, 417] on p "I want to roll out a Mighty Network for lawyers that are ready to build their b…" at bounding box center [363, 448] width 658 height 72
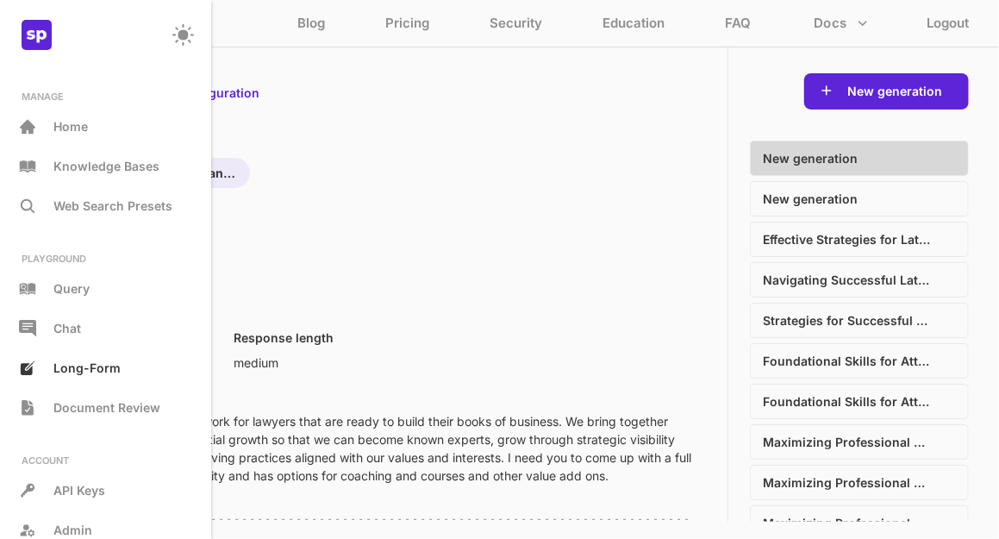
click at [601, 177] on div "Lana's writing and notes" at bounding box center [363, 172] width 658 height 39
click at [345, 435] on p "I want to roll out a Mighty Network for lawyers that are ready to build their b…" at bounding box center [363, 448] width 658 height 72
click at [94, 331] on div "Chat" at bounding box center [106, 329] width 194 height 31
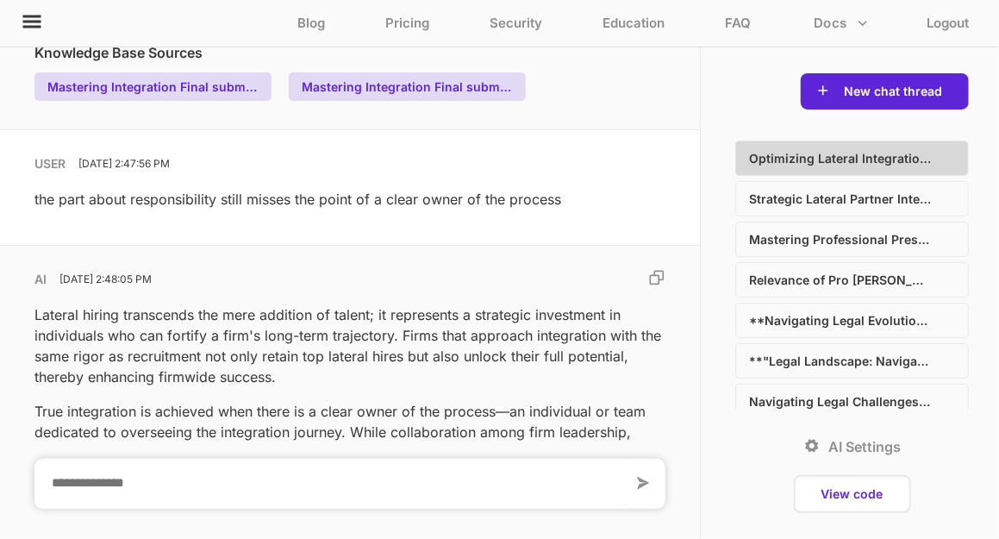
scroll to position [3181, 0]
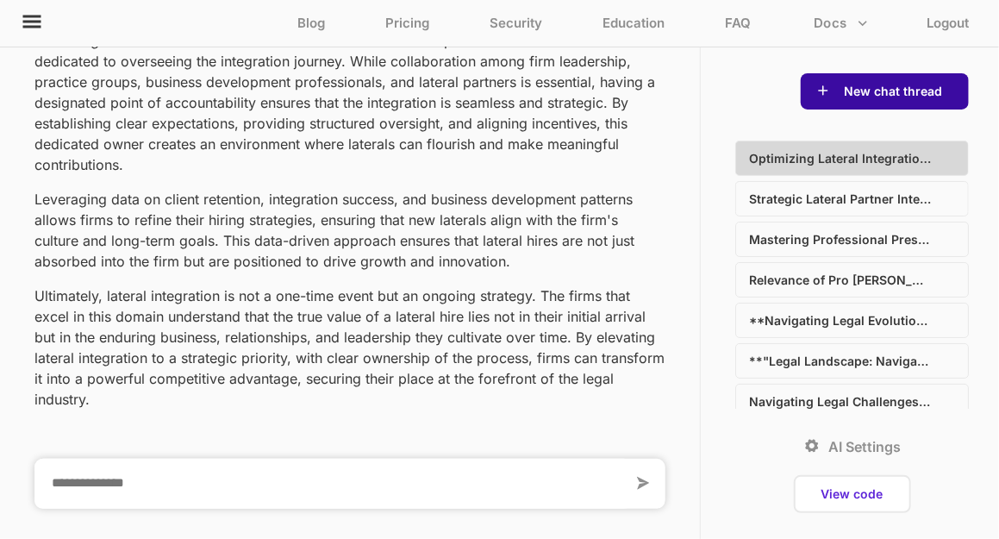
click at [898, 84] on button "New chat thread" at bounding box center [892, 91] width 109 height 17
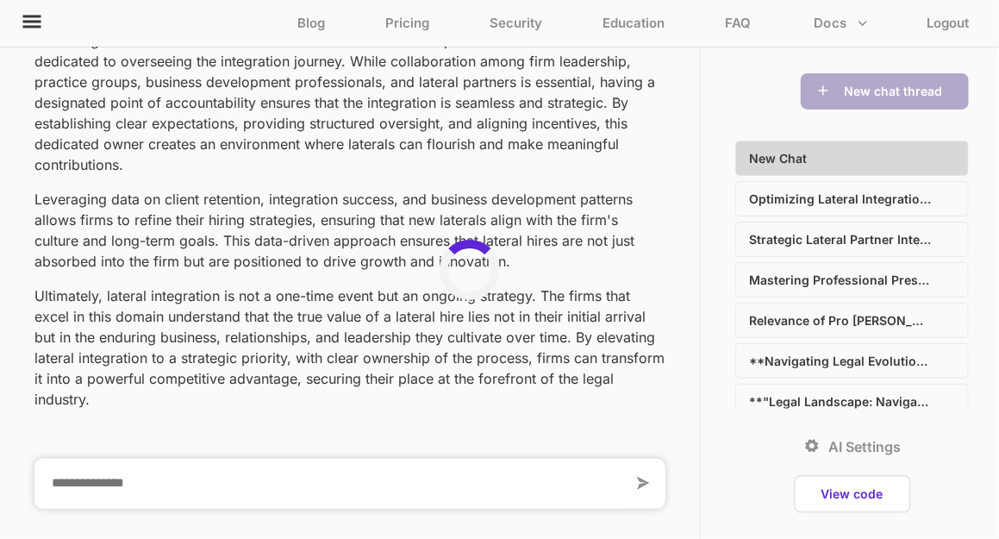
scroll to position [0, 0]
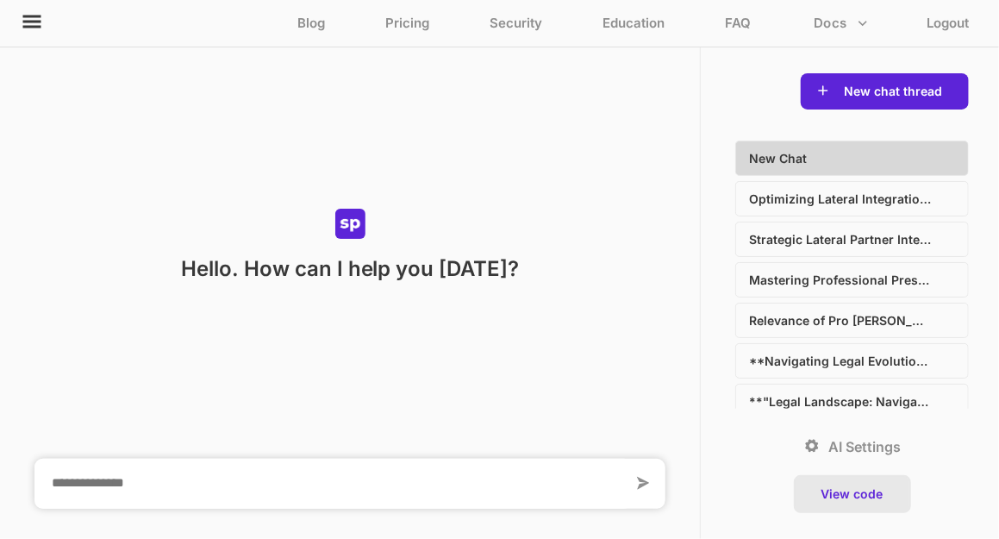
click at [858, 489] on button "View code" at bounding box center [852, 493] width 72 height 17
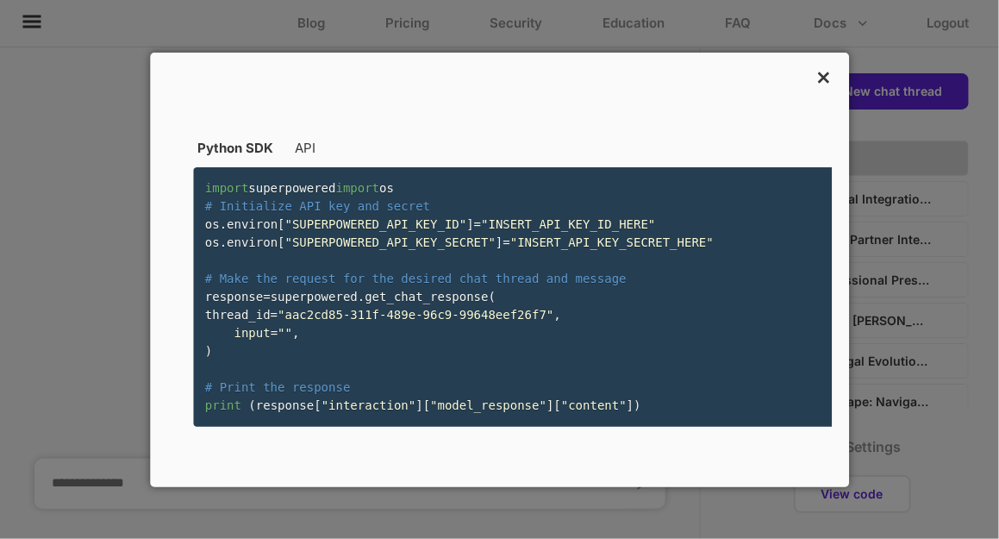
click at [814, 61] on div "×" at bounding box center [822, 77] width 20 height 33
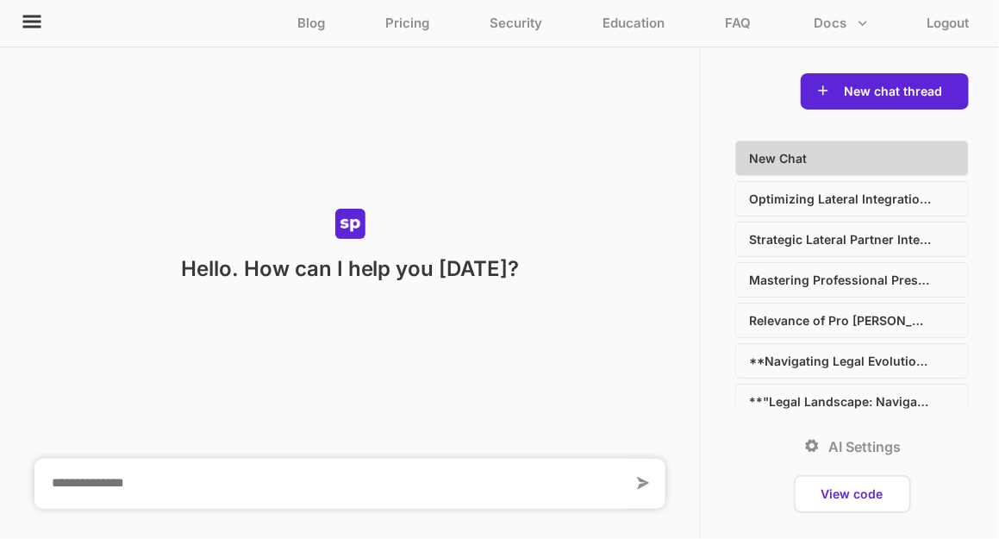
click at [853, 449] on p "AI Settings" at bounding box center [865, 446] width 72 height 17
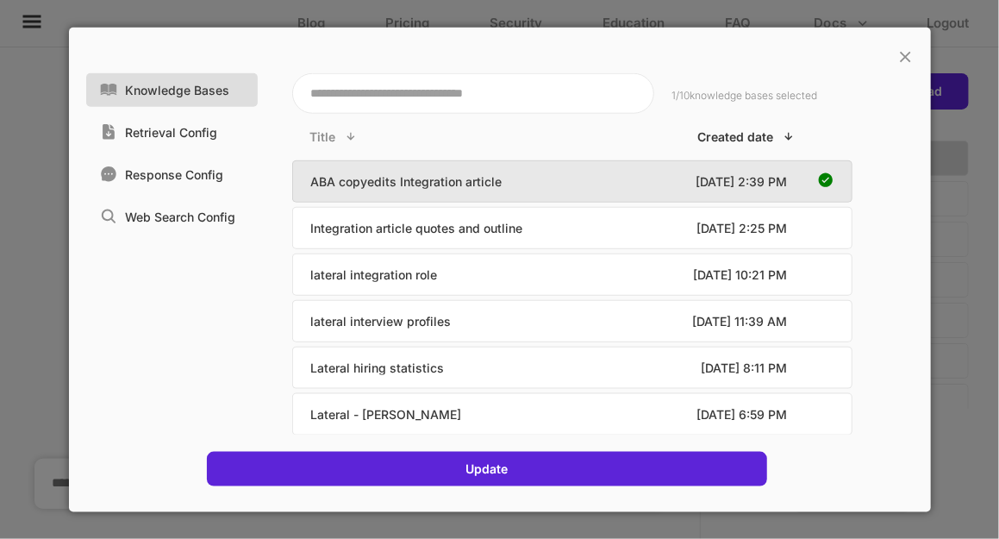
click at [833, 183] on icon at bounding box center [825, 179] width 17 height 17
click at [599, 93] on textarea at bounding box center [473, 92] width 362 height 40
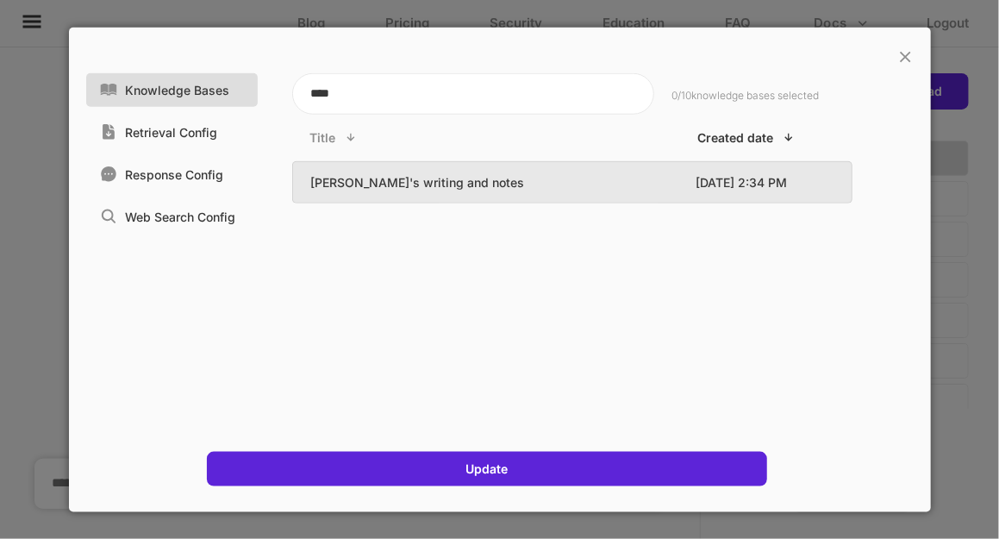
type textarea "****"
click at [597, 173] on div "Lana's writing and notes" at bounding box center [474, 182] width 328 height 23
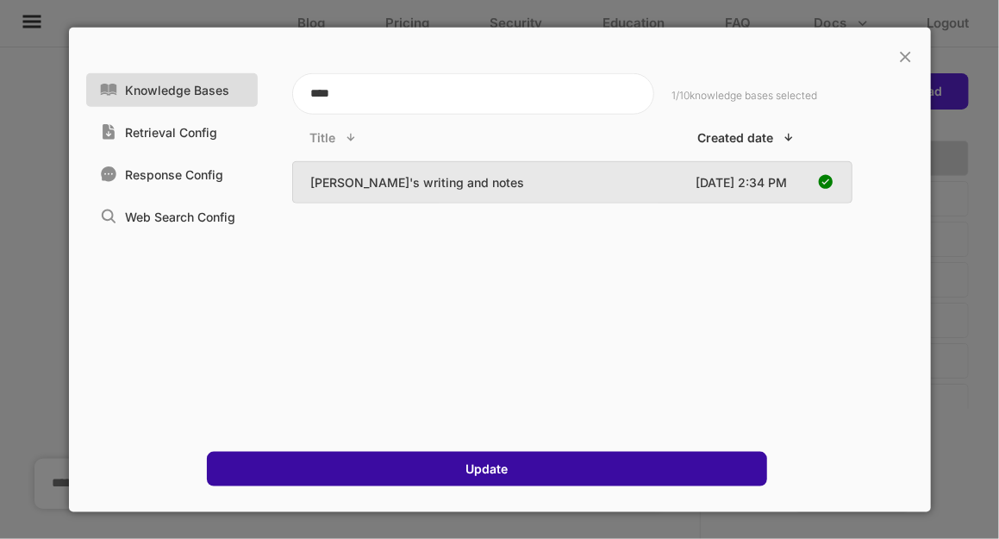
click at [542, 470] on div "Update" at bounding box center [487, 468] width 560 height 34
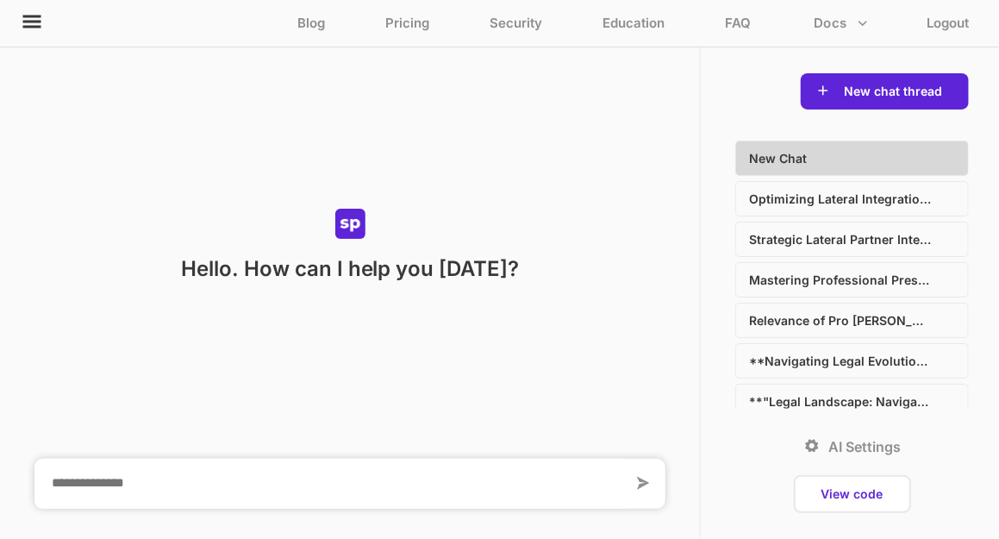
click at [403, 479] on textarea at bounding box center [333, 483] width 598 height 50
paste textarea "**********"
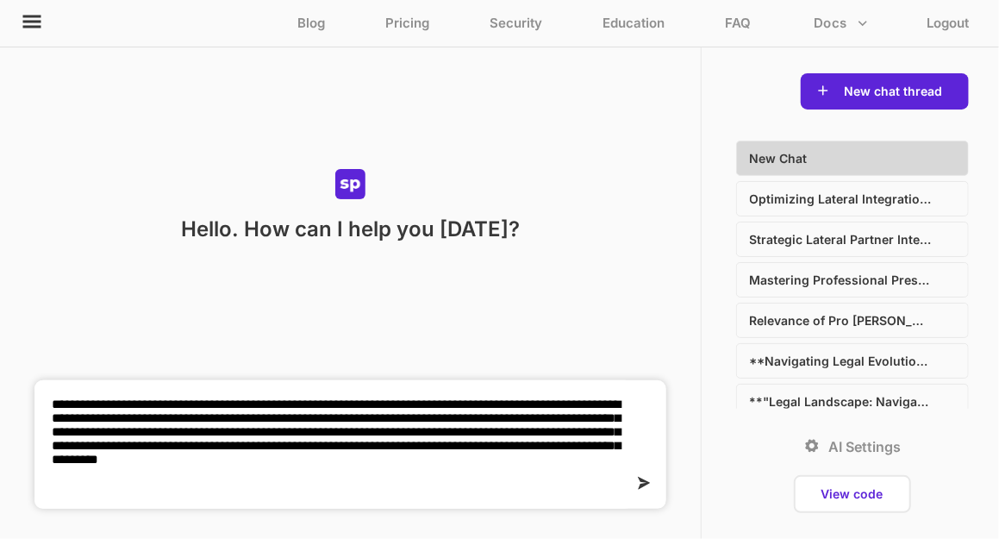
type textarea "**********"
click at [647, 484] on icon at bounding box center [641, 482] width 22 height 22
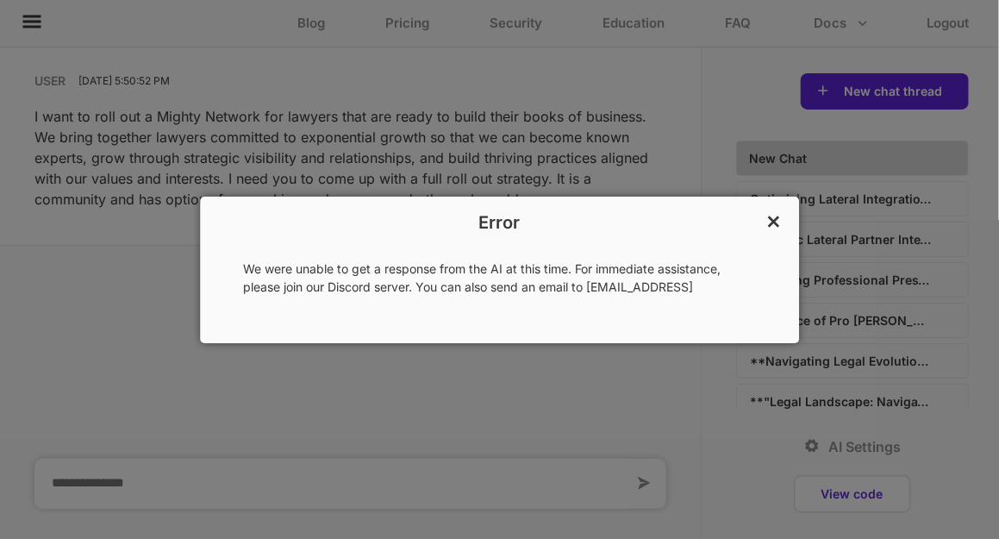
click at [769, 222] on p "×" at bounding box center [773, 219] width 16 height 29
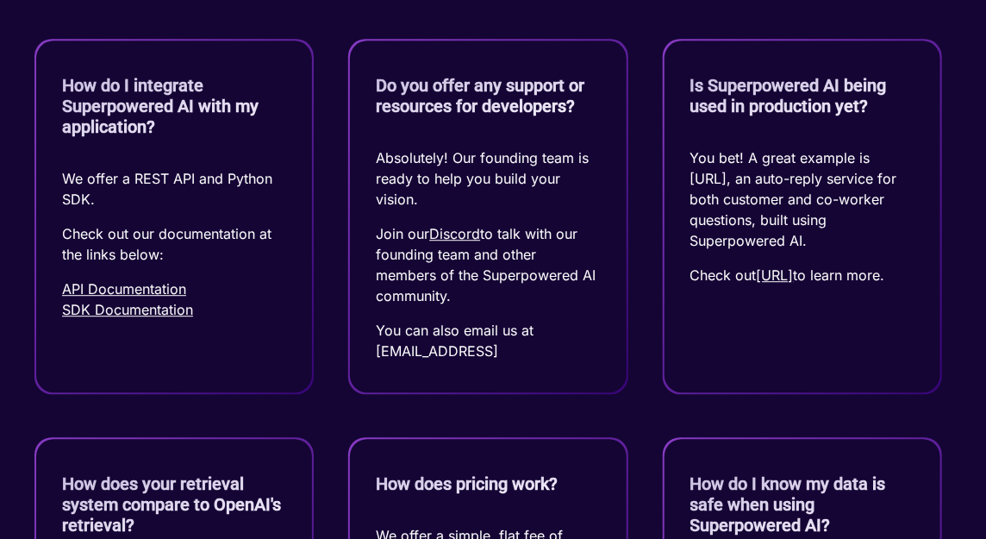
scroll to position [1728, 0]
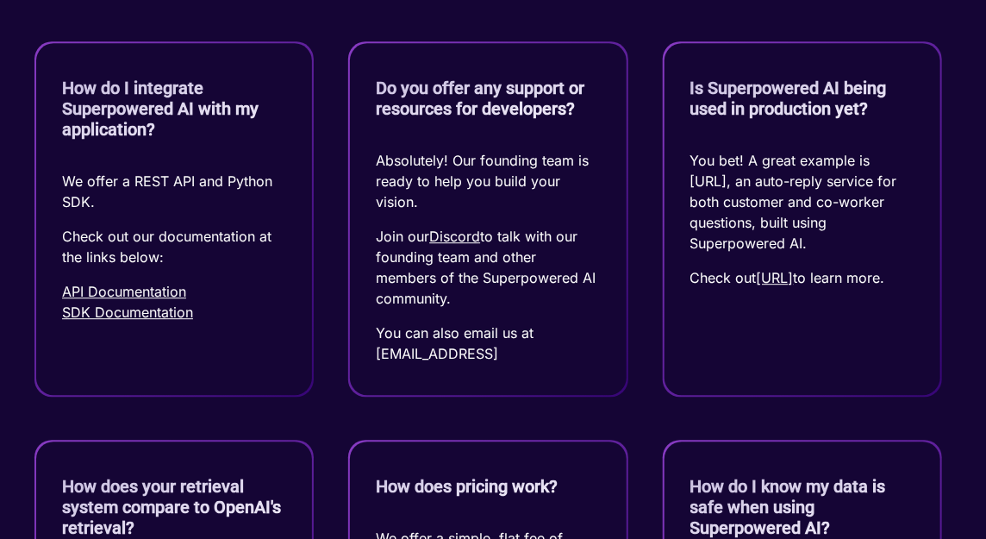
drag, startPoint x: 558, startPoint y: 367, endPoint x: 356, endPoint y: 376, distance: 202.7
click at [356, 376] on div "Do you offer any support or resources for developers? Absolutely! Our founding …" at bounding box center [488, 219] width 276 height 352
copy p "support@superpowered.ai"
